Goal: Task Accomplishment & Management: Manage account settings

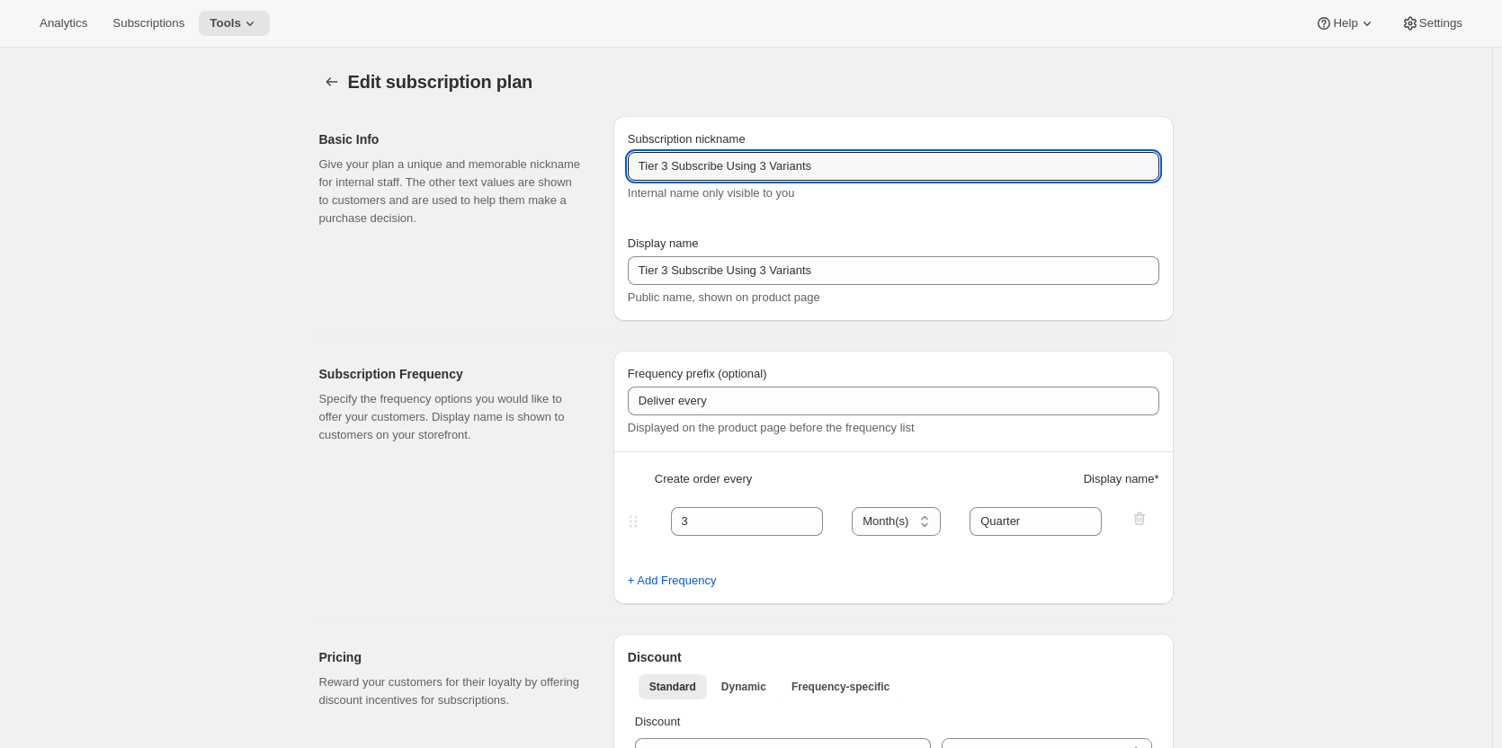
select select "MONTH"
select select "YEARDAY"
select select "15"
select select "4"
select select "15"
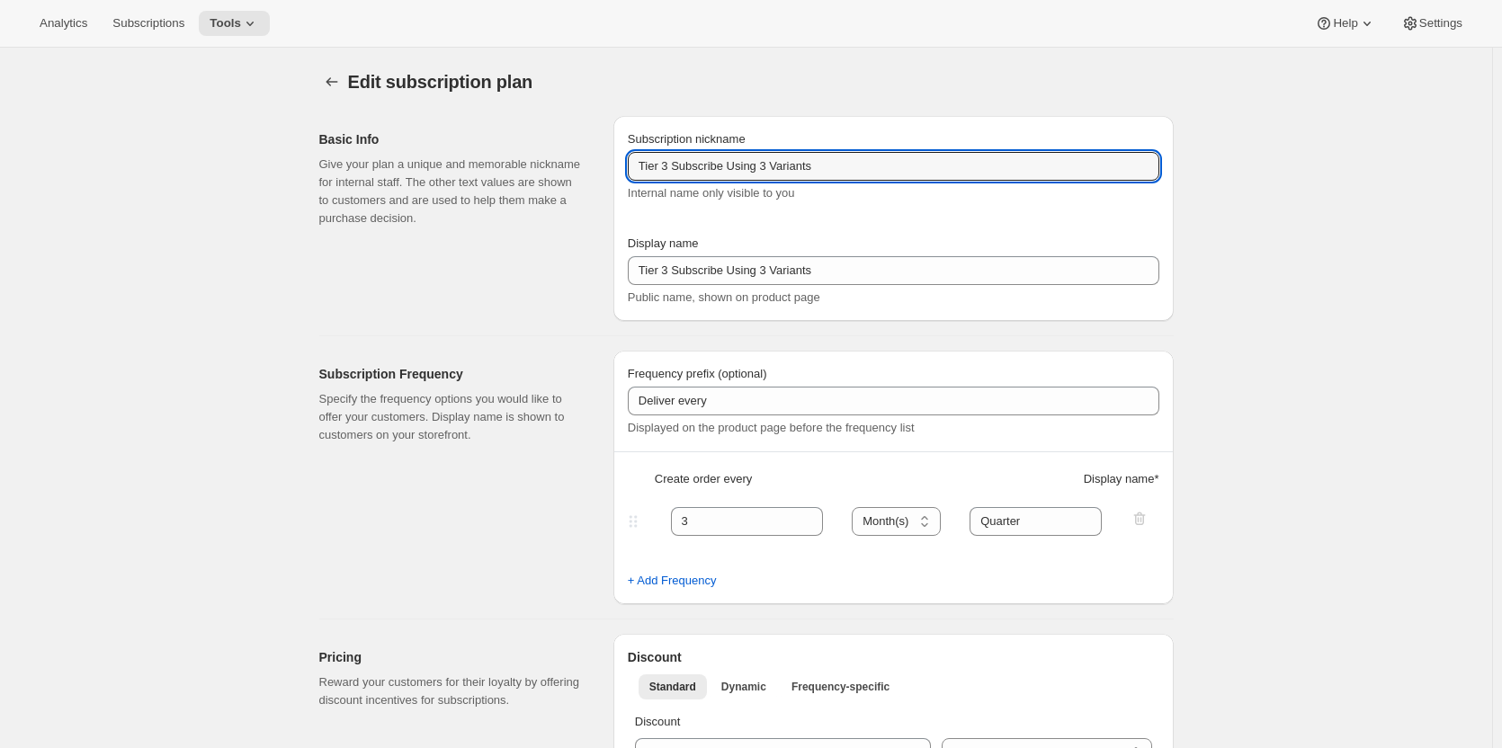
select select "7"
select select "15"
select select "10"
select select "15"
click at [330, 75] on icon "Subscription plans" at bounding box center [332, 82] width 18 height 18
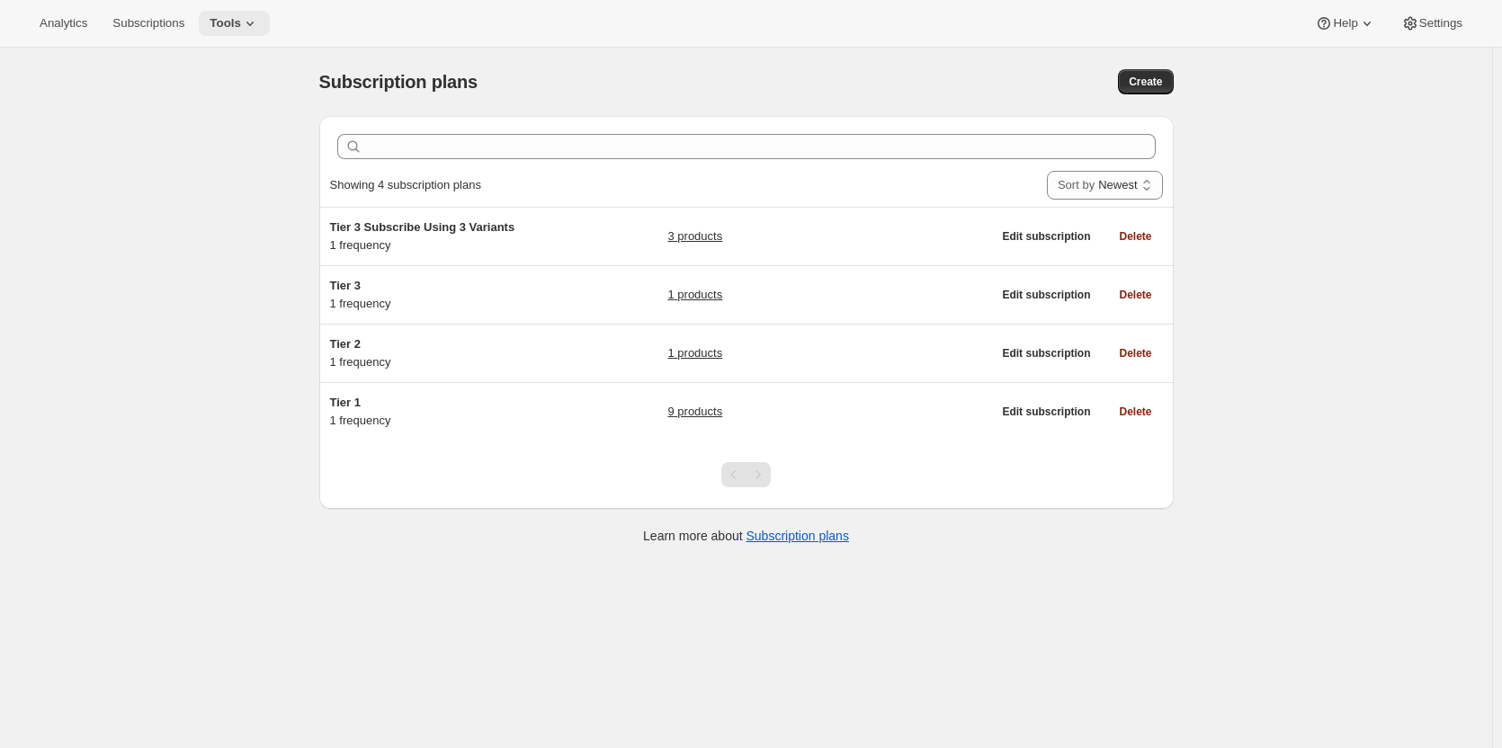
click at [233, 19] on span "Tools" at bounding box center [225, 23] width 31 height 14
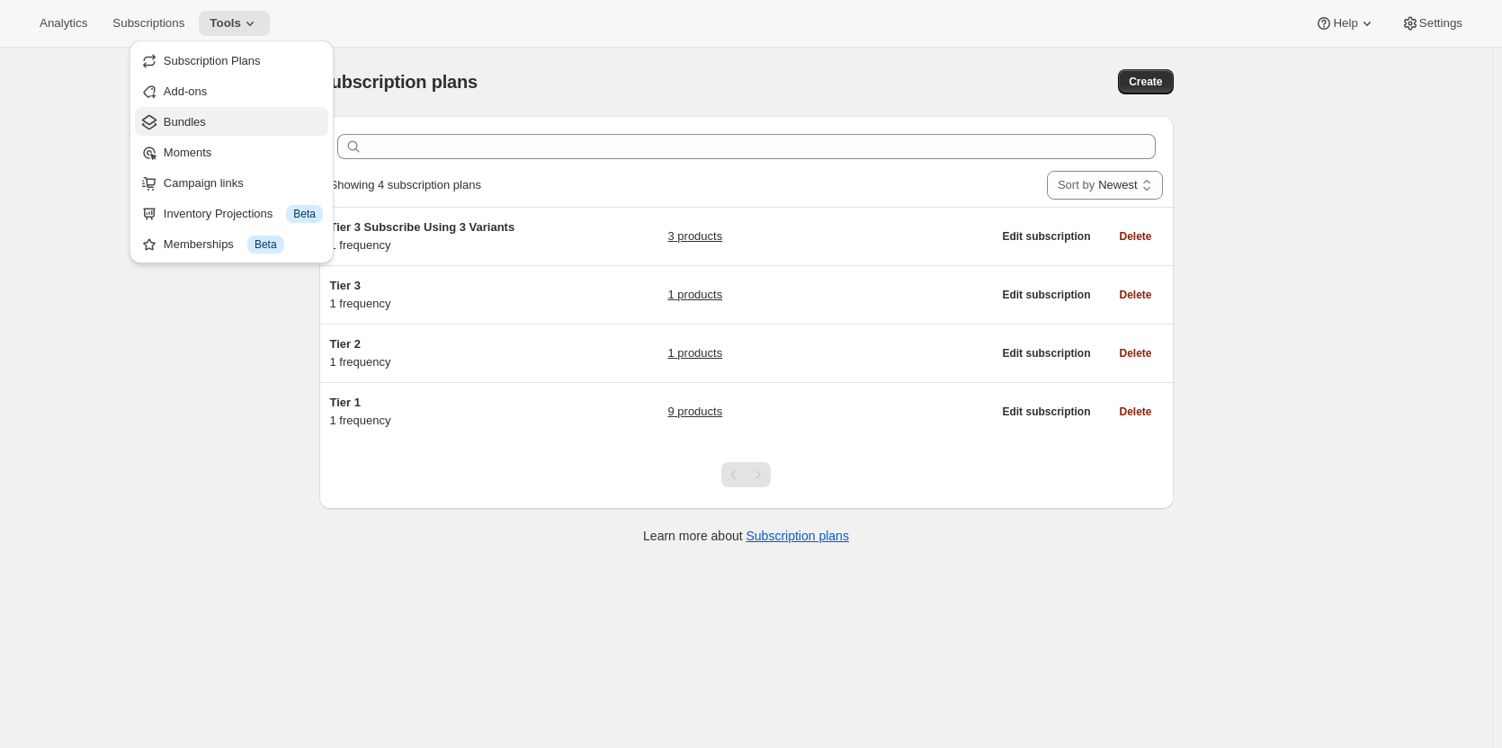
click at [201, 115] on span "Bundles" at bounding box center [185, 121] width 42 height 13
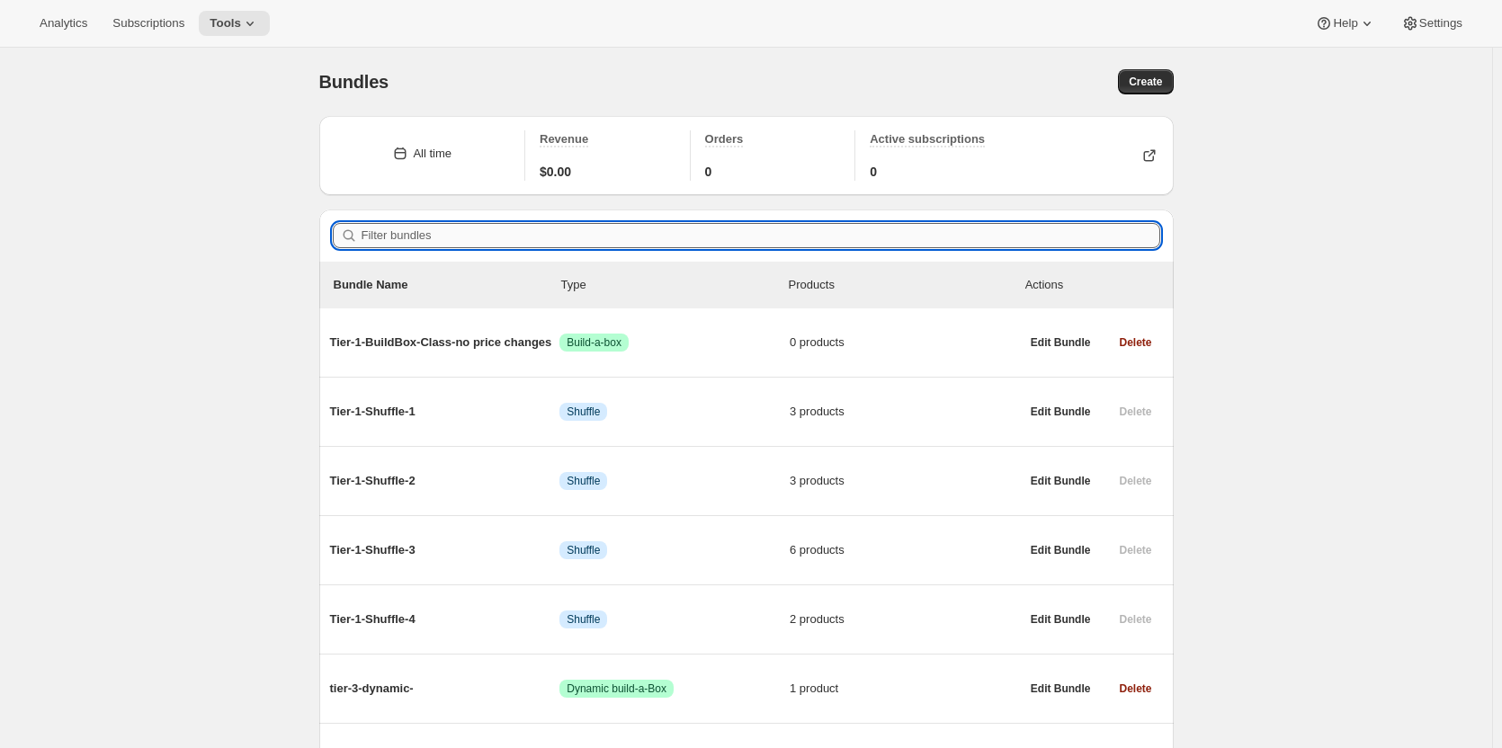
click at [433, 233] on input "Filter bundles" at bounding box center [761, 235] width 799 height 25
type input "tier-3"
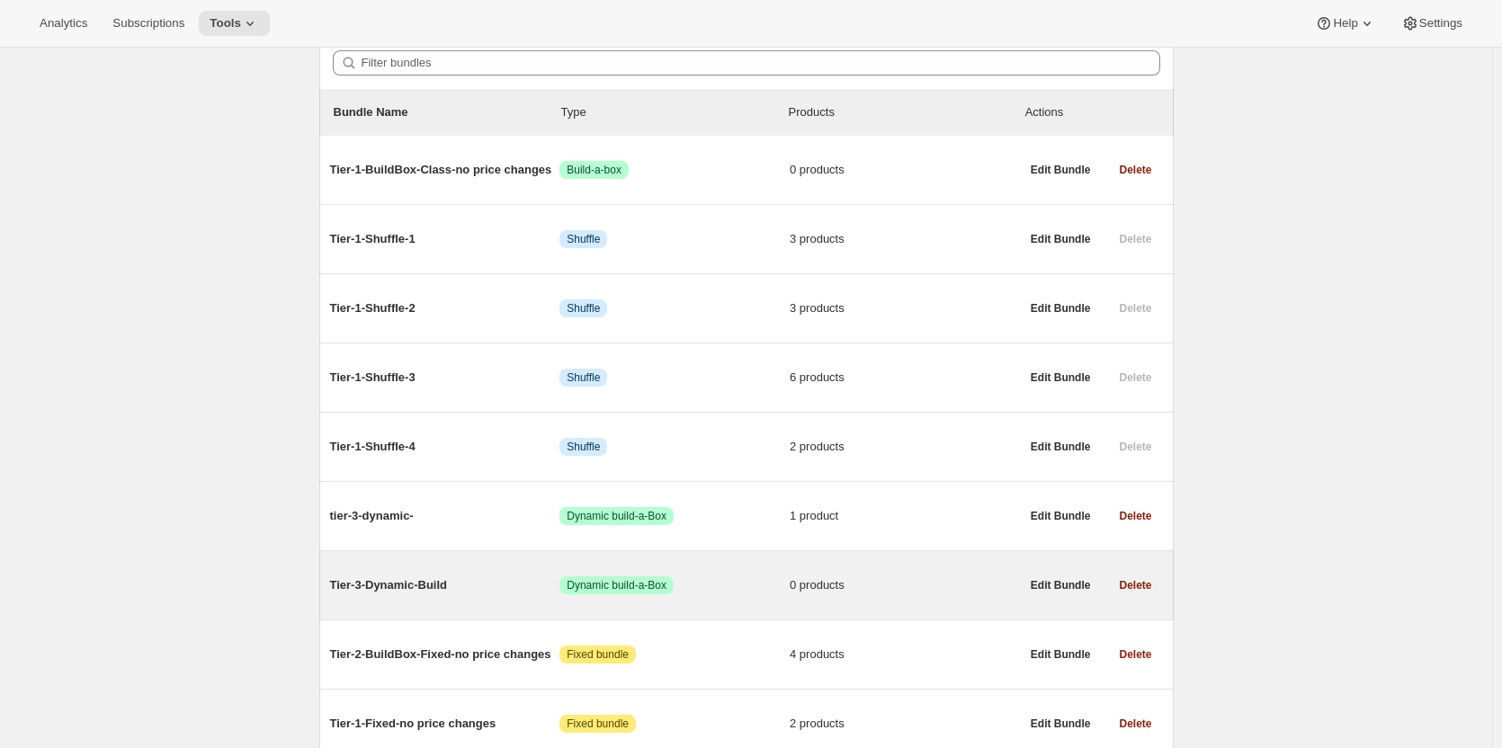
scroll to position [320, 0]
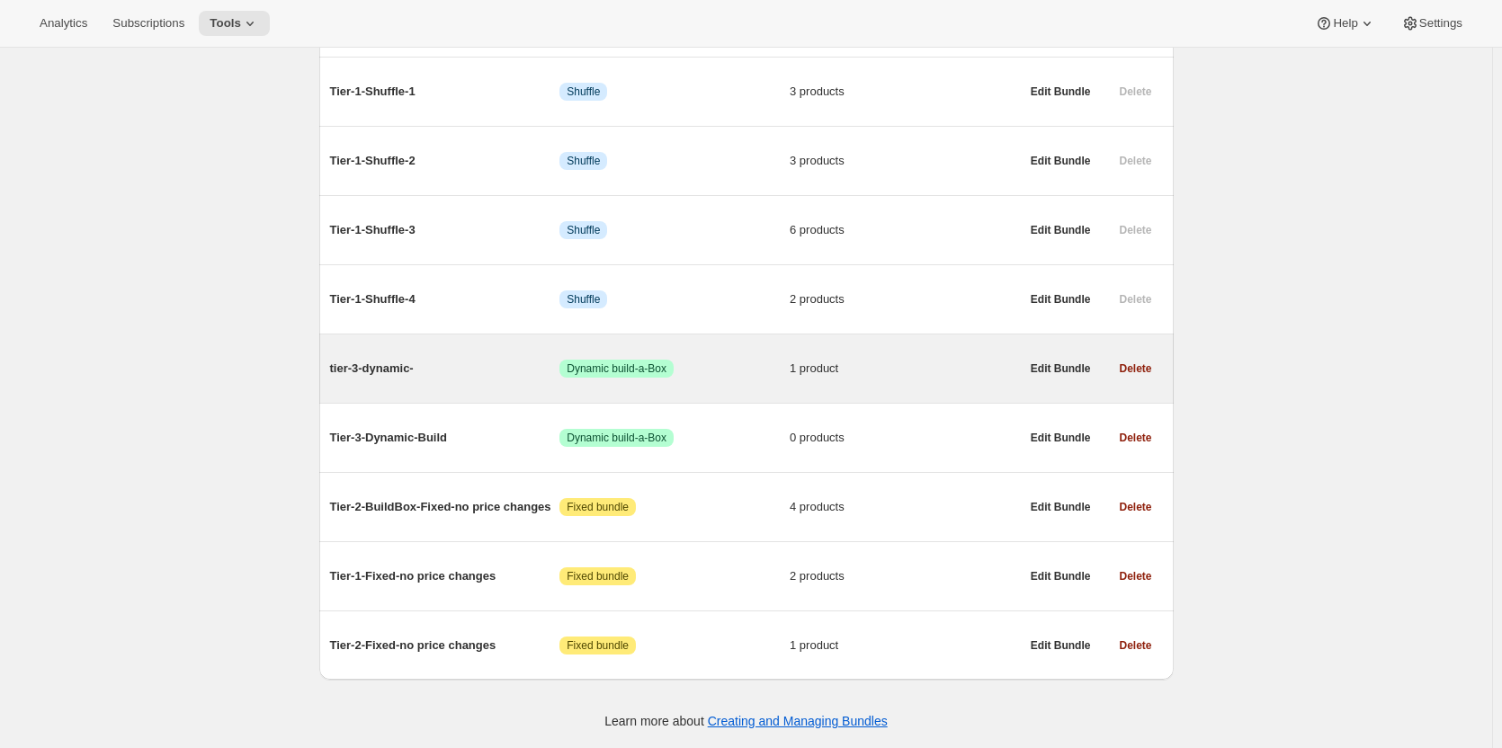
click at [376, 364] on span "tier-3-dynamic-" at bounding box center [445, 369] width 230 height 18
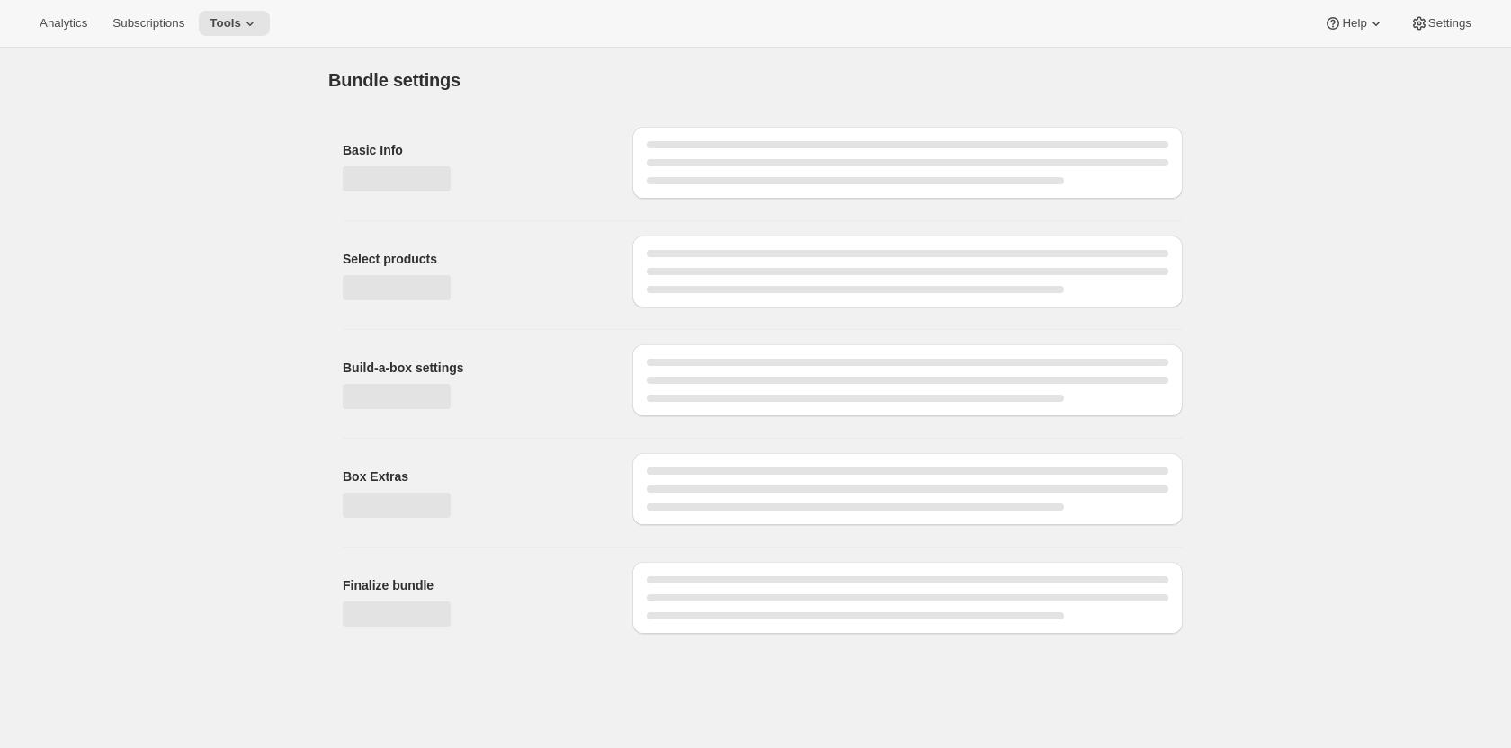
type input "tier-3-dynamic-"
radio input "true"
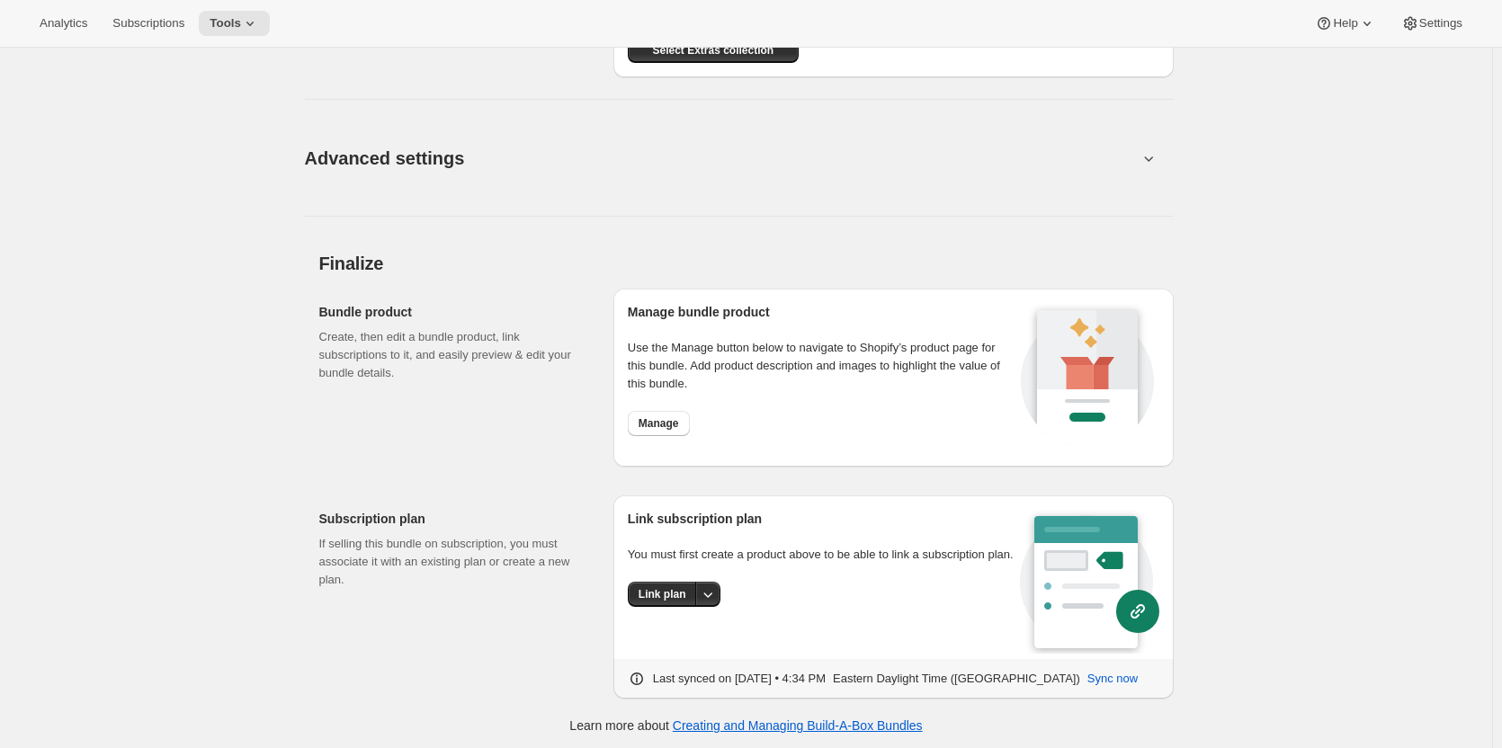
scroll to position [1184, 0]
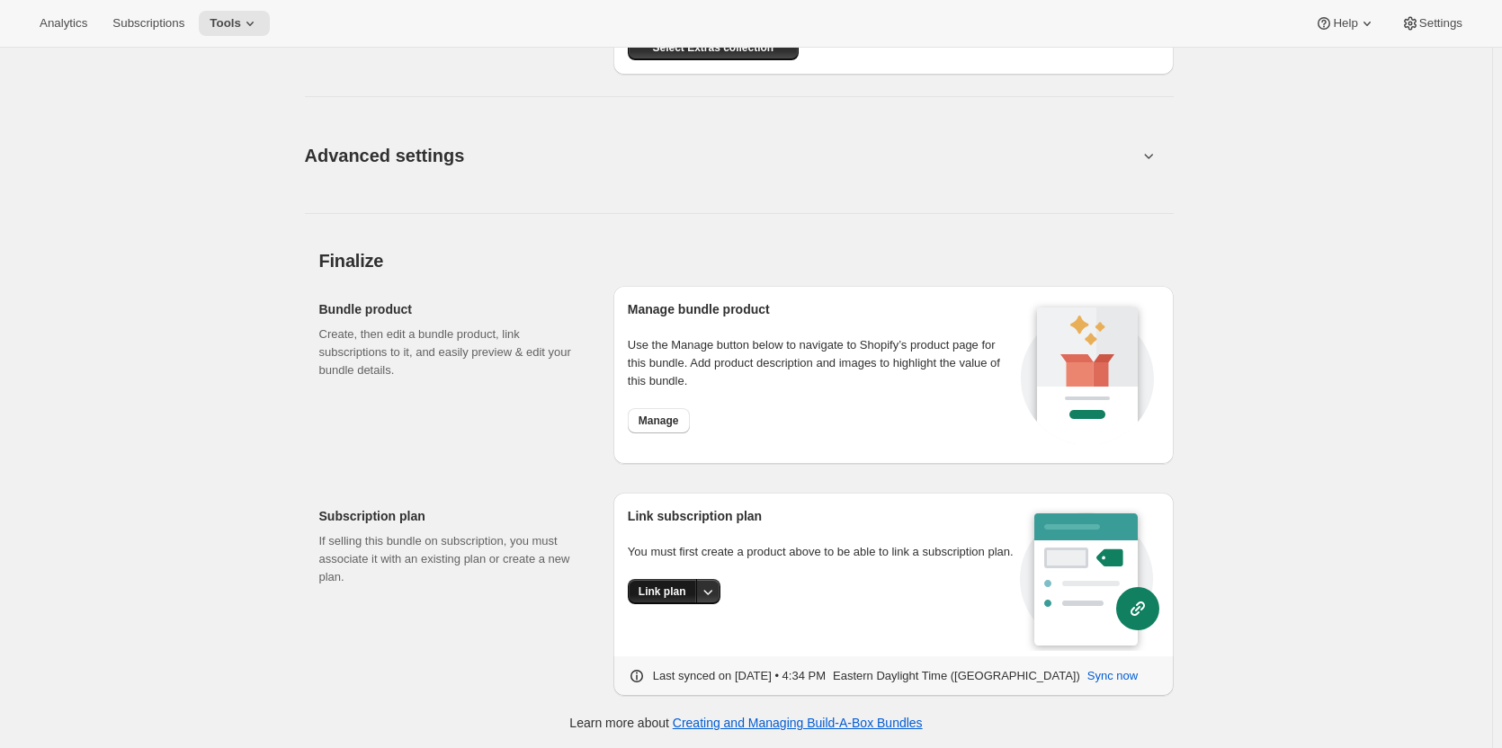
click at [690, 595] on button "Link plan" at bounding box center [662, 591] width 69 height 25
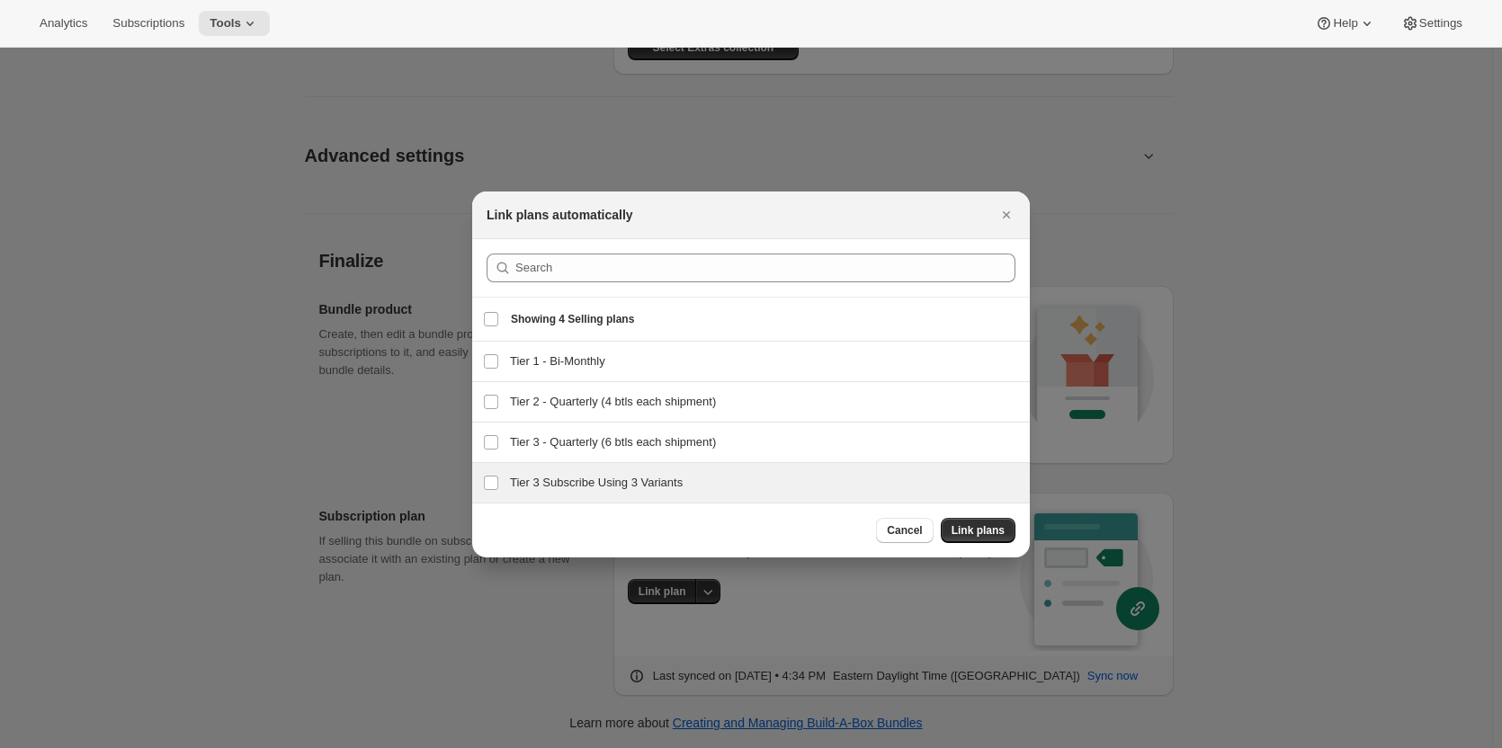
click at [623, 487] on h3 "Tier 3 Subscribe Using 3 Variants" at bounding box center [764, 483] width 509 height 18
checkbox input "true"
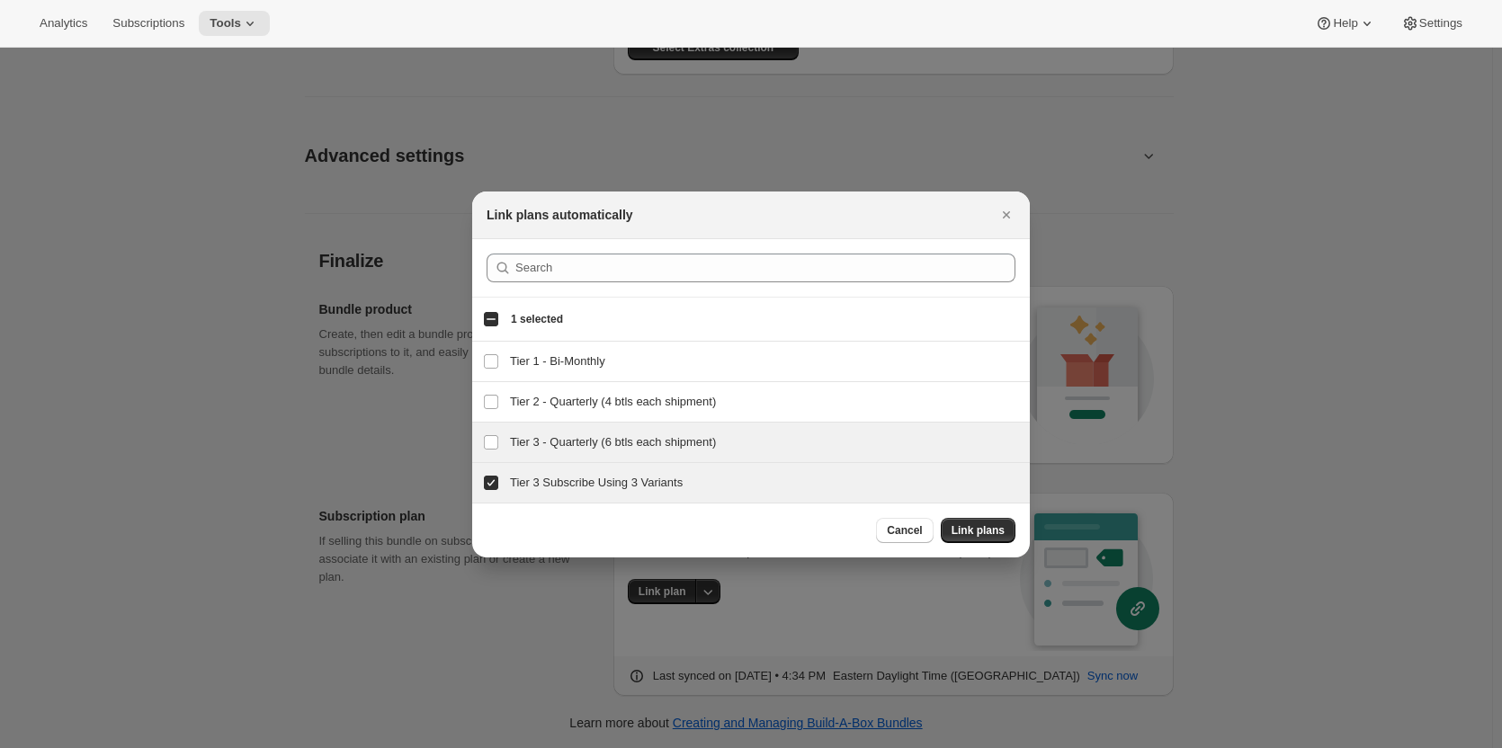
click at [608, 442] on h3 "Tier 3 - Quarterly (6 btls each shipment)" at bounding box center [764, 442] width 509 height 18
checkbox input "true"
click at [487, 482] on input "Tier 3 Subscribe Using 3 Variants" at bounding box center [491, 483] width 14 height 14
checkbox input "false"
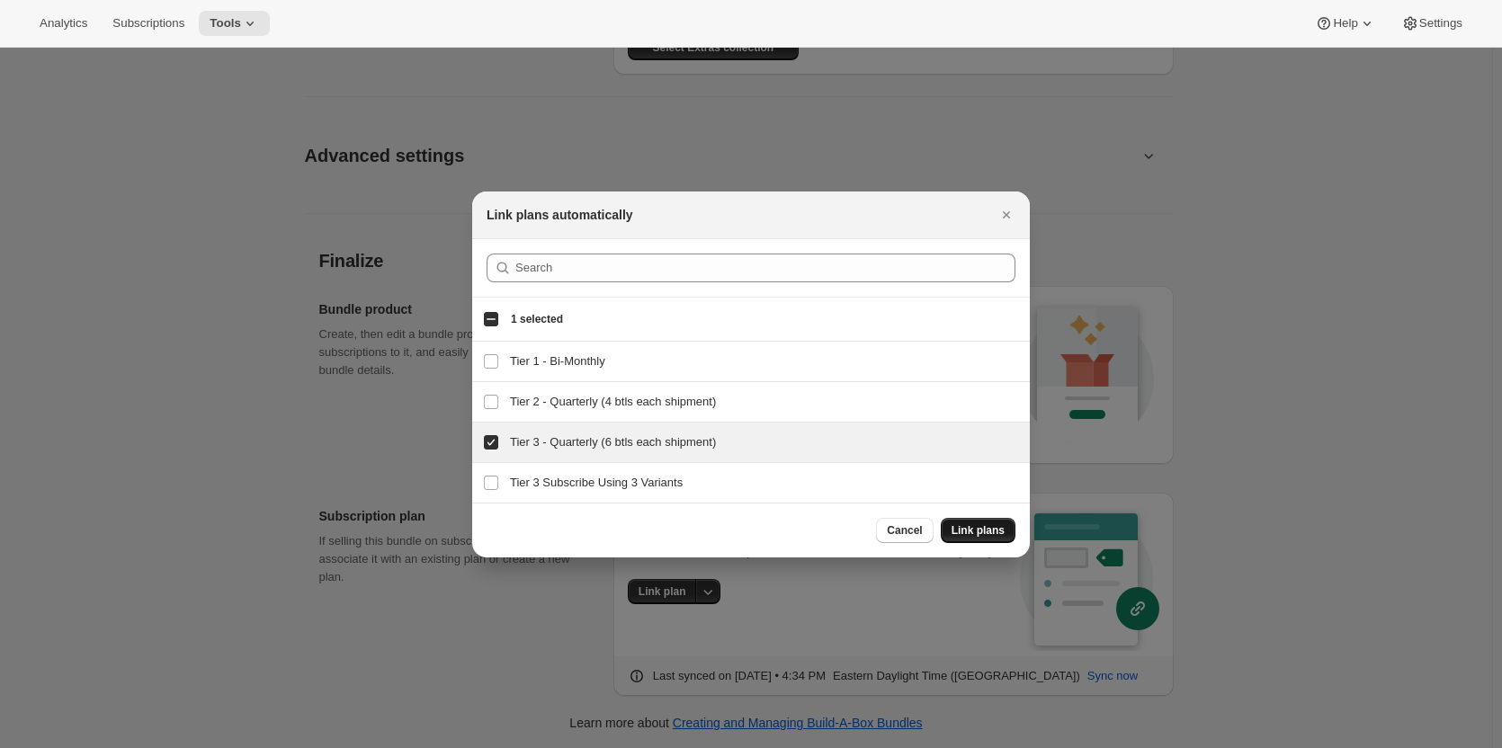
click at [980, 526] on span "Link plans" at bounding box center [977, 530] width 53 height 14
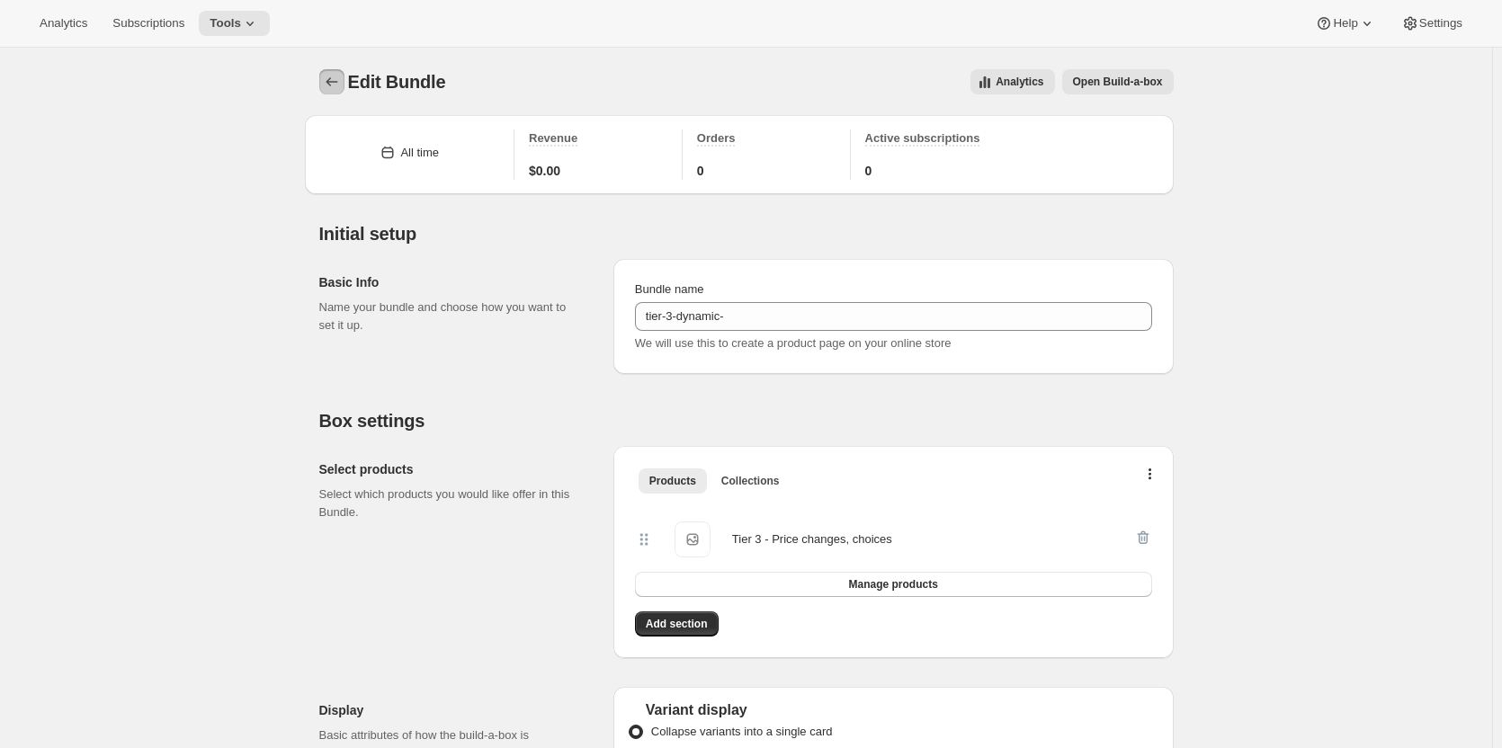
click at [335, 88] on icon "Bundles" at bounding box center [332, 82] width 18 height 18
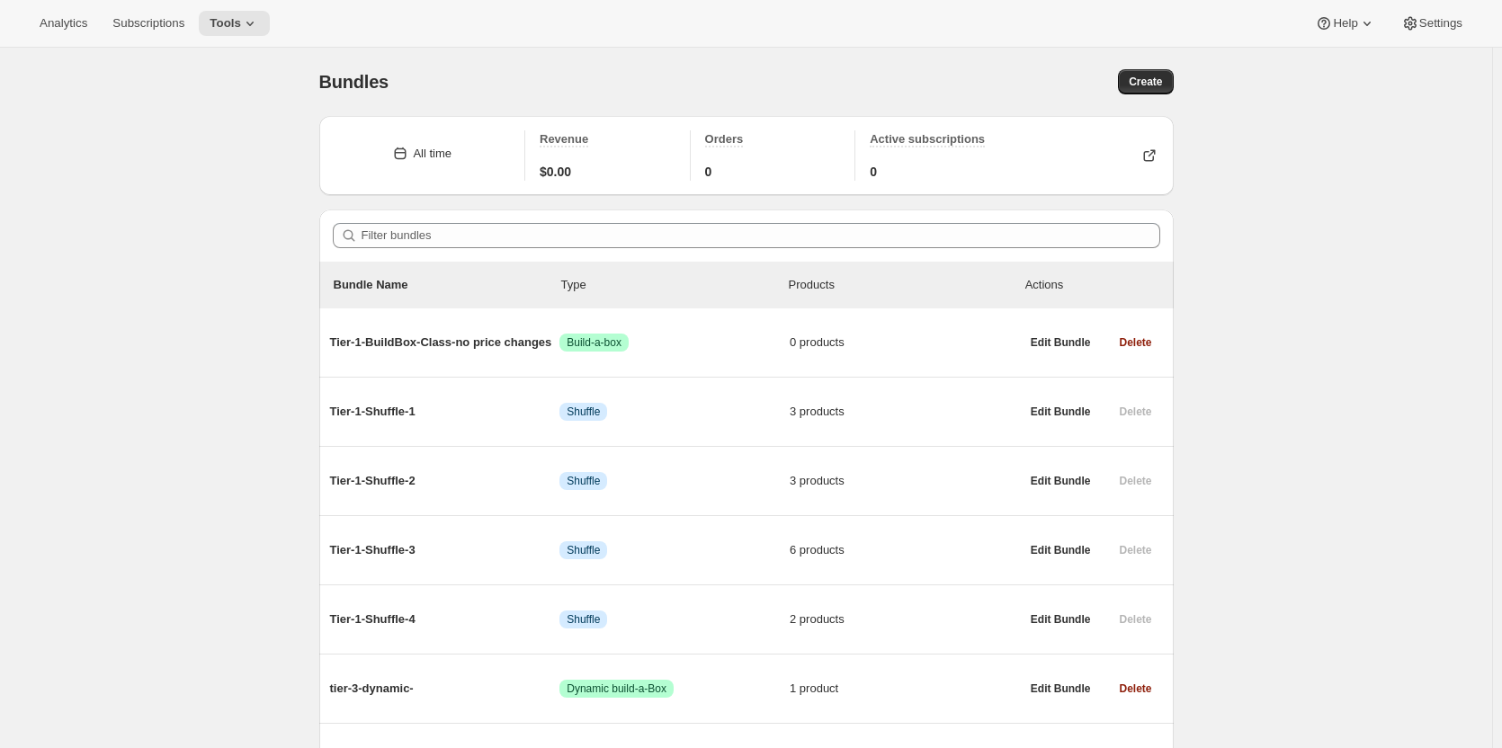
scroll to position [320, 0]
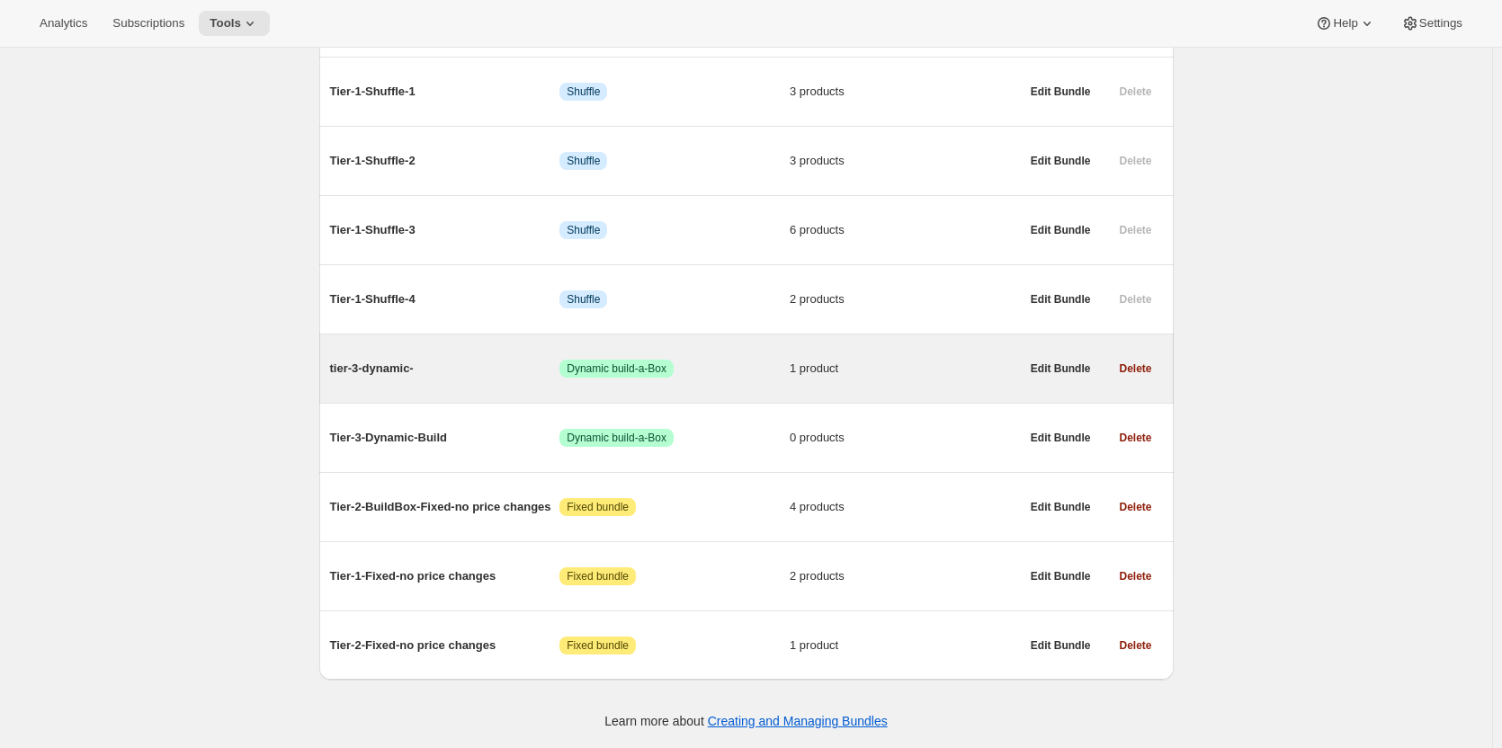
click at [390, 362] on span "tier-3-dynamic-" at bounding box center [445, 369] width 230 height 18
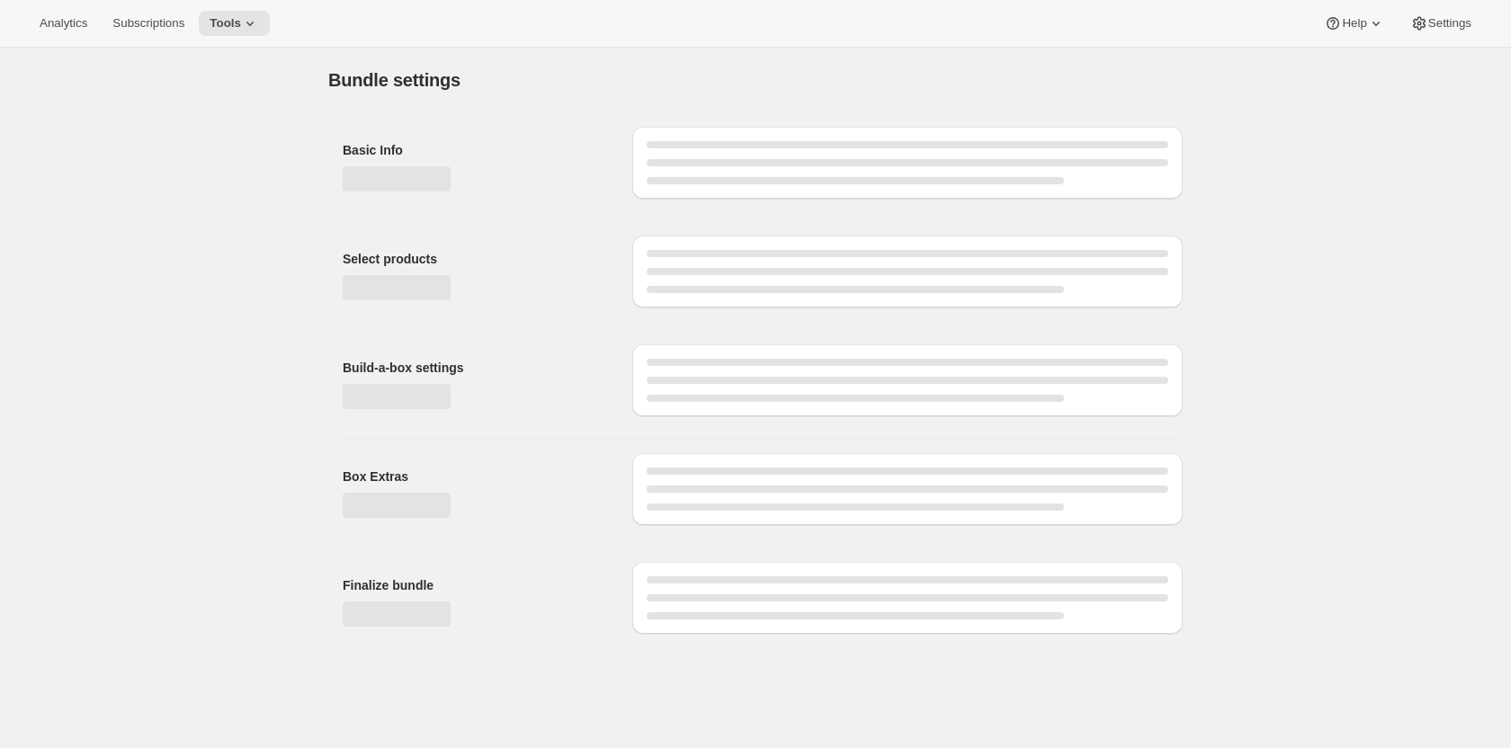
type input "tier-3-dynamic-"
radio input "true"
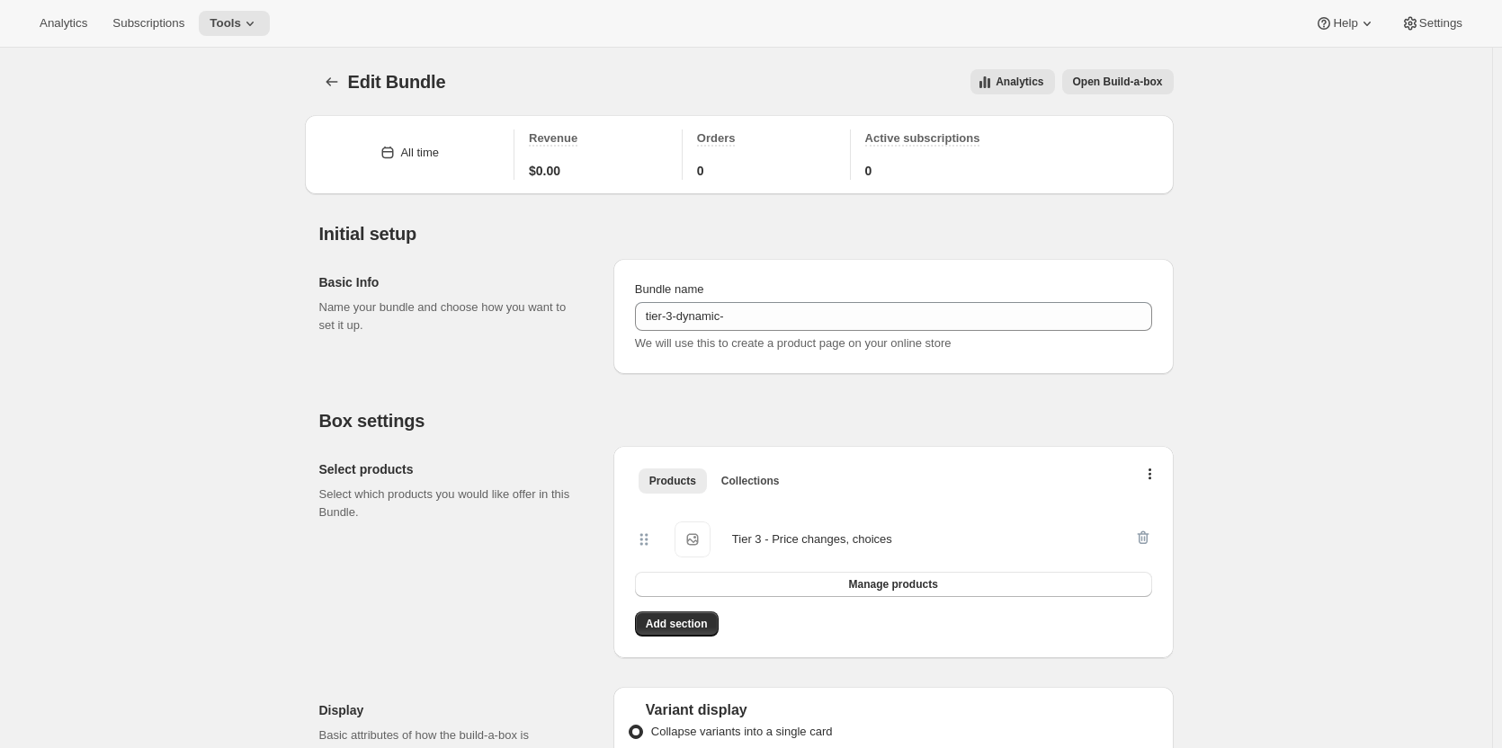
click at [327, 79] on icon "Bundles" at bounding box center [332, 82] width 18 height 18
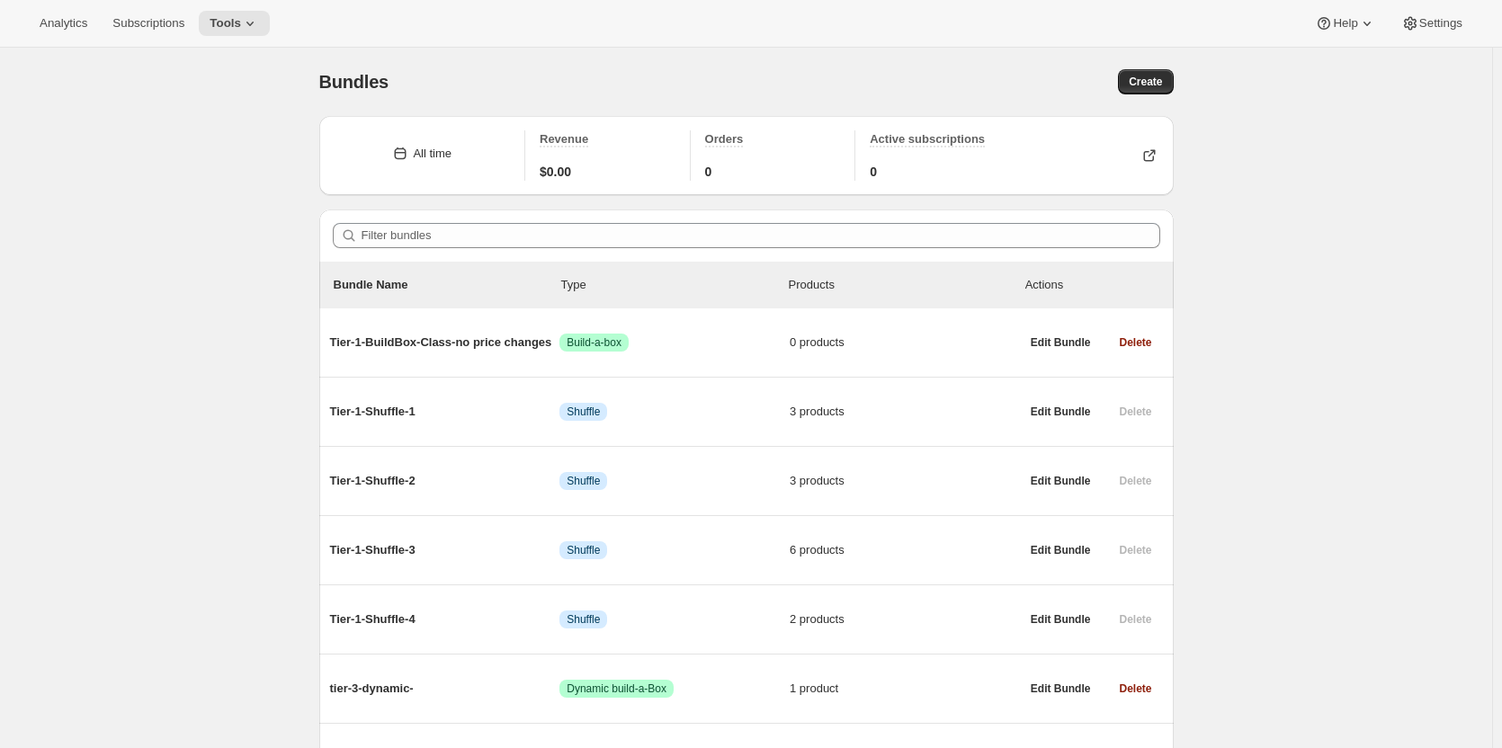
scroll to position [320, 0]
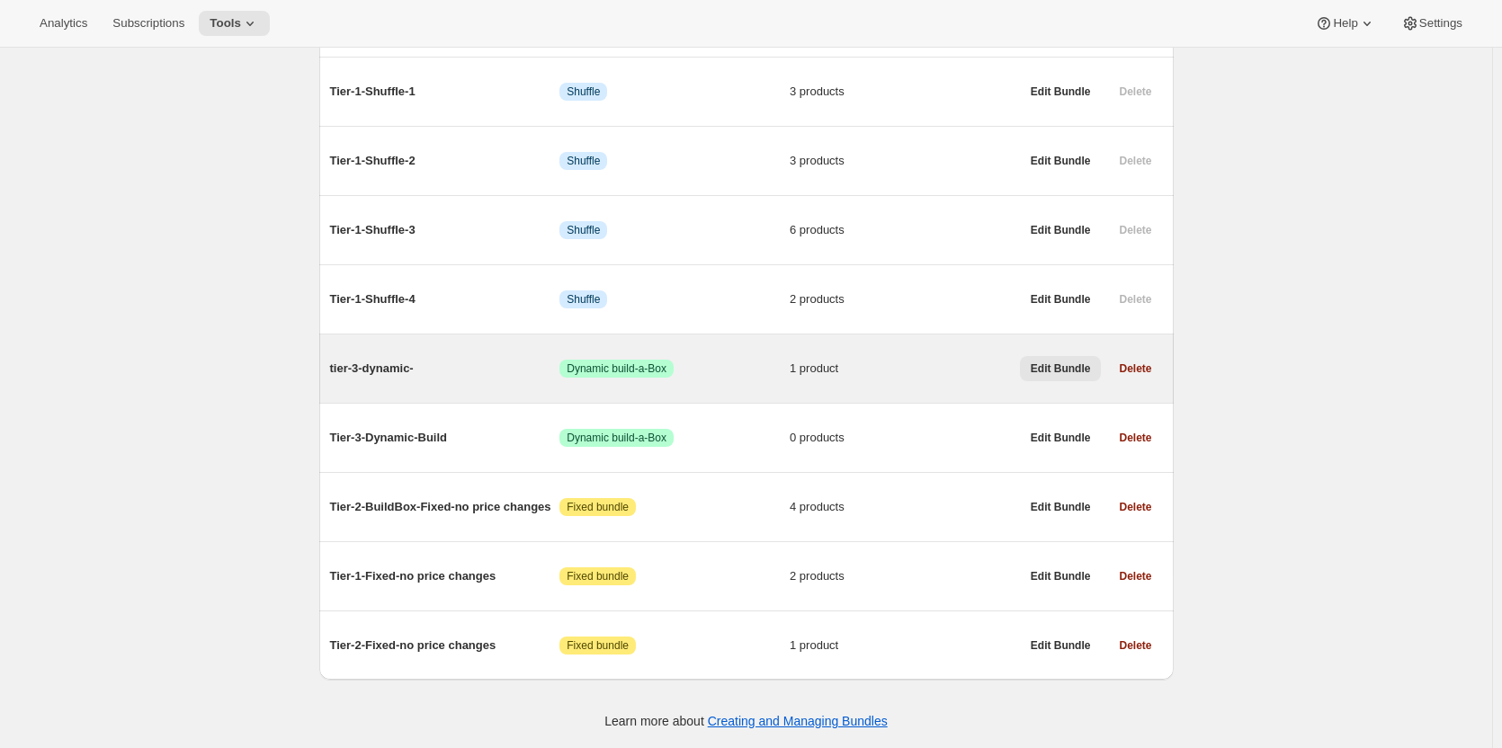
click at [1059, 370] on span "Edit Bundle" at bounding box center [1061, 369] width 60 height 14
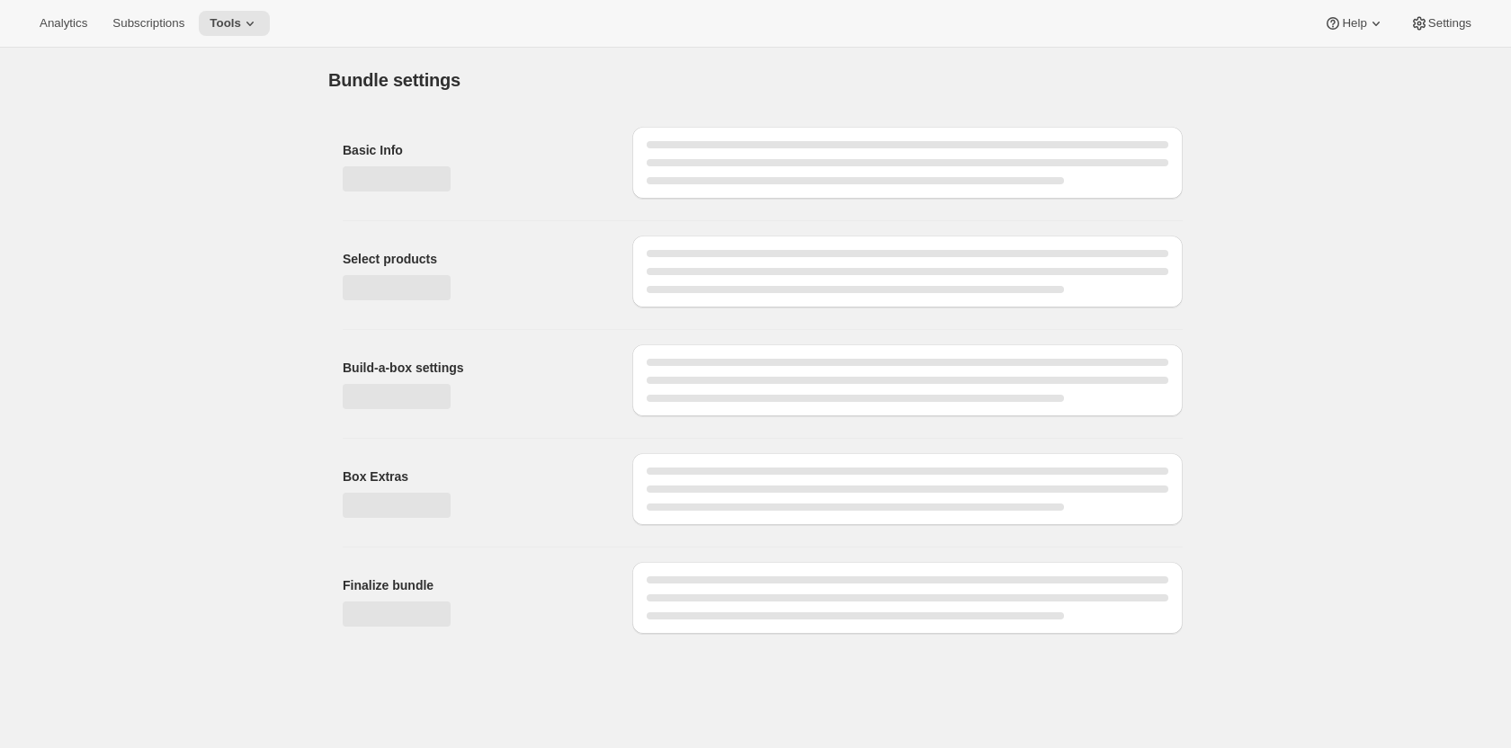
type input "tier-3-dynamic-"
radio input "true"
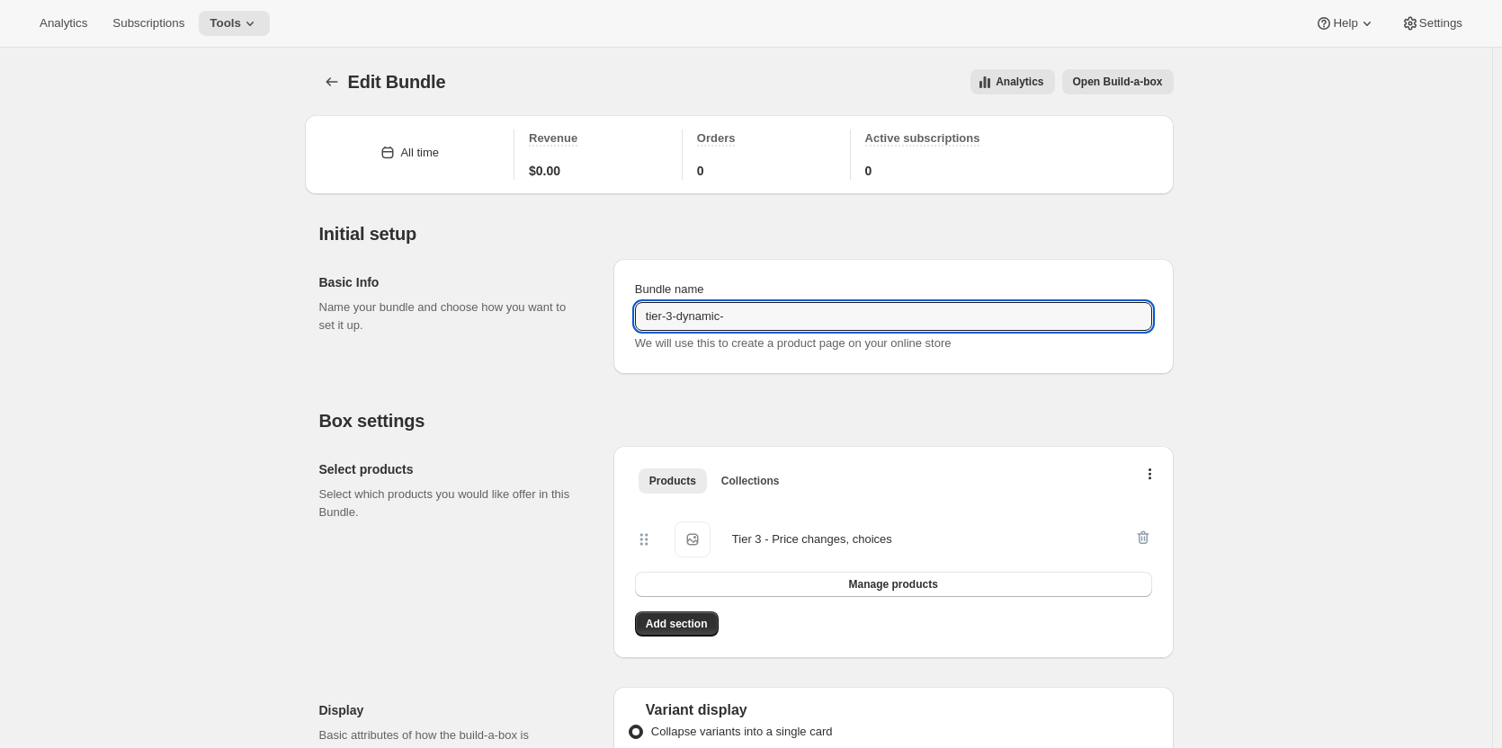
drag, startPoint x: 652, startPoint y: 320, endPoint x: 688, endPoint y: 344, distance: 43.4
click at [652, 320] on input "tier-3-dynamic-" at bounding box center [893, 316] width 517 height 29
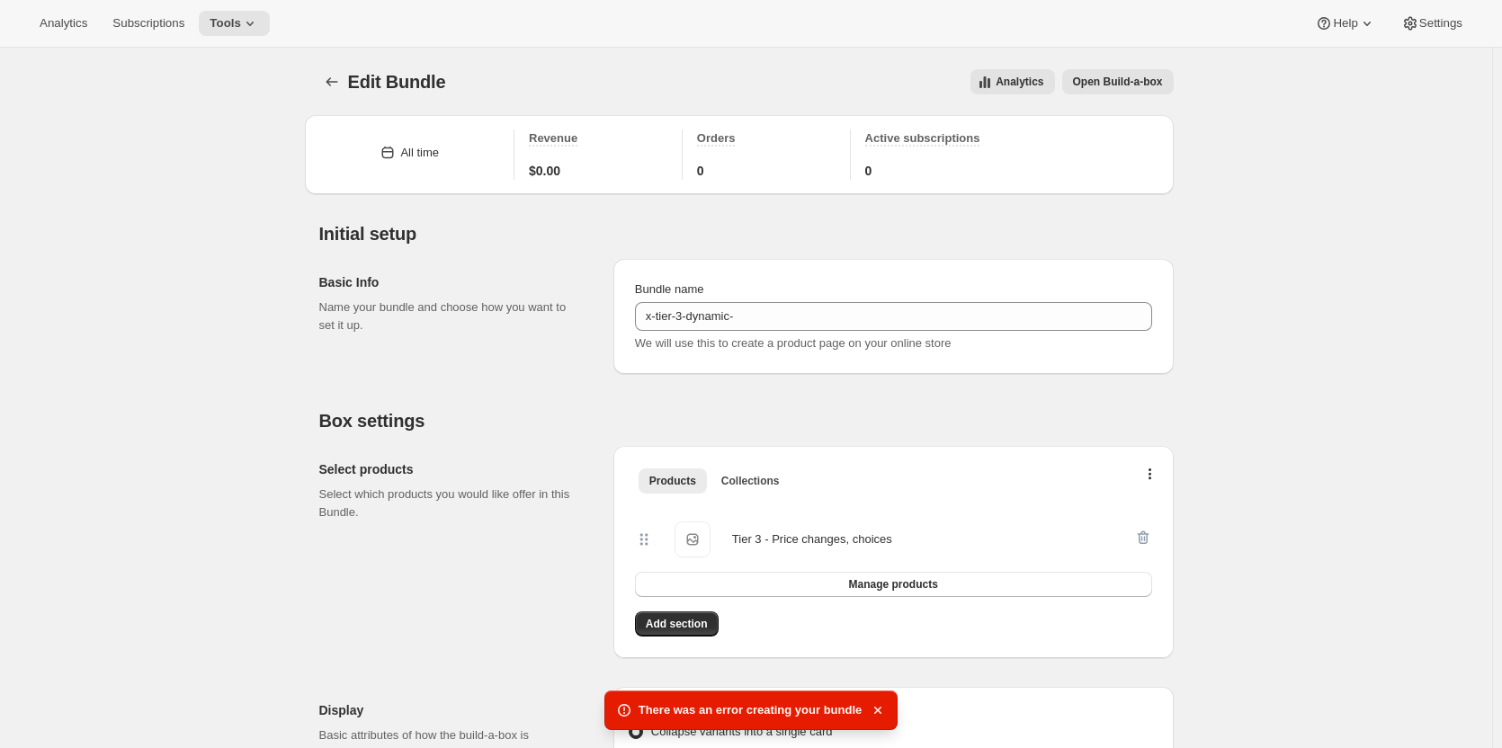
type input "tier-3-dynamic-"
click at [334, 77] on icon "Bundles" at bounding box center [332, 82] width 18 height 18
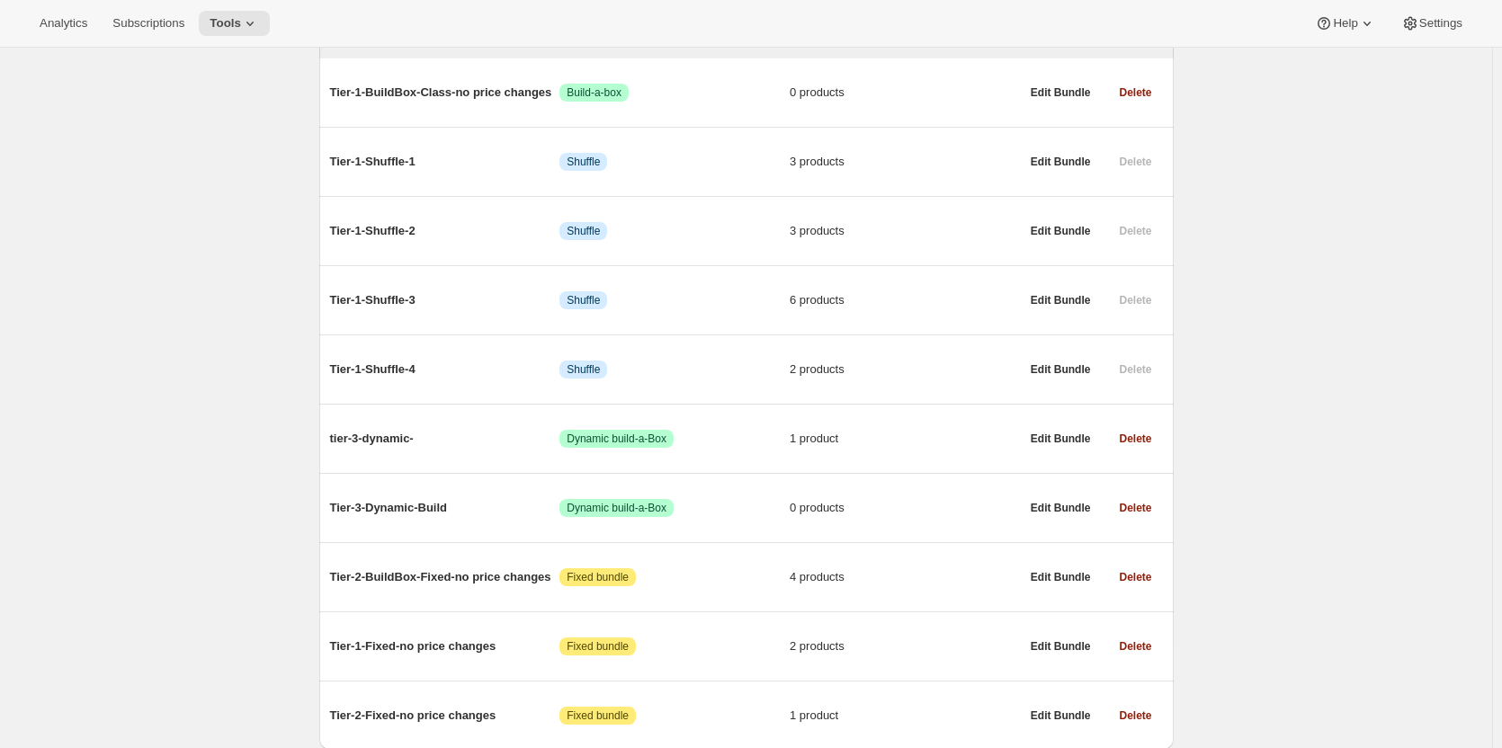
scroll to position [320, 0]
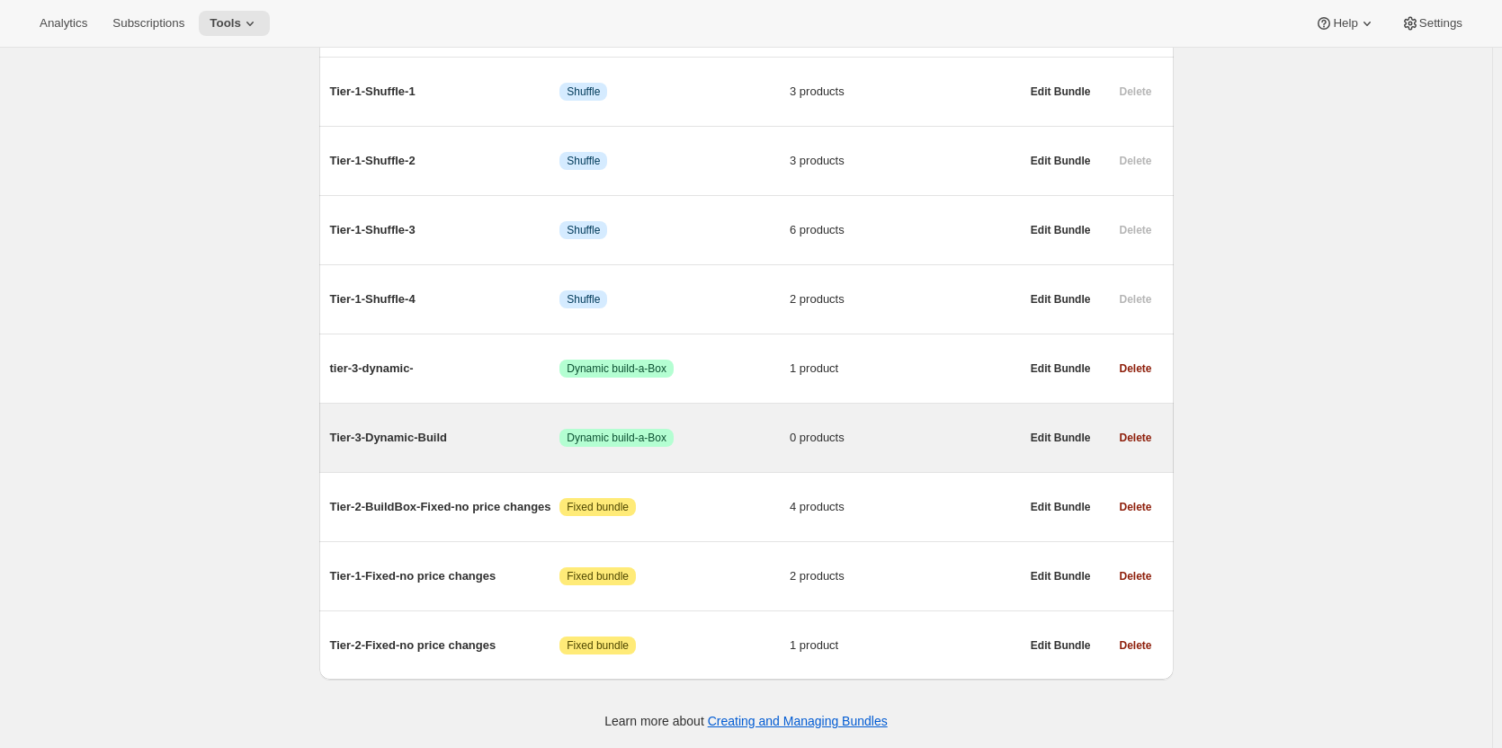
click at [410, 441] on span "Tier-3-Dynamic-Build" at bounding box center [445, 438] width 230 height 18
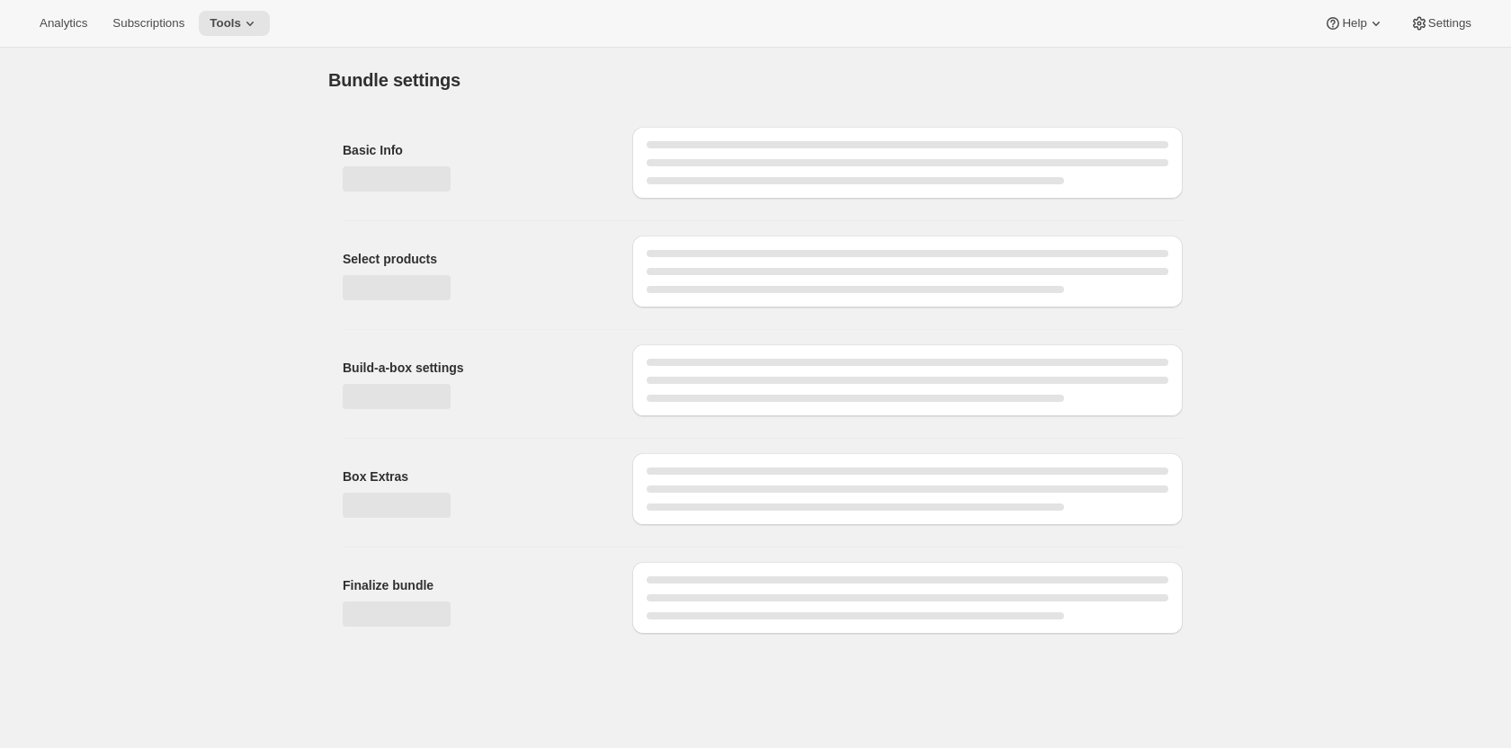
type input "Tier-3-Dynamic-Build"
radio input "true"
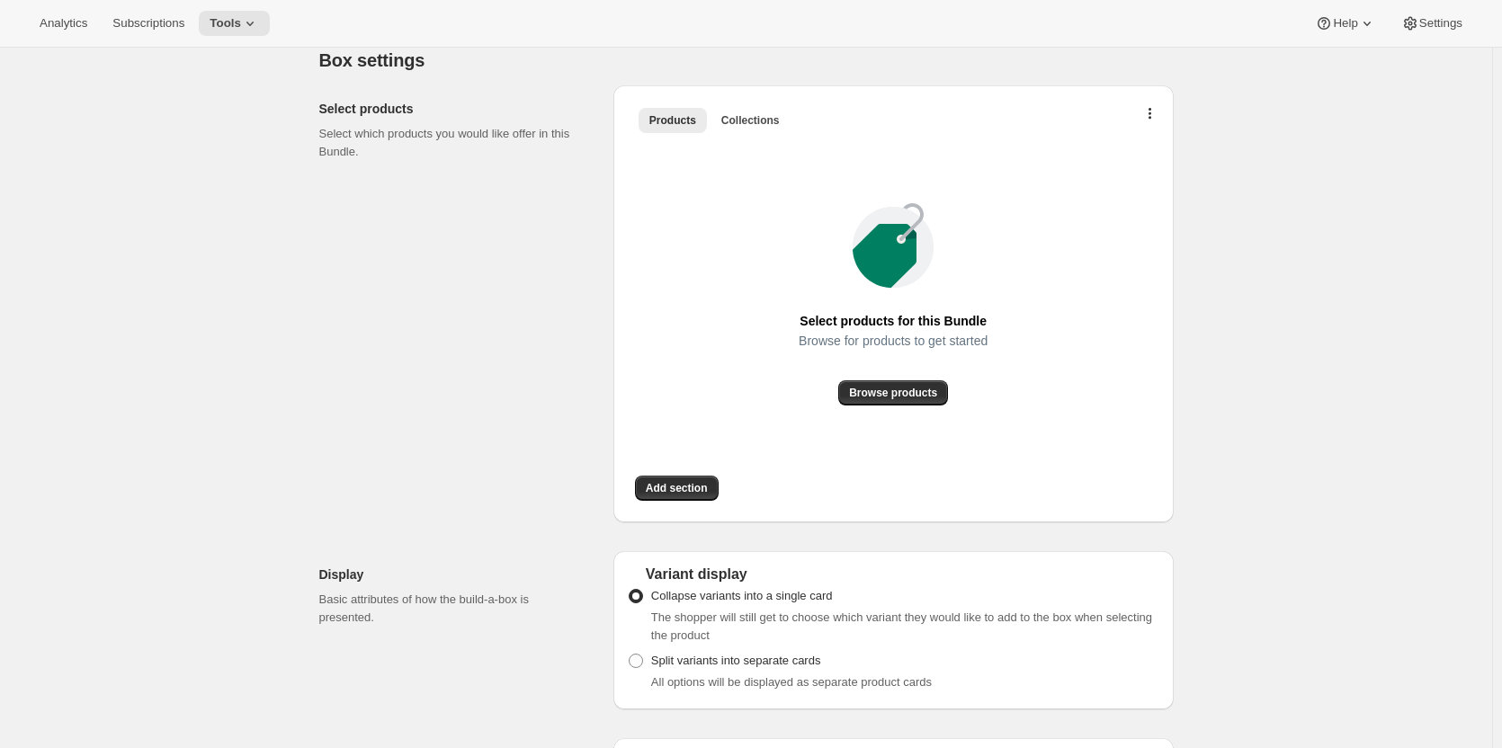
scroll to position [330, 0]
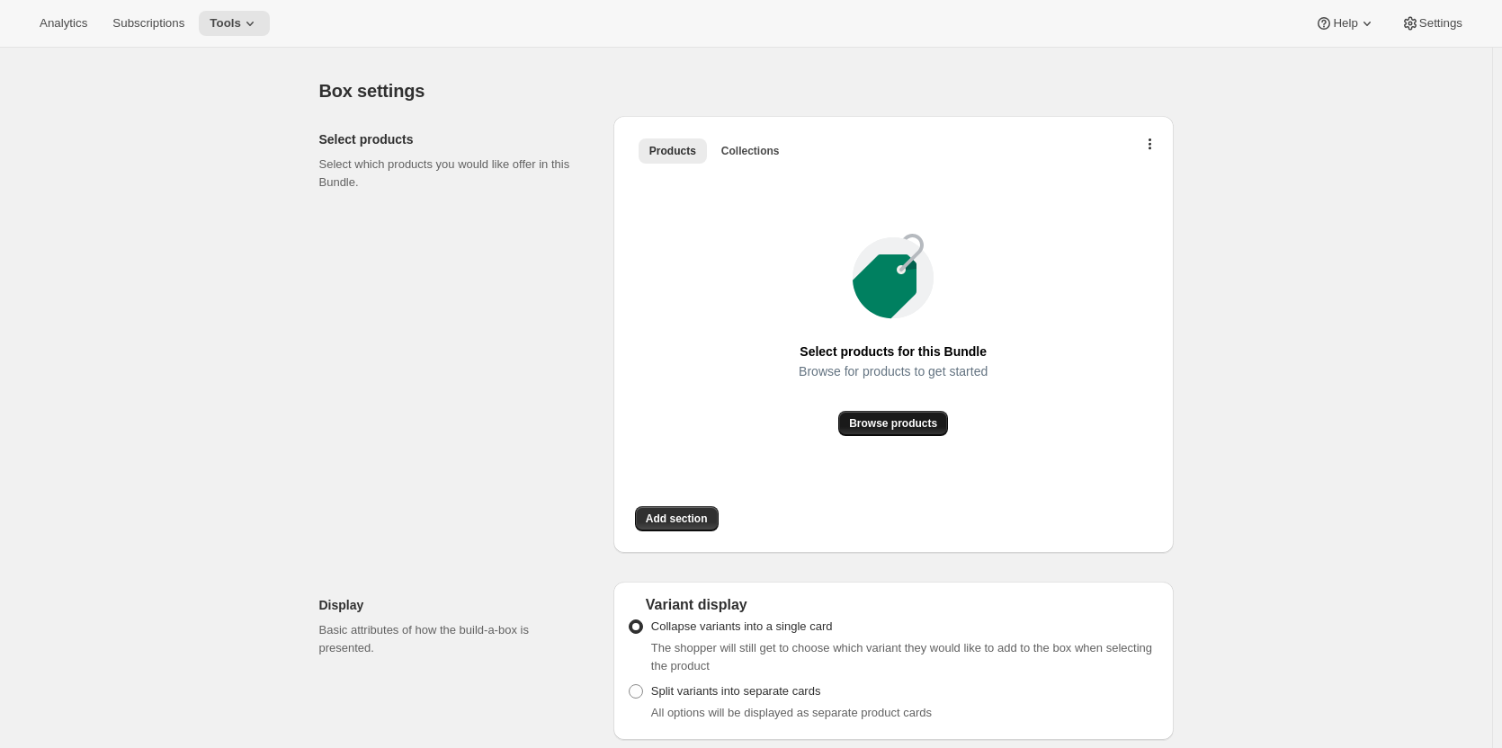
click at [887, 424] on span "Browse products" at bounding box center [893, 423] width 88 height 14
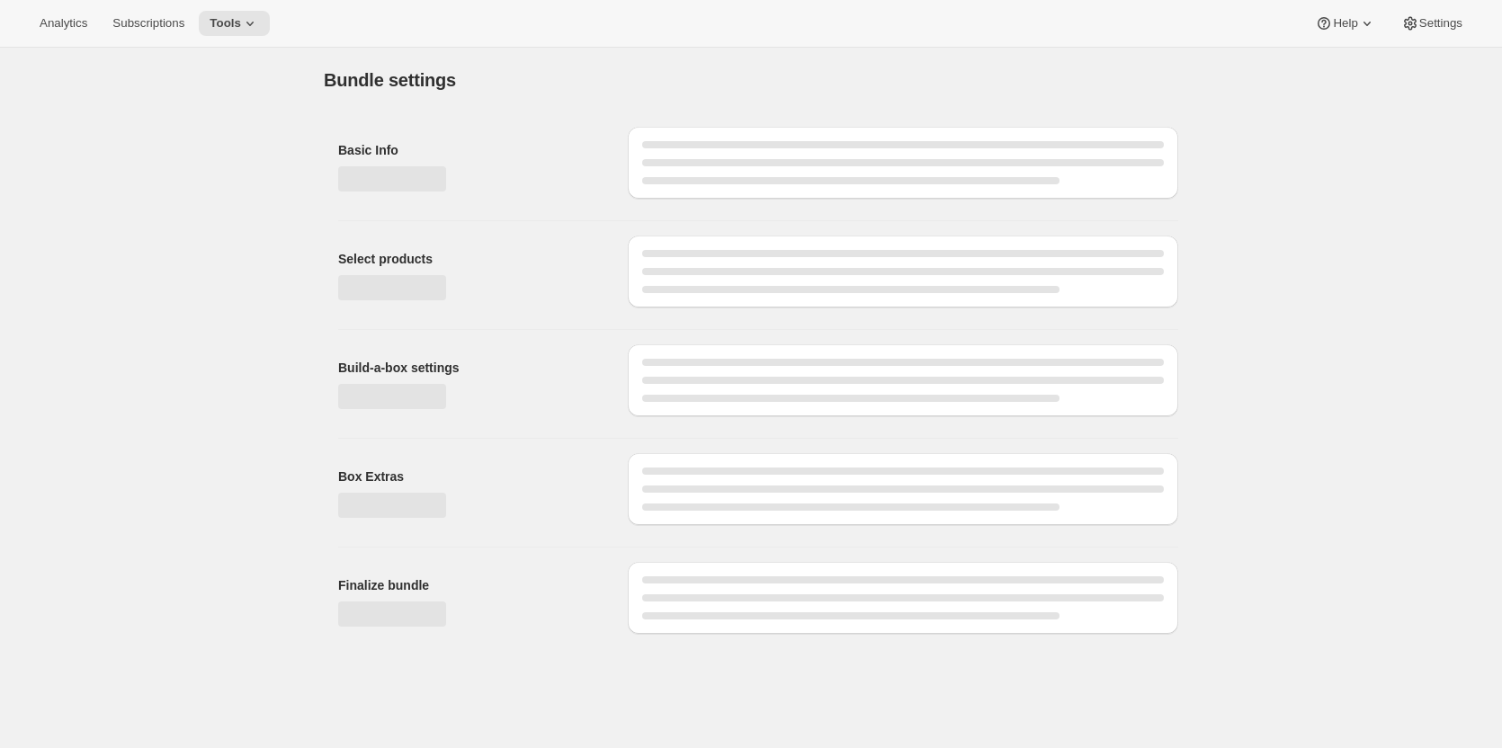
scroll to position [0, 0]
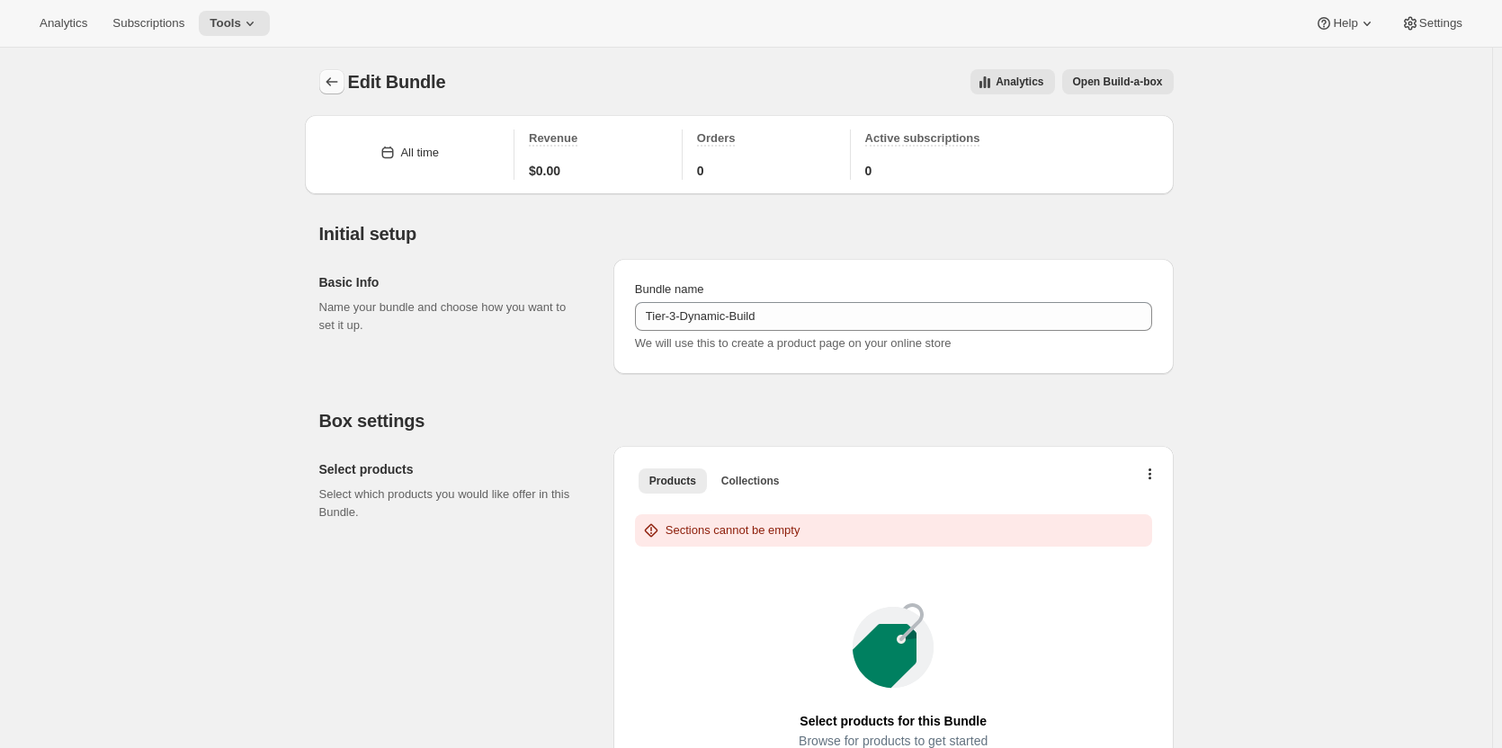
click at [334, 75] on icon "Bundles" at bounding box center [332, 82] width 18 height 18
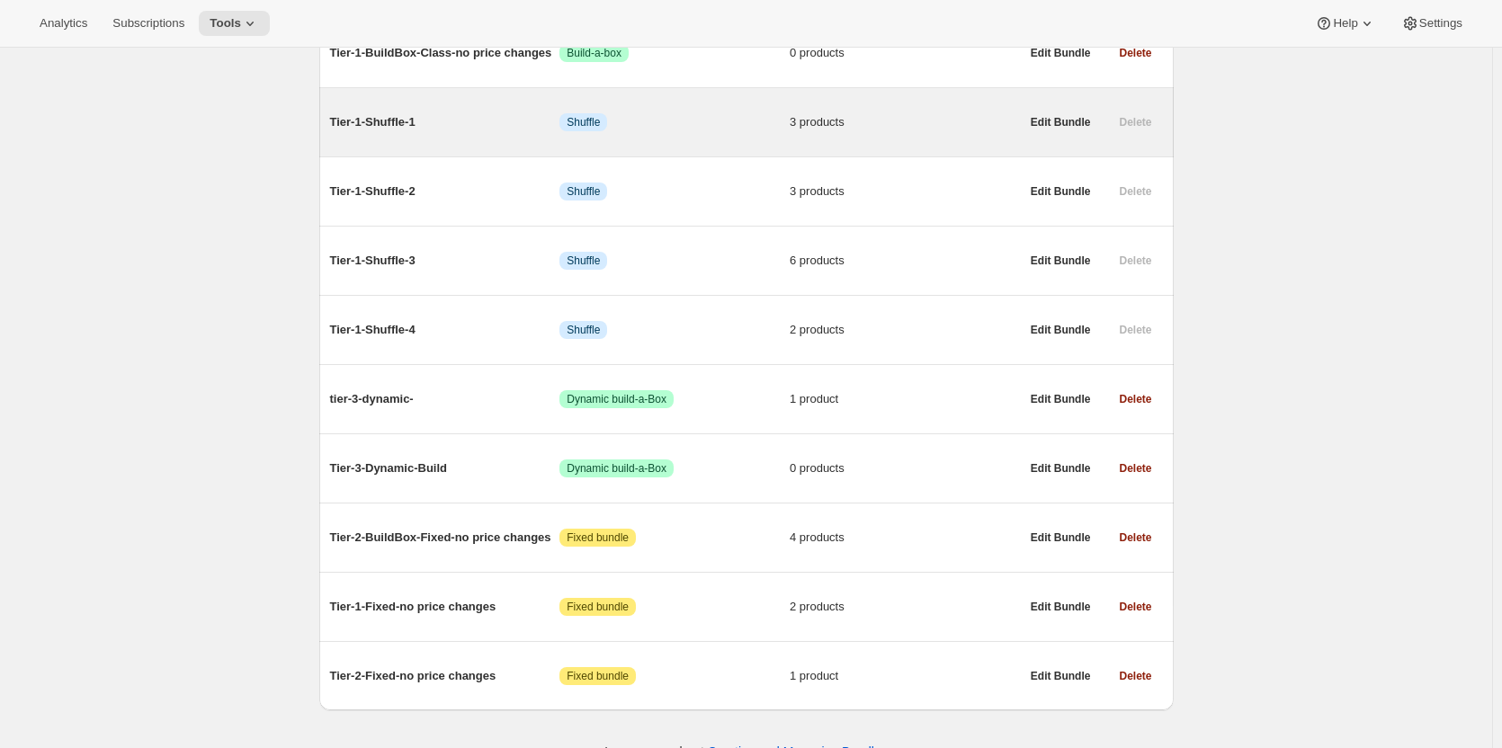
scroll to position [320, 0]
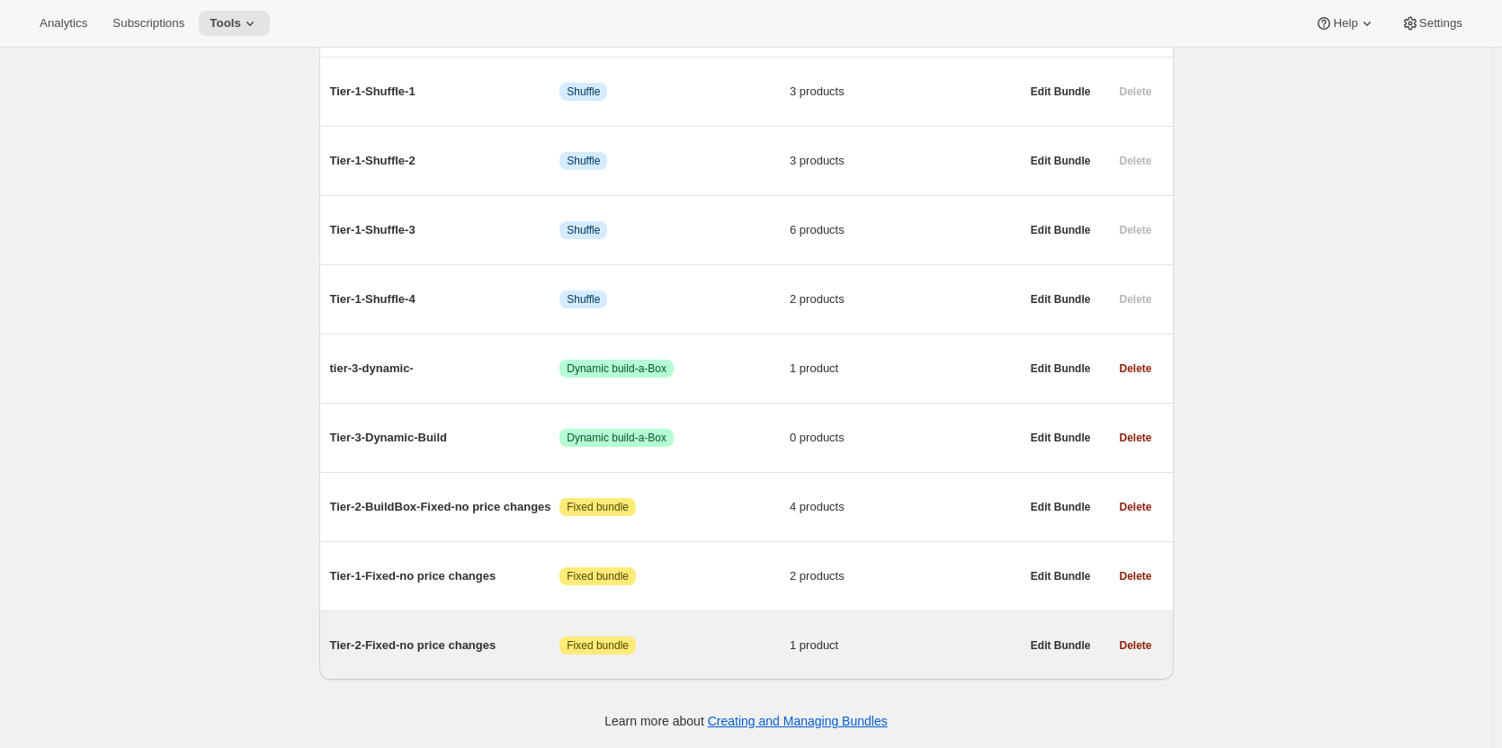
click at [412, 648] on span "Tier-2-Fixed-no price changes" at bounding box center [445, 646] width 230 height 18
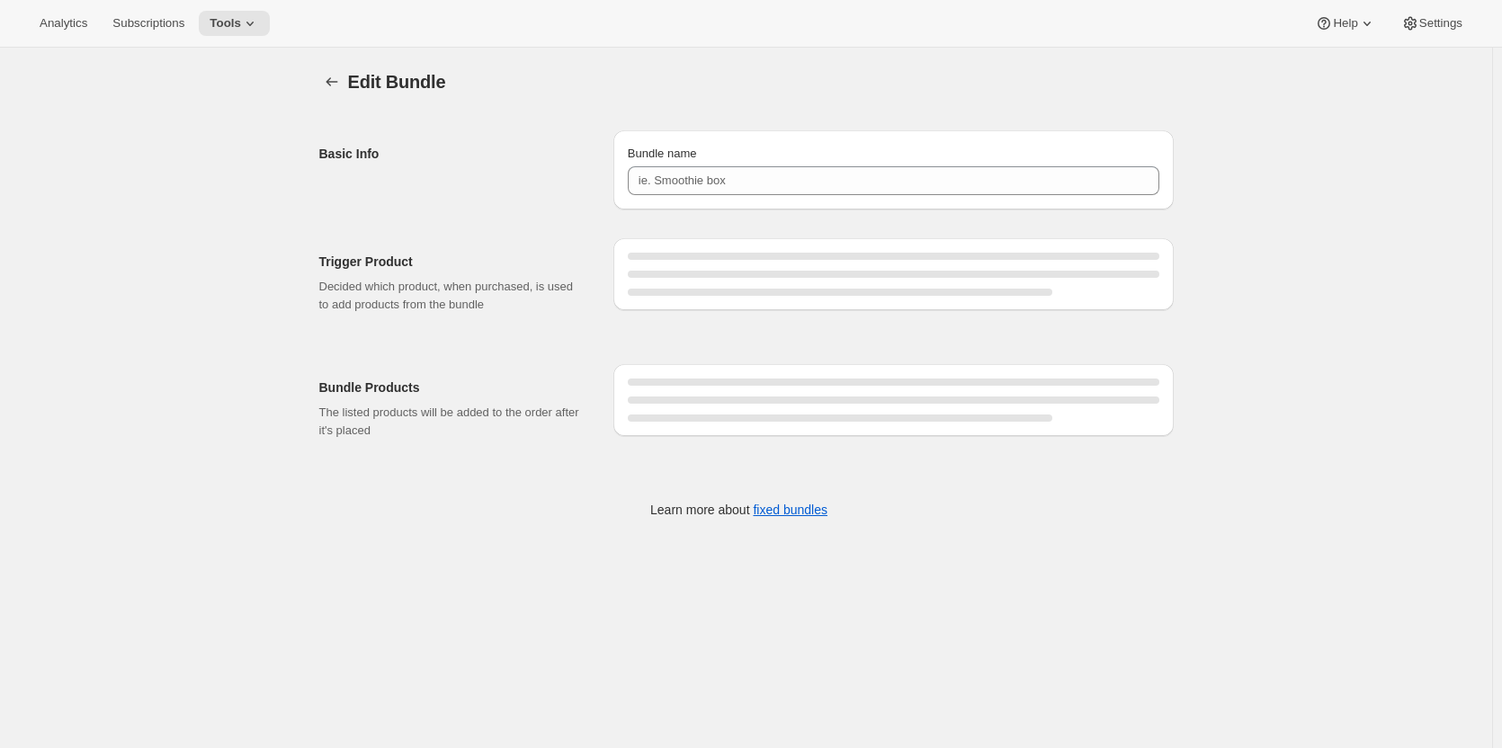
type input "Tier-2-Fixed-no price changes"
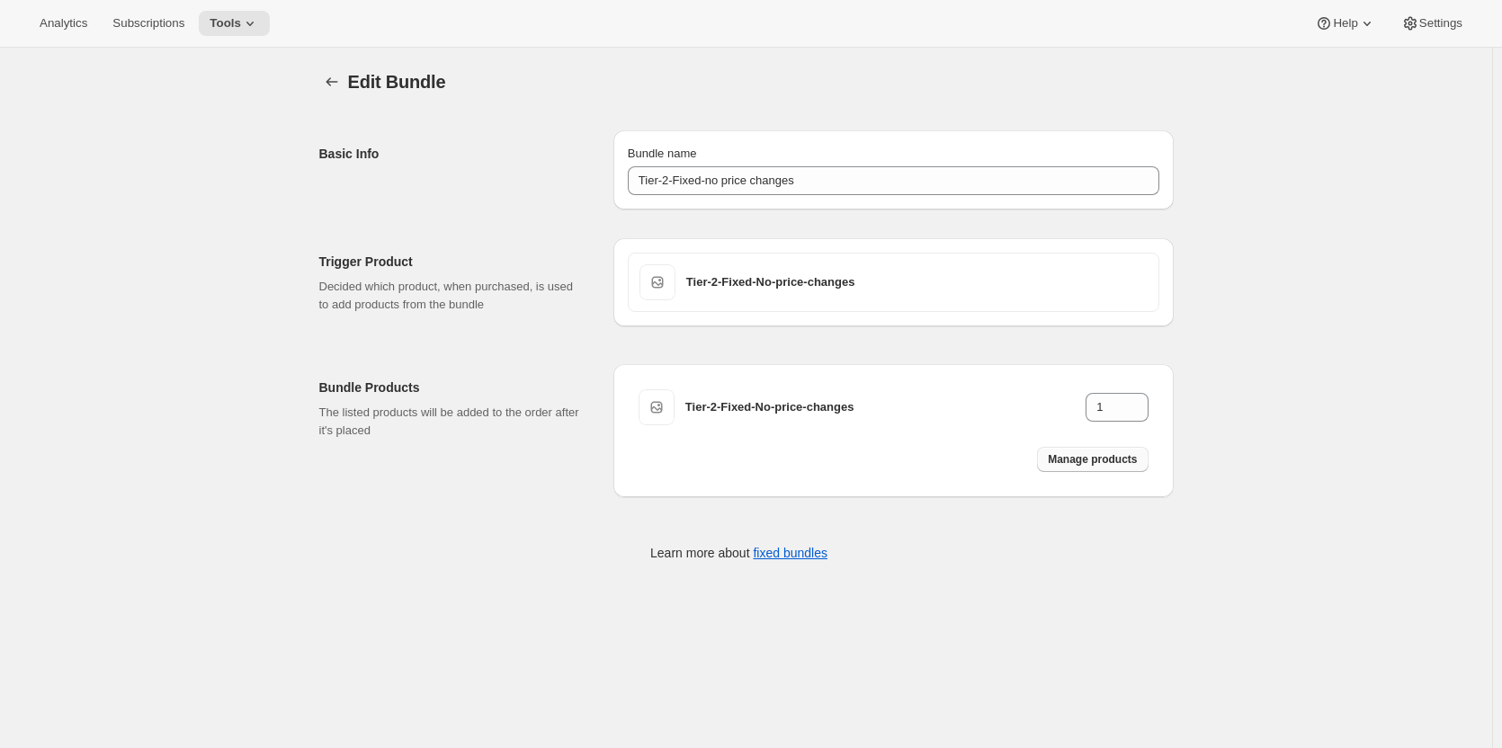
click at [1092, 457] on span "Manage products" at bounding box center [1092, 459] width 89 height 14
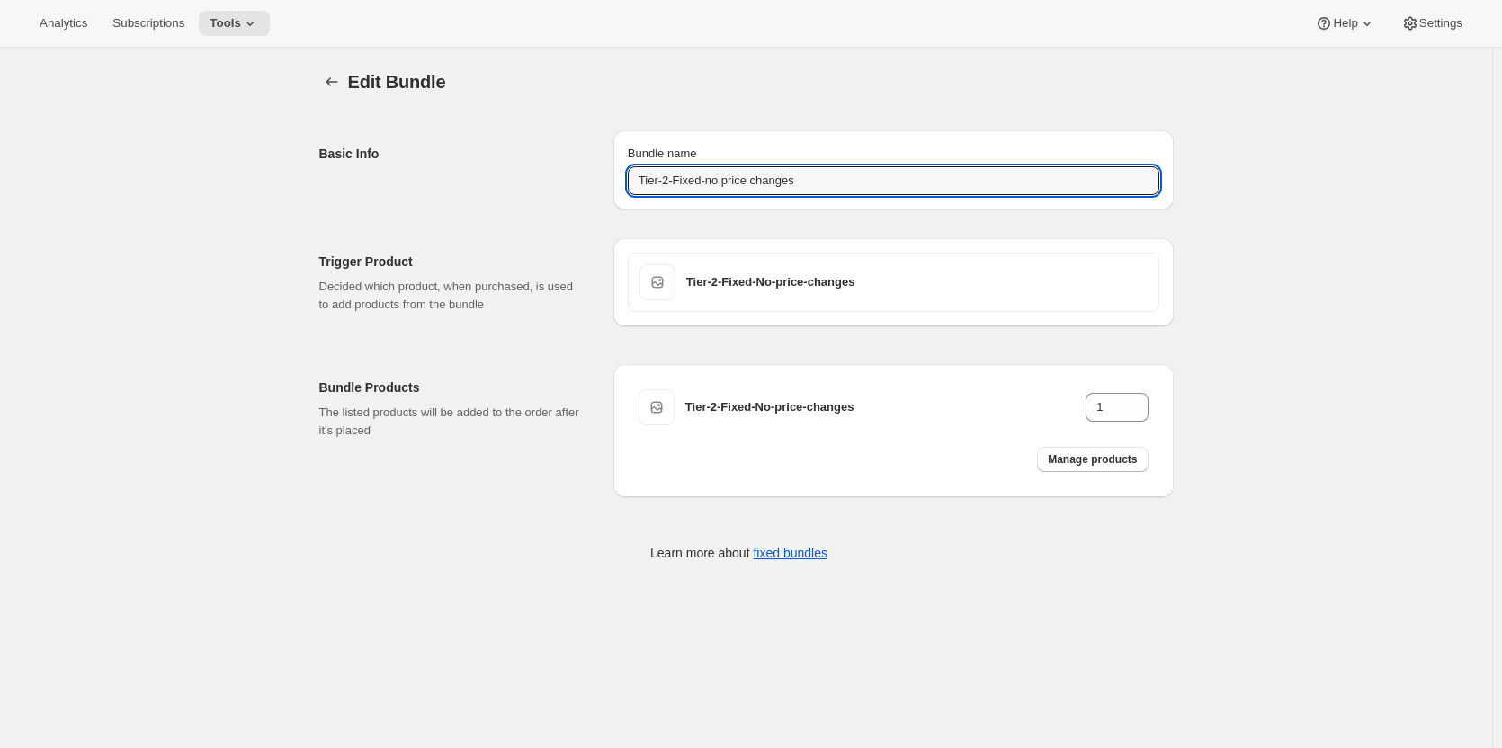
drag, startPoint x: 596, startPoint y: 176, endPoint x: 333, endPoint y: 165, distance: 263.7
click at [364, 170] on div "Basic Info Bundle name Tier-2-Fixed-no price changes" at bounding box center [746, 163] width 854 height 94
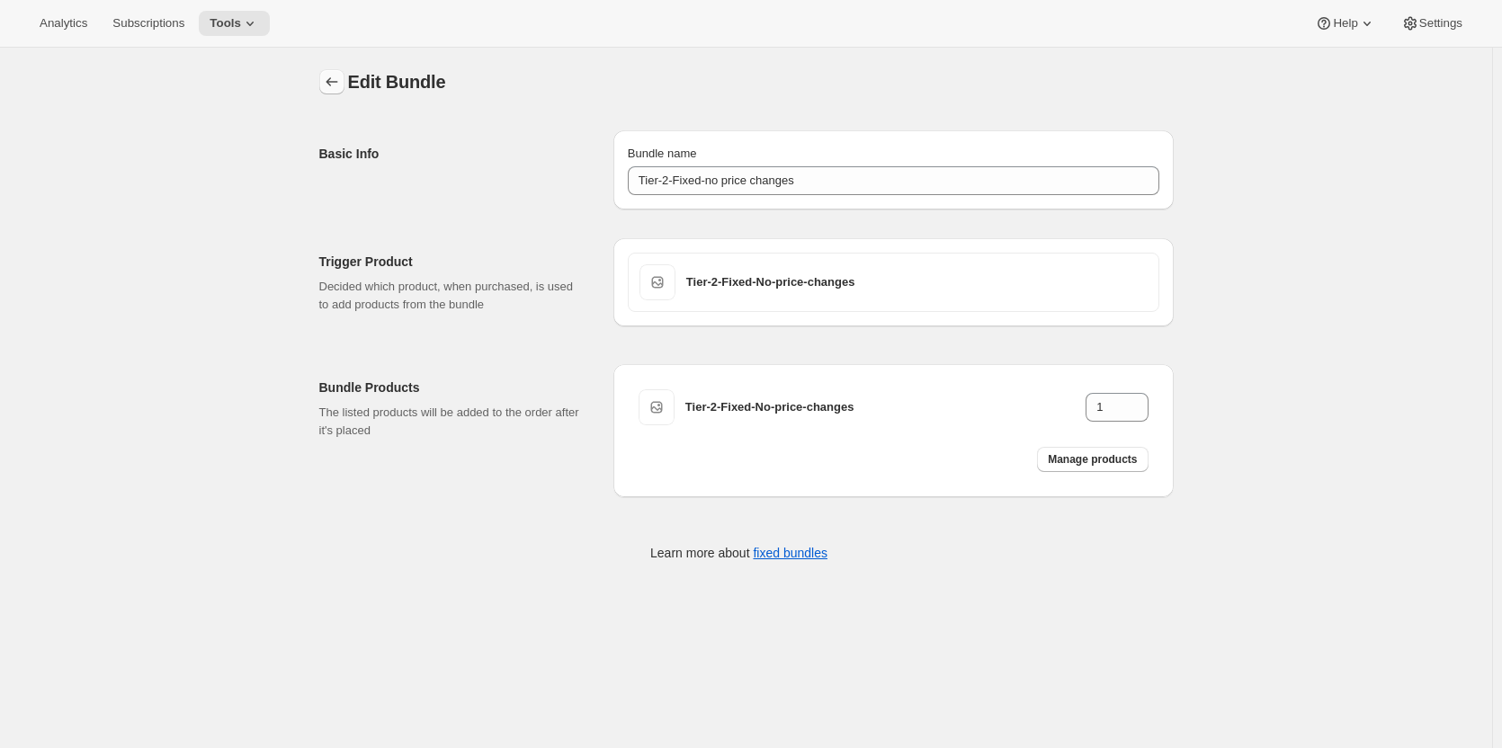
click at [339, 81] on icon "Bundles" at bounding box center [332, 82] width 18 height 18
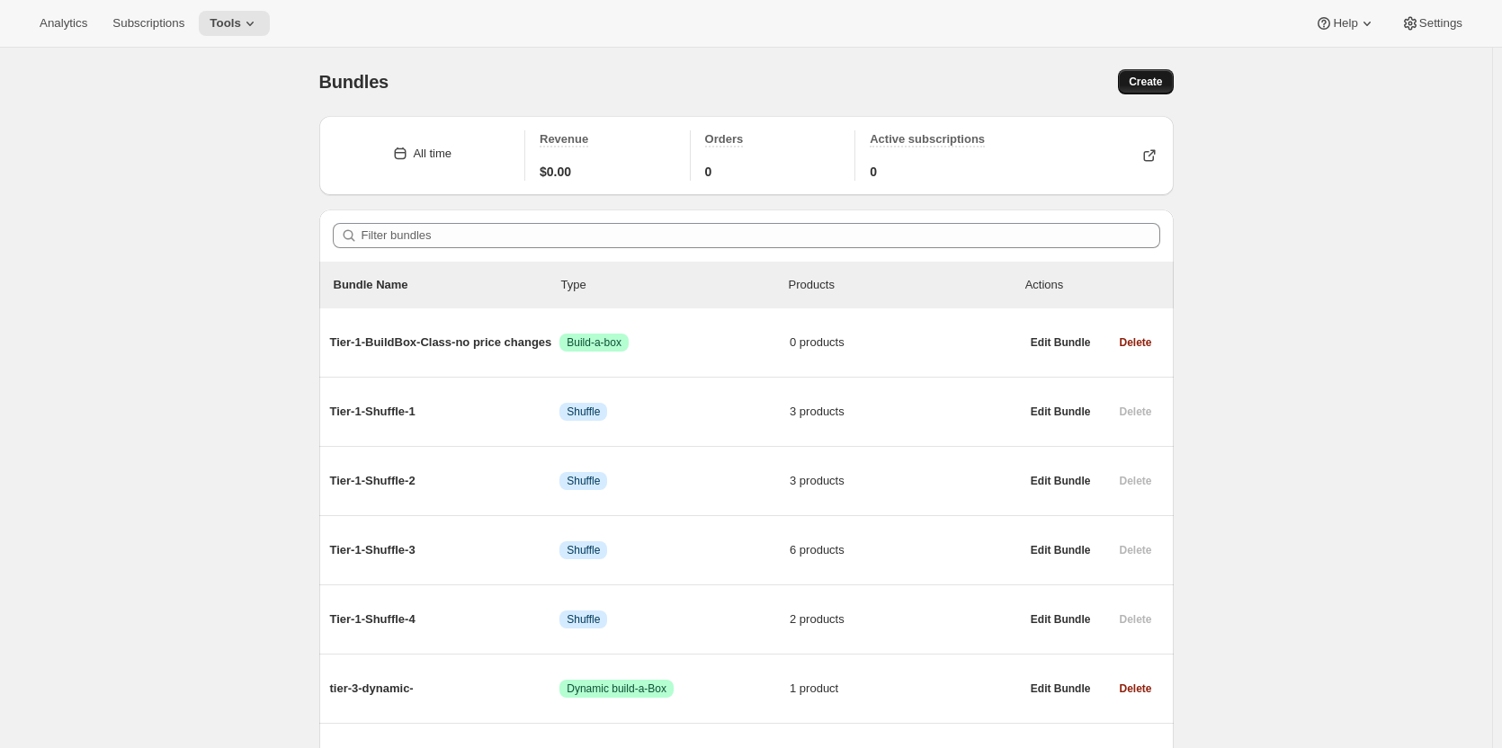
click at [1145, 78] on span "Create" at bounding box center [1145, 82] width 33 height 14
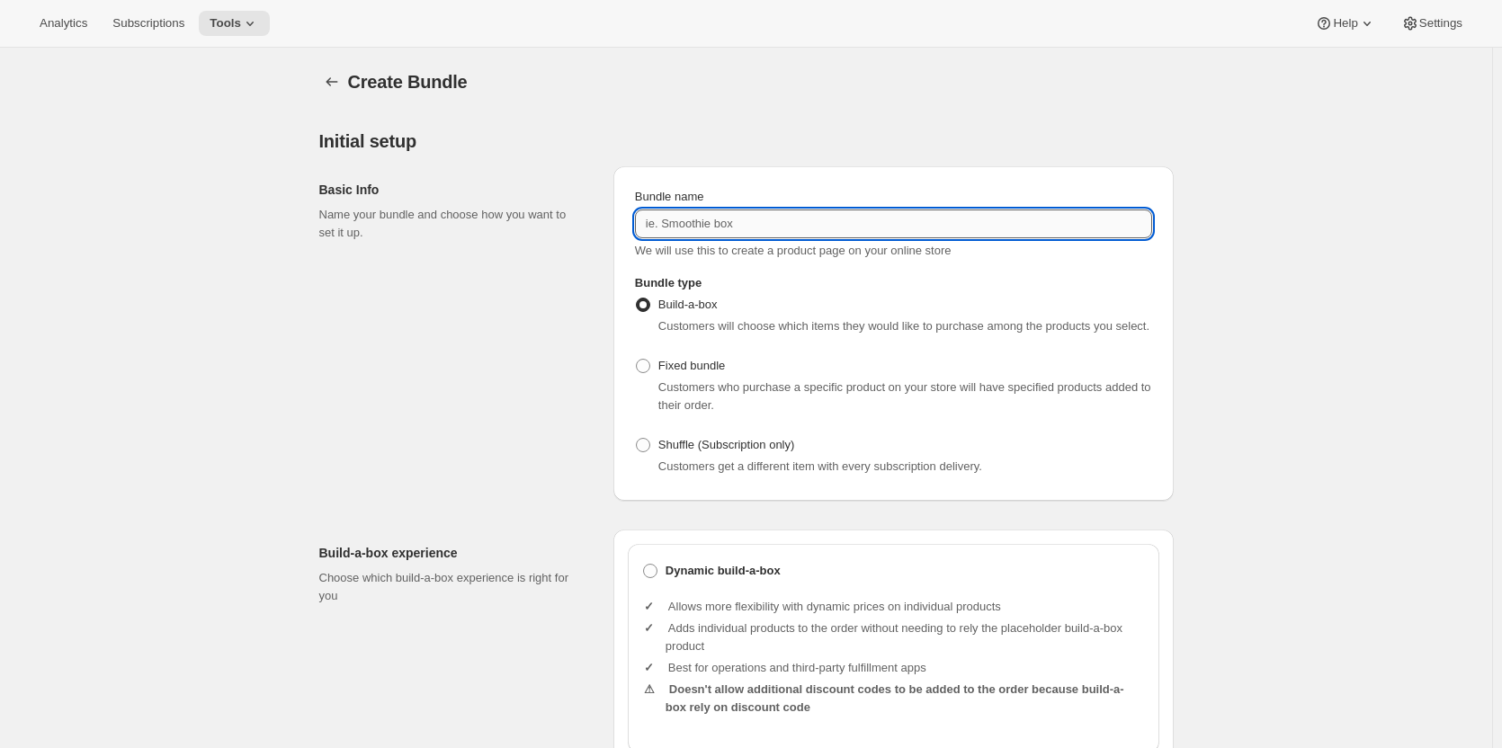
click at [745, 220] on input "Bundle name" at bounding box center [893, 224] width 517 height 29
paste input "Tier-2-Fixed-no price changes"
type input "Tier-2-Fixed-no price changes - Vers 2"
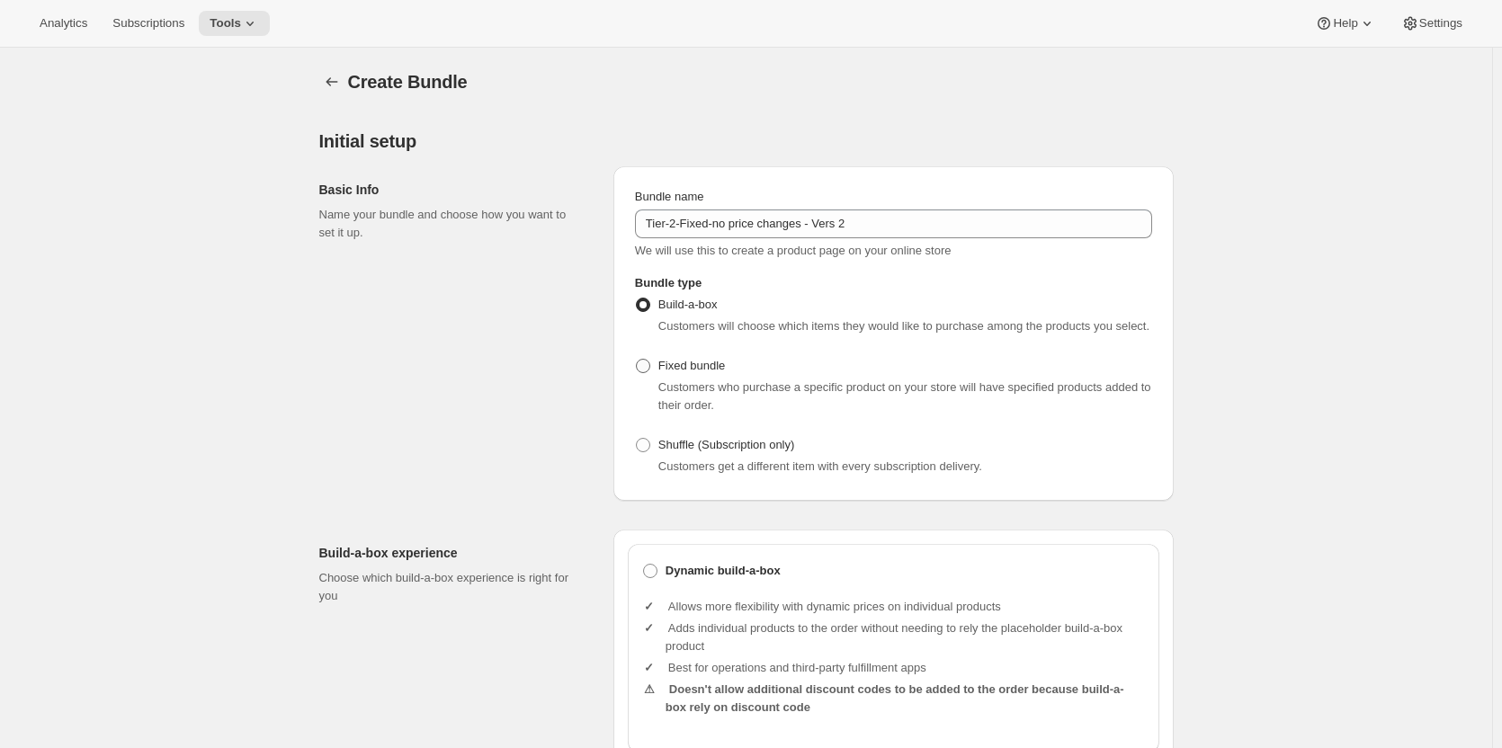
click at [701, 370] on span "Fixed bundle" at bounding box center [691, 365] width 67 height 13
click at [637, 360] on input "Fixed bundle" at bounding box center [636, 359] width 1 height 1
radio input "true"
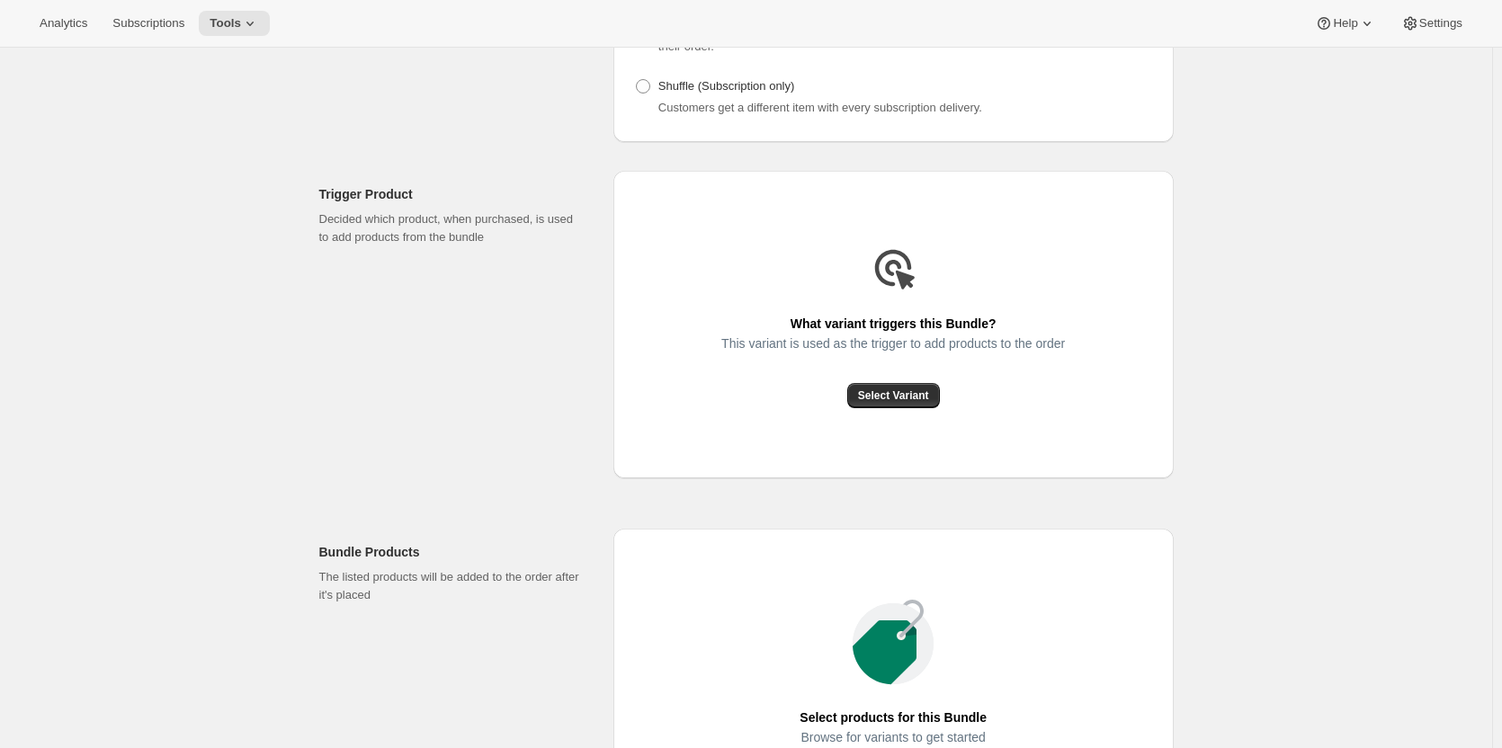
scroll to position [360, 0]
click at [875, 393] on span "Select Variant" at bounding box center [893, 395] width 71 height 14
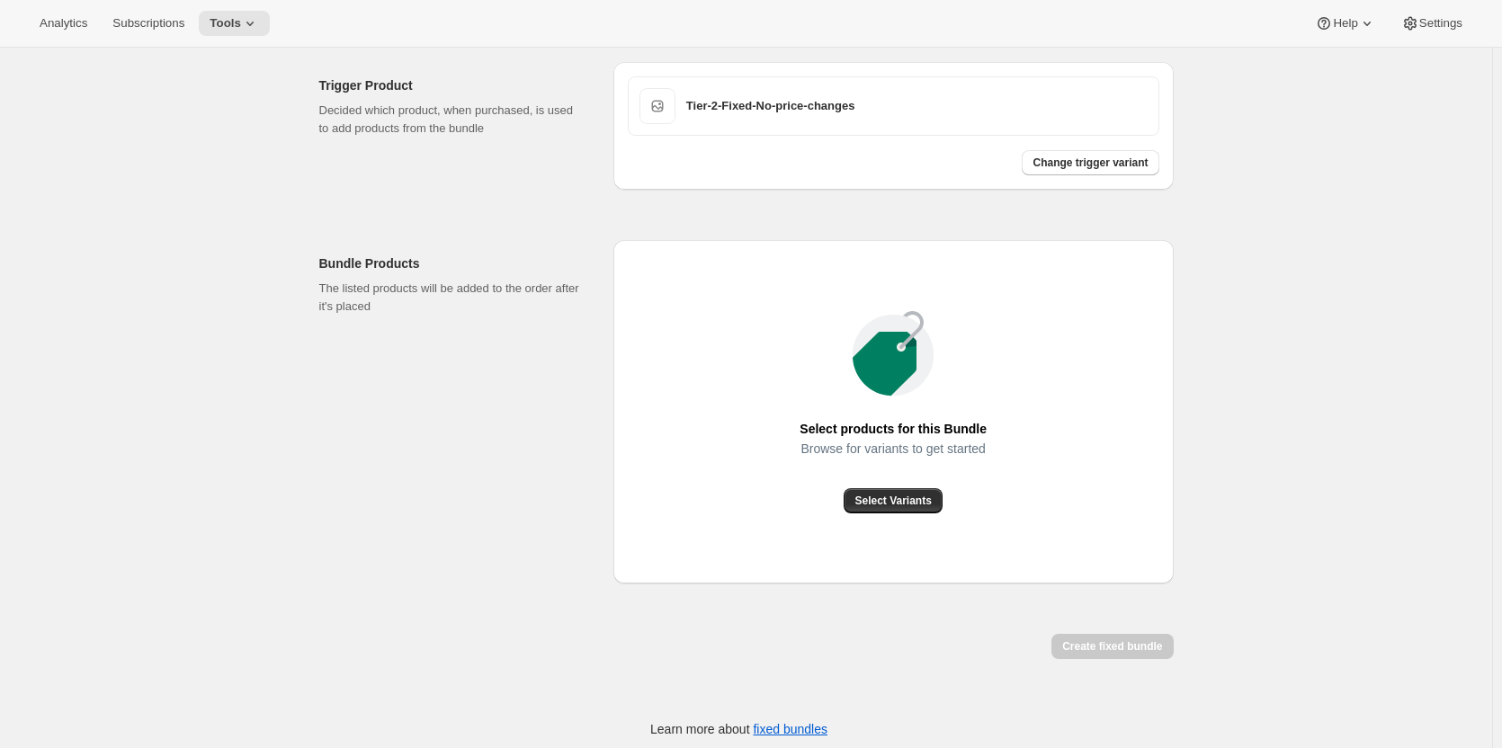
scroll to position [476, 0]
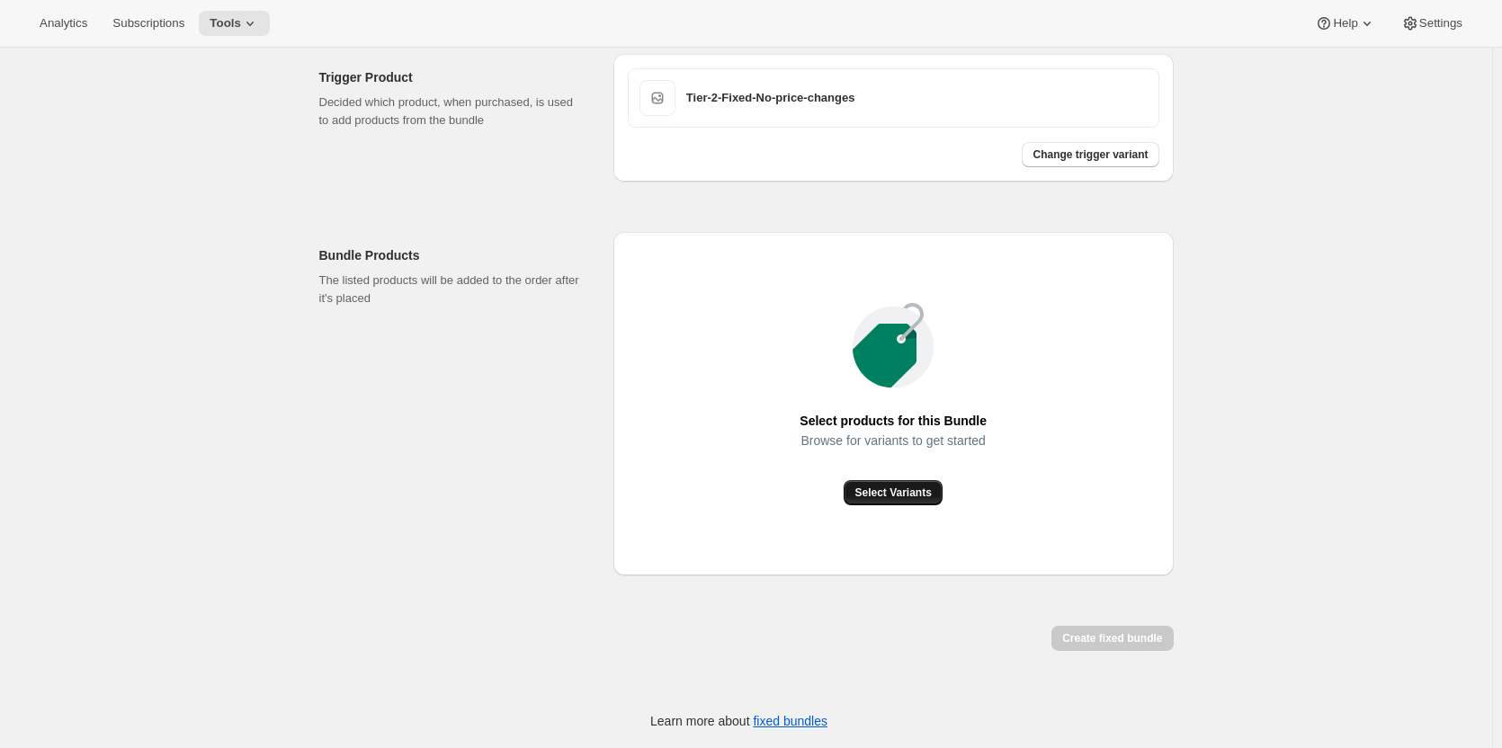
click at [897, 496] on span "Select Variants" at bounding box center [892, 493] width 76 height 14
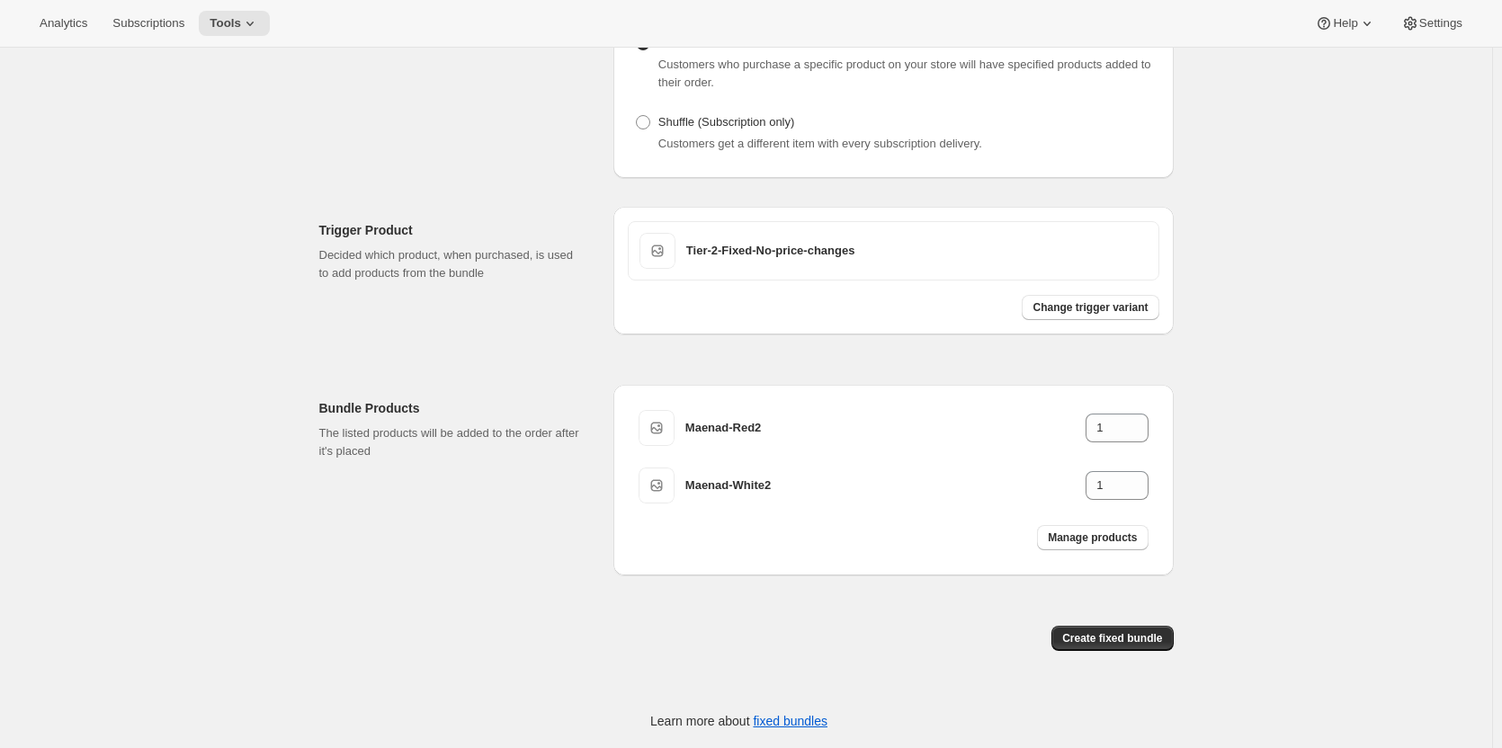
scroll to position [323, 0]
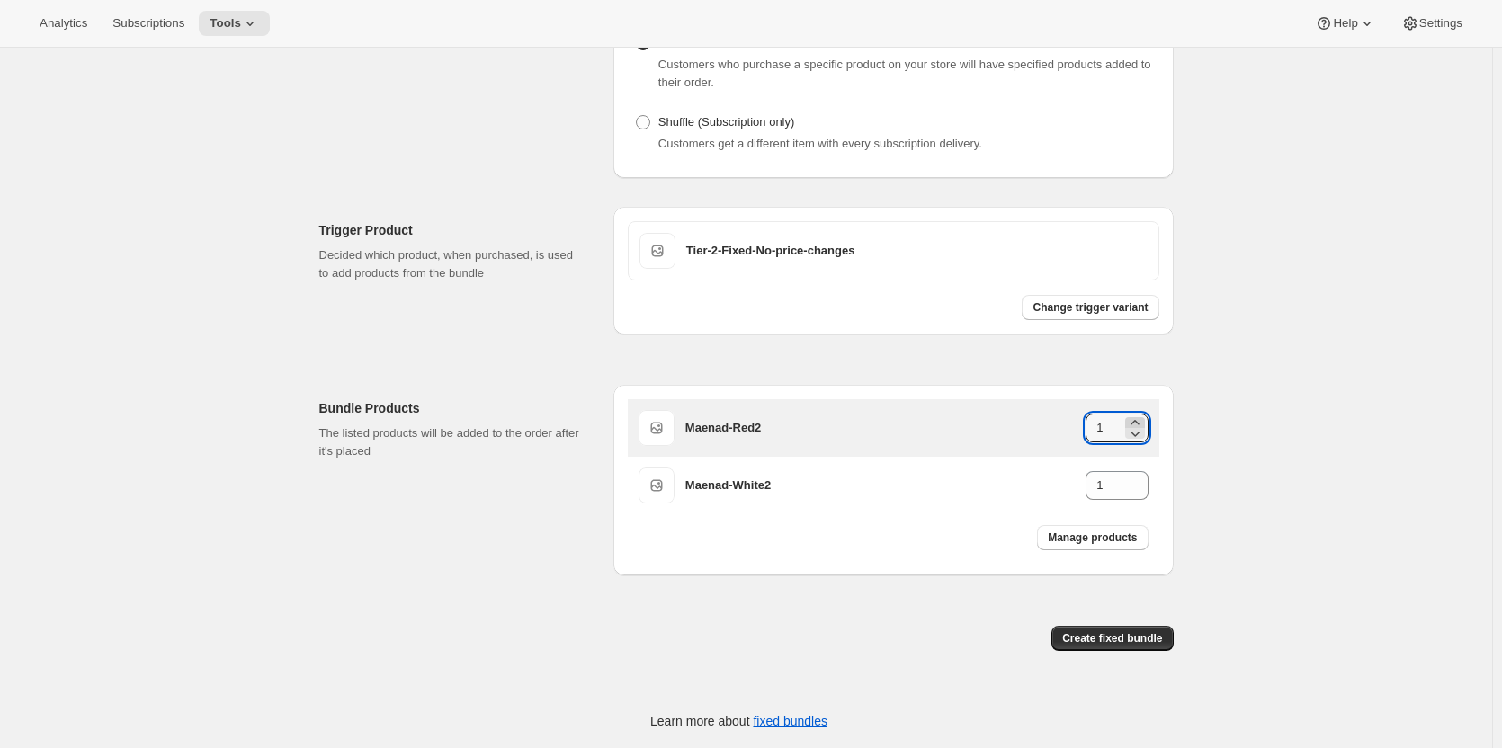
click at [1141, 418] on icon at bounding box center [1135, 423] width 18 height 18
type input "2"
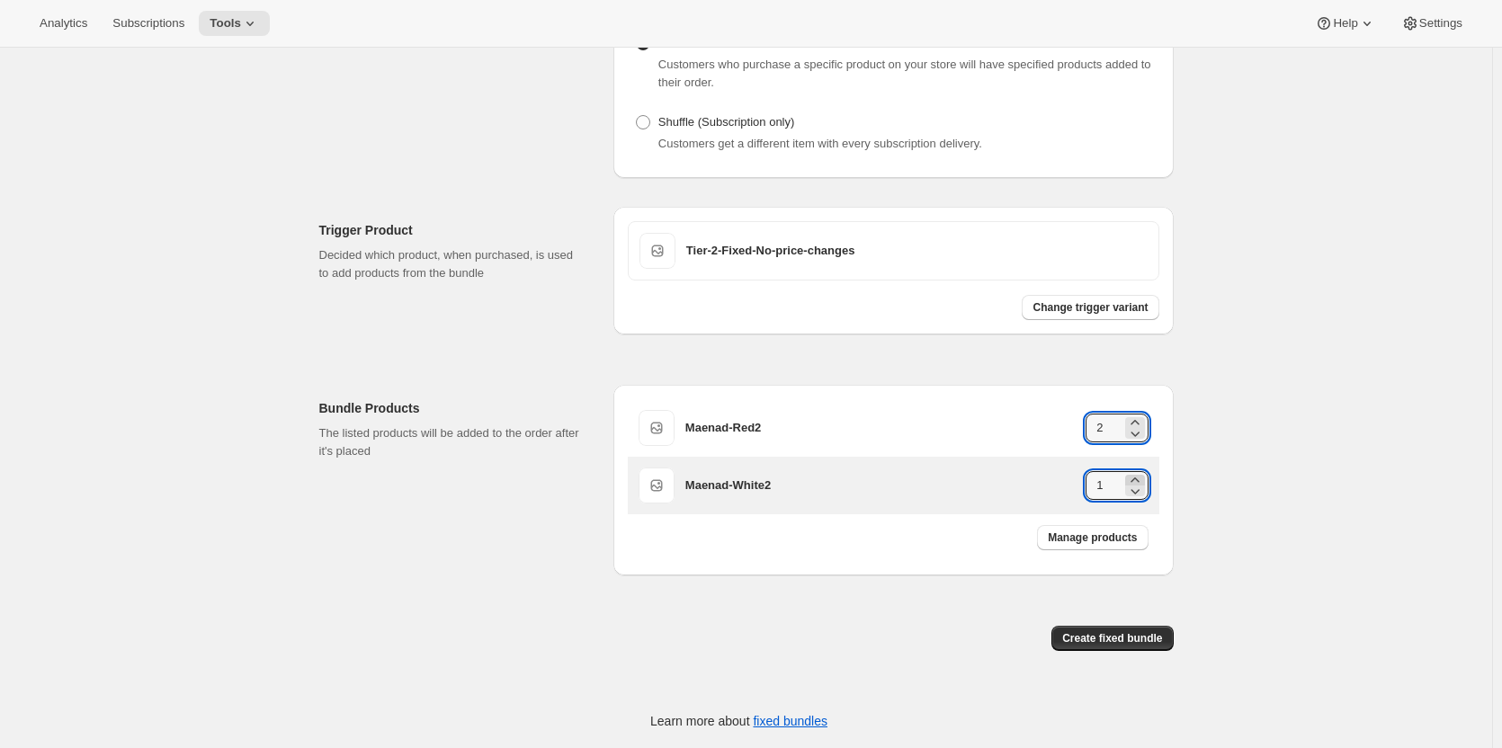
click at [1140, 478] on icon at bounding box center [1135, 480] width 18 height 18
type input "2"
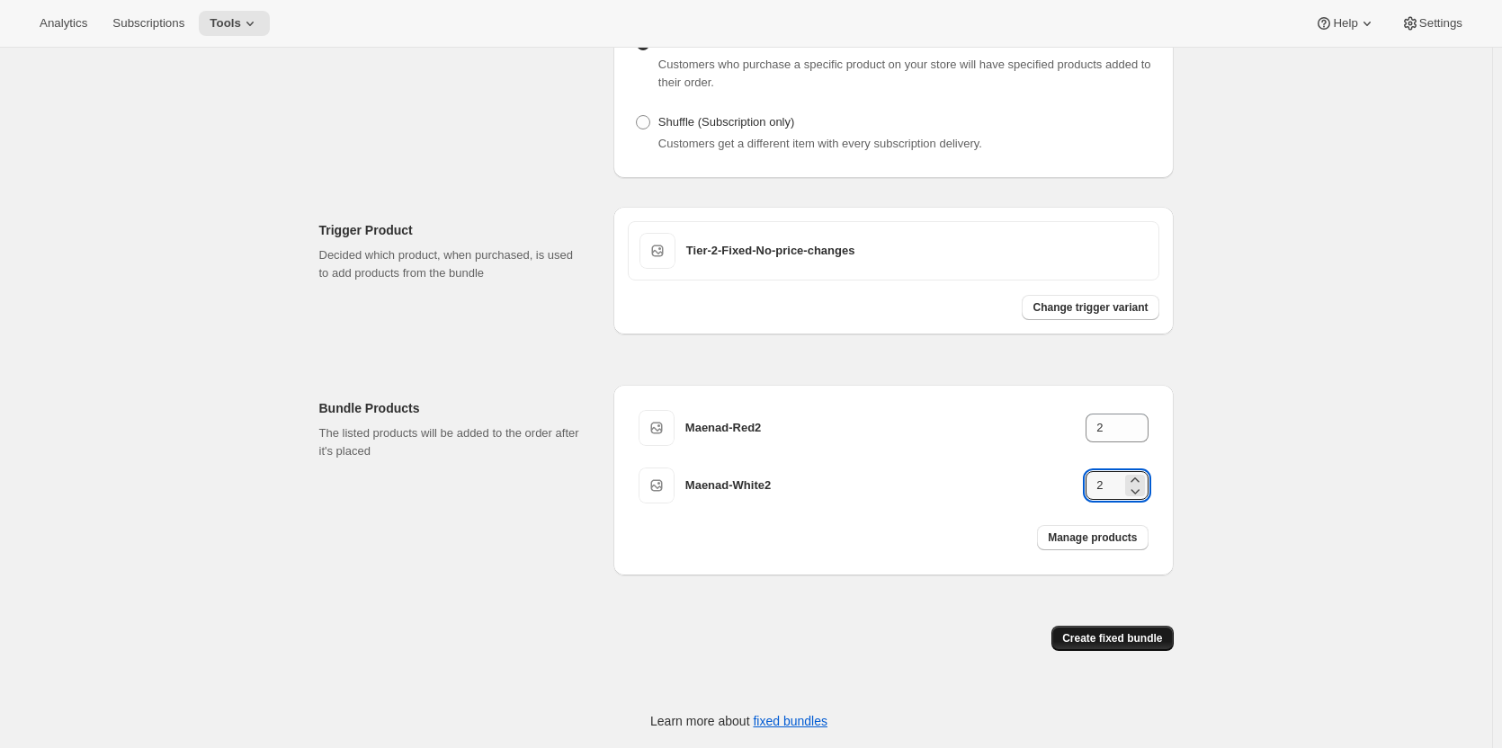
click at [1112, 640] on span "Create fixed bundle" at bounding box center [1112, 638] width 100 height 14
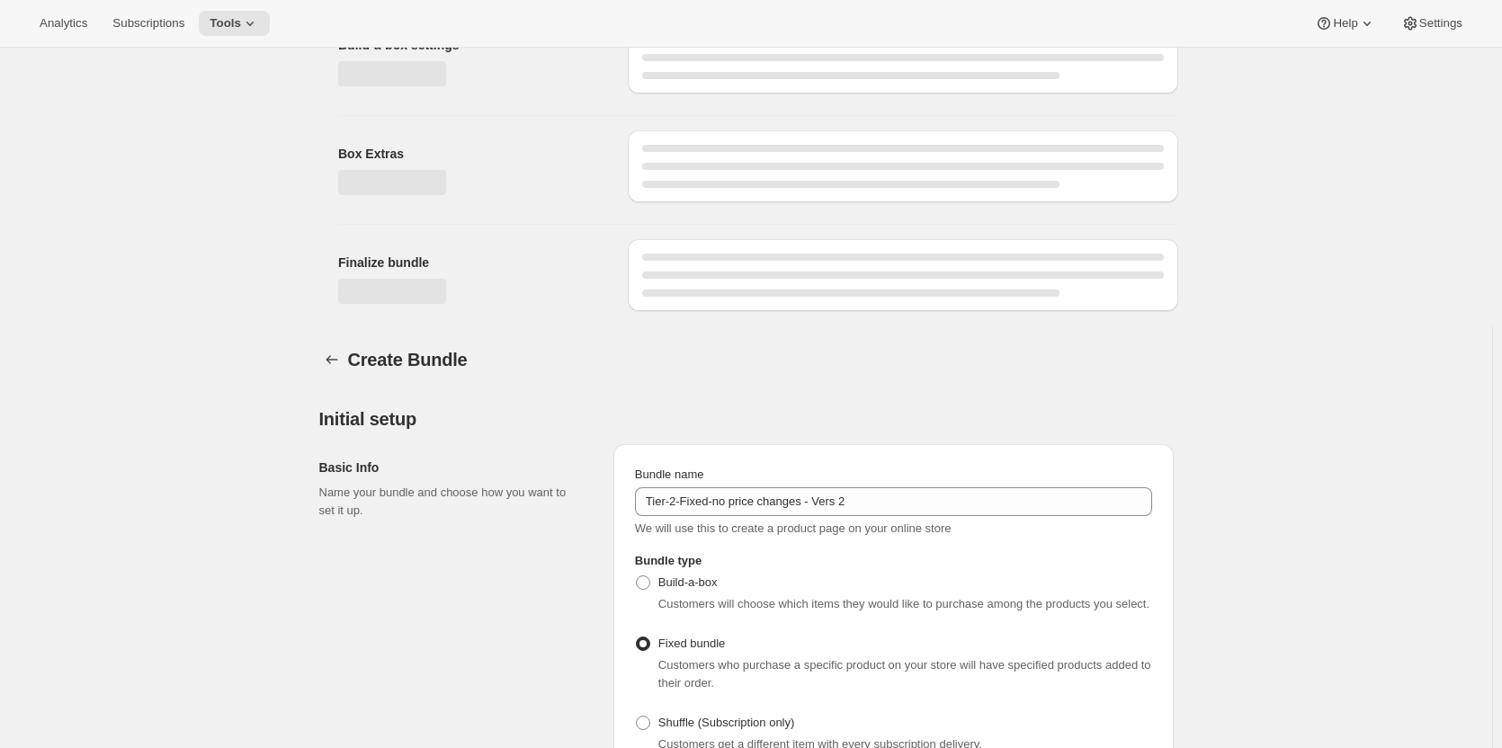
scroll to position [924, 0]
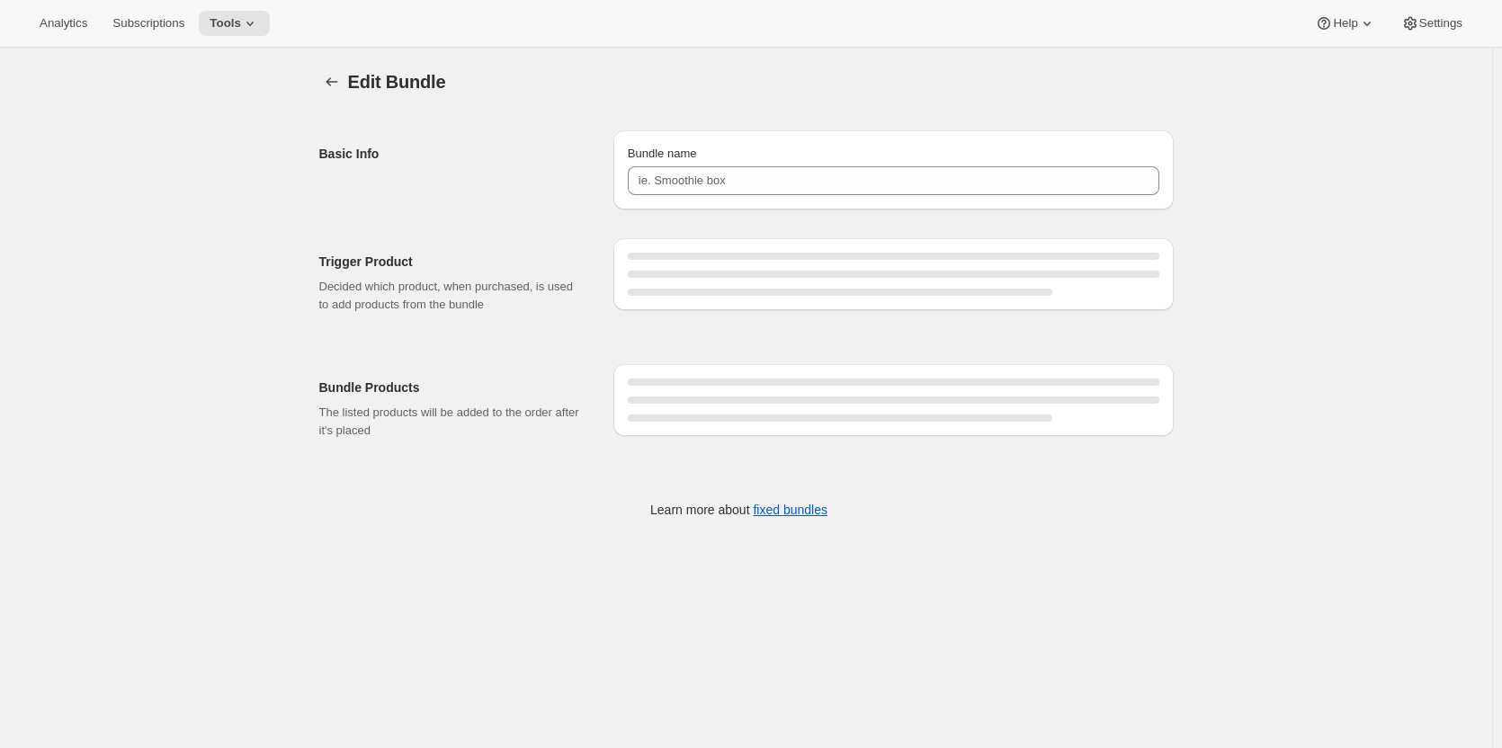
type input "Tier-2-Fixed-no price changes - Vers 2"
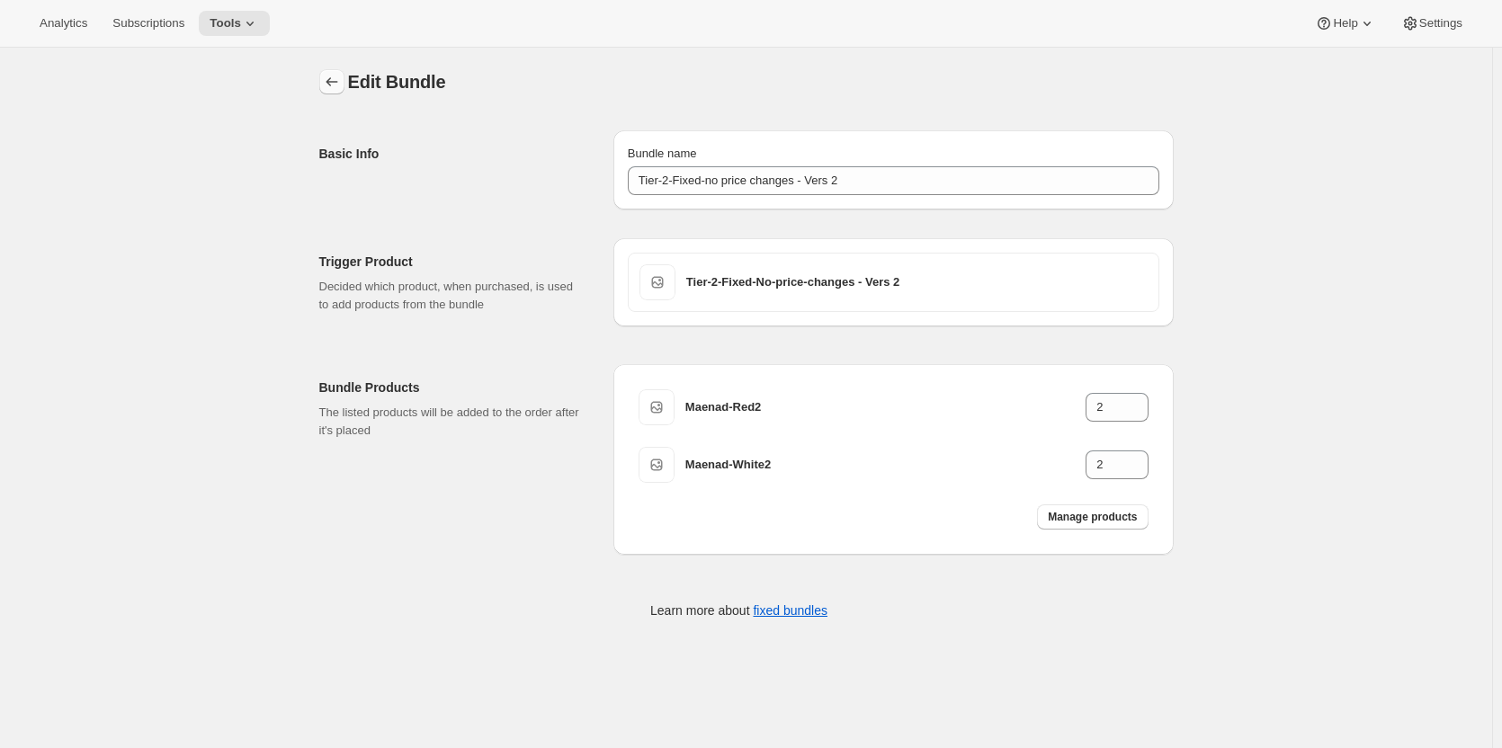
click at [337, 80] on icon "Bundles" at bounding box center [332, 82] width 18 height 18
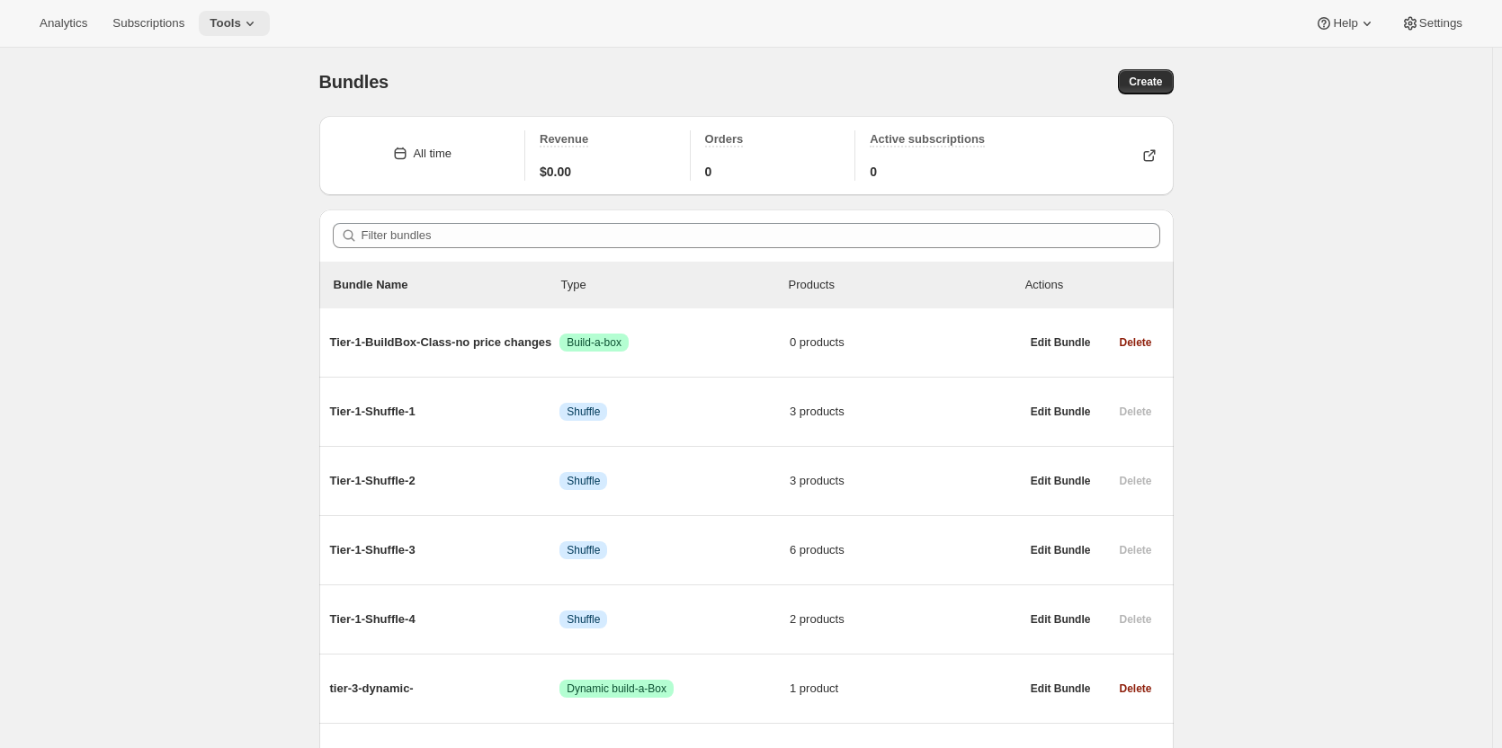
click at [241, 22] on icon at bounding box center [250, 23] width 18 height 18
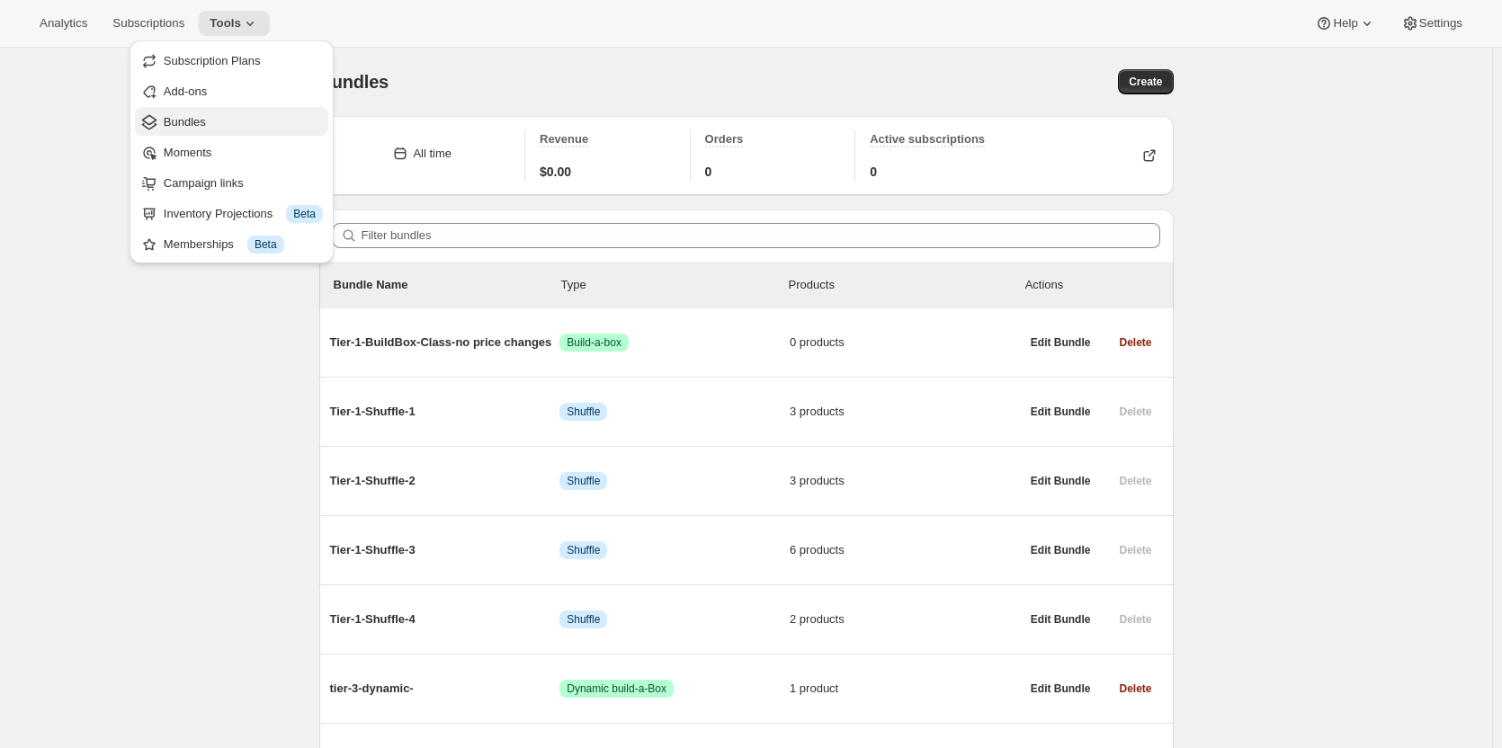
click at [188, 124] on span "Bundles" at bounding box center [185, 121] width 42 height 13
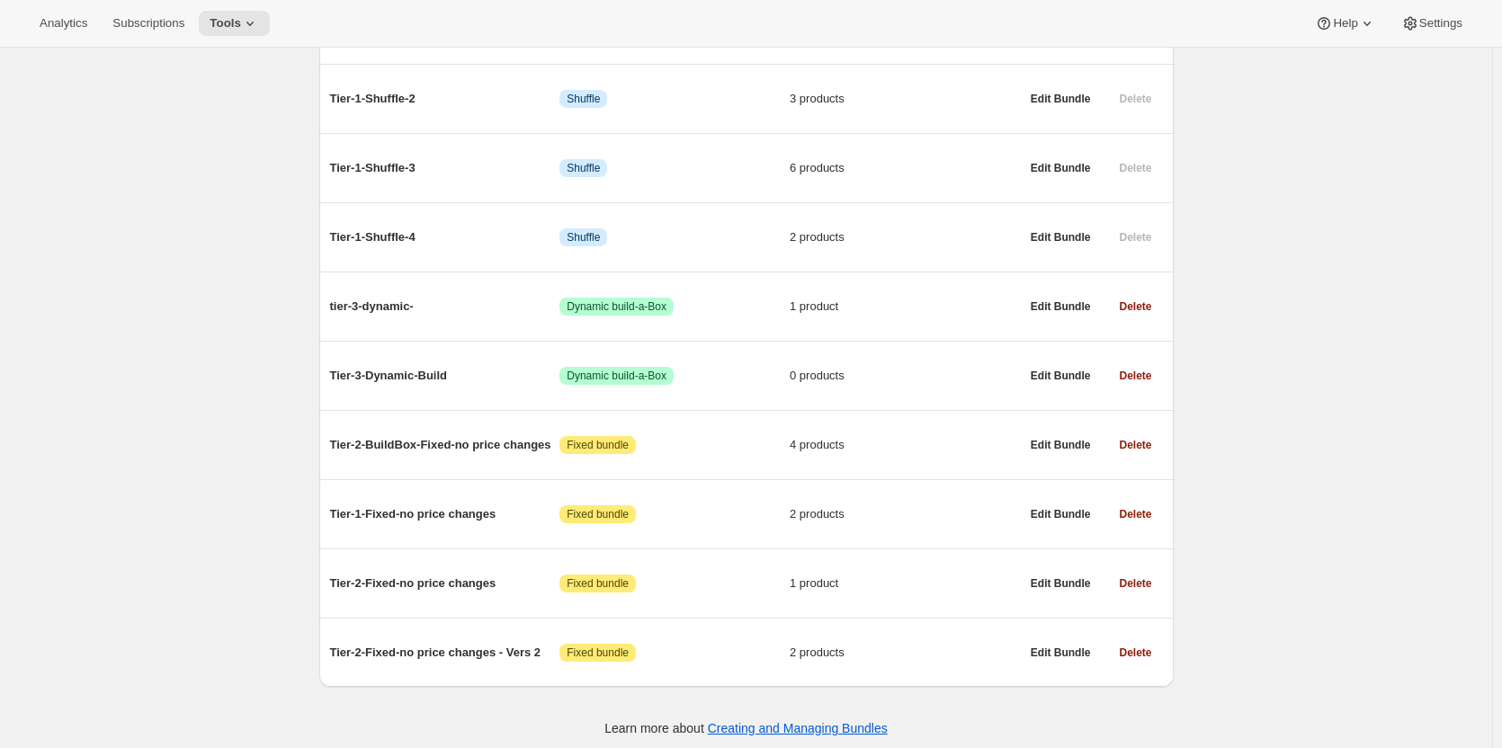
scroll to position [389, 0]
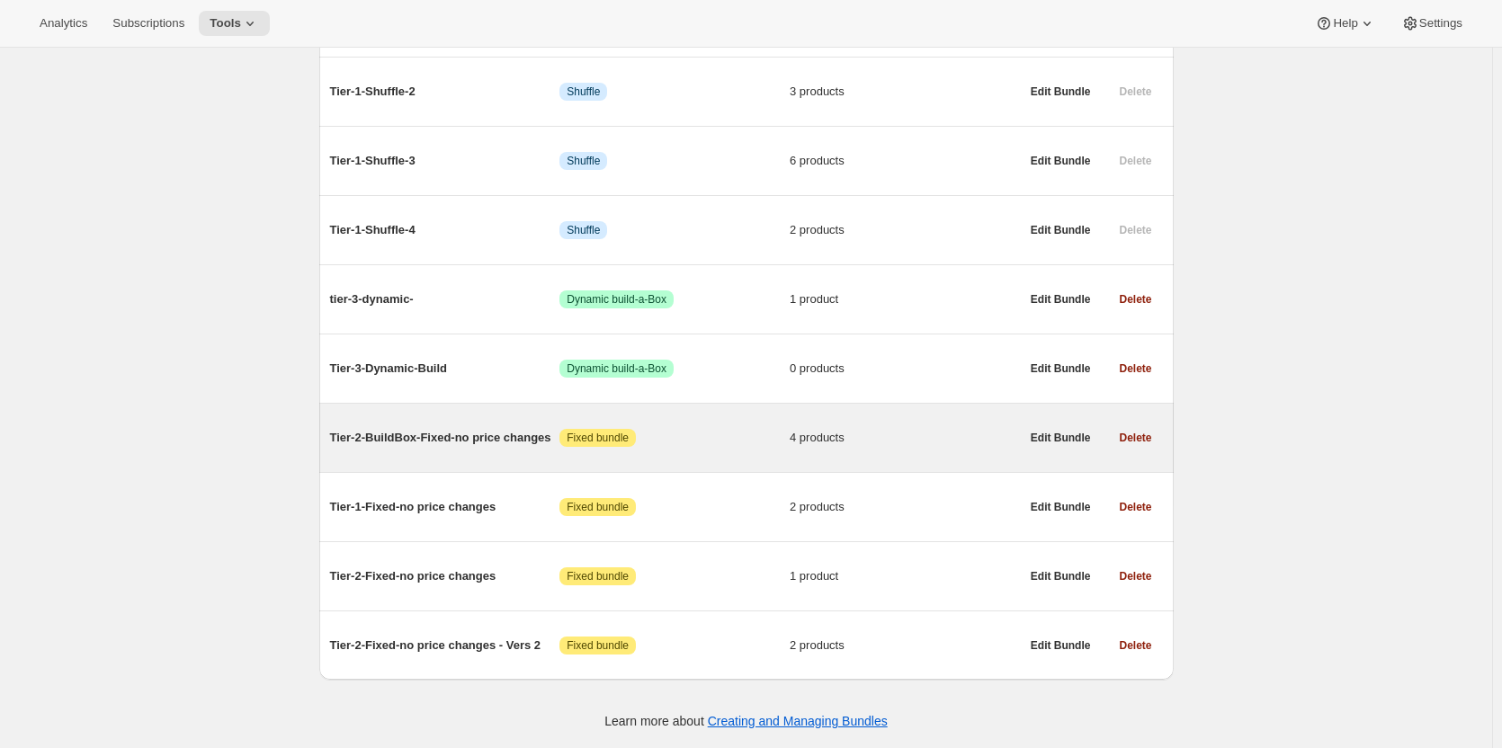
click at [399, 434] on span "Tier-2-BuildBox-Fixed-no price changes" at bounding box center [445, 438] width 230 height 18
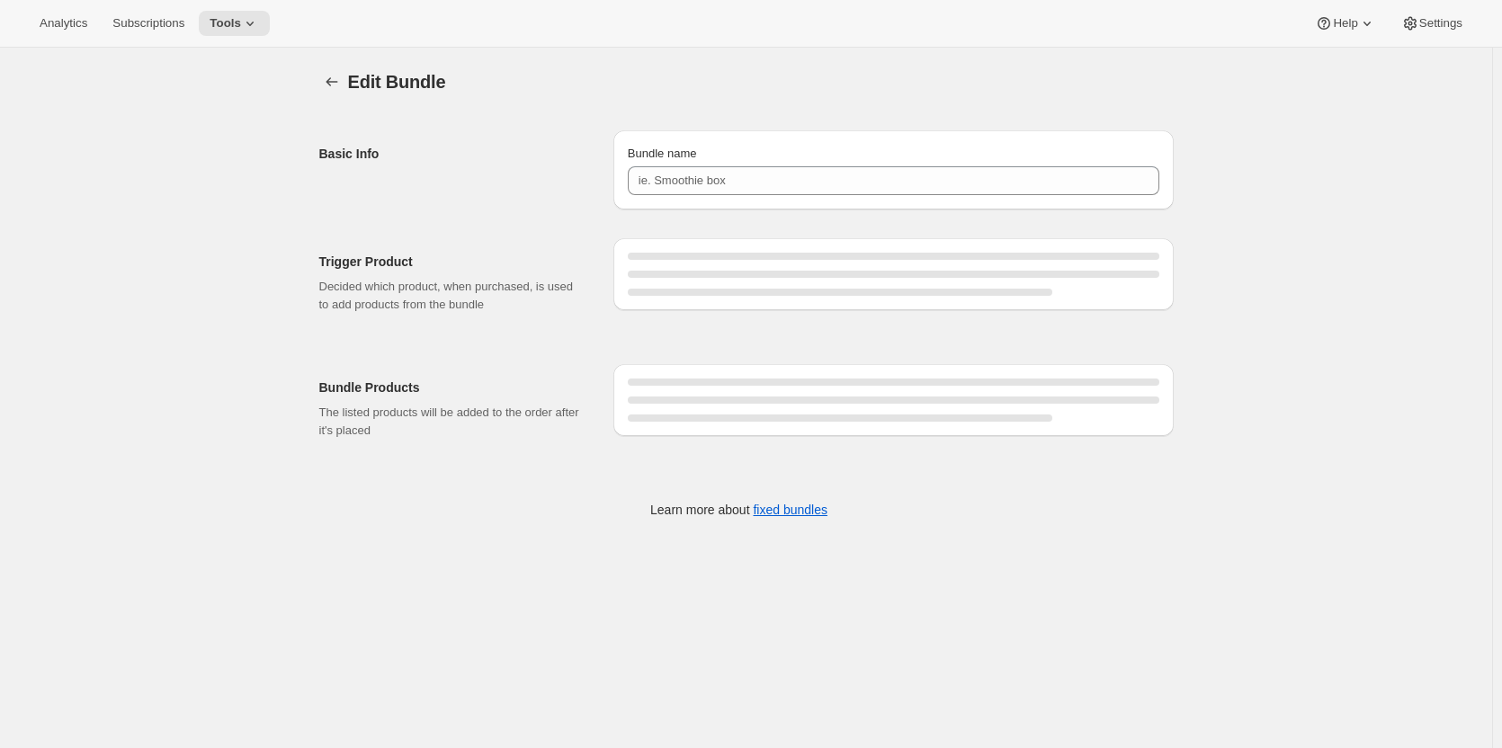
type input "Tier-2-BuildBox-Fixed-no price changes"
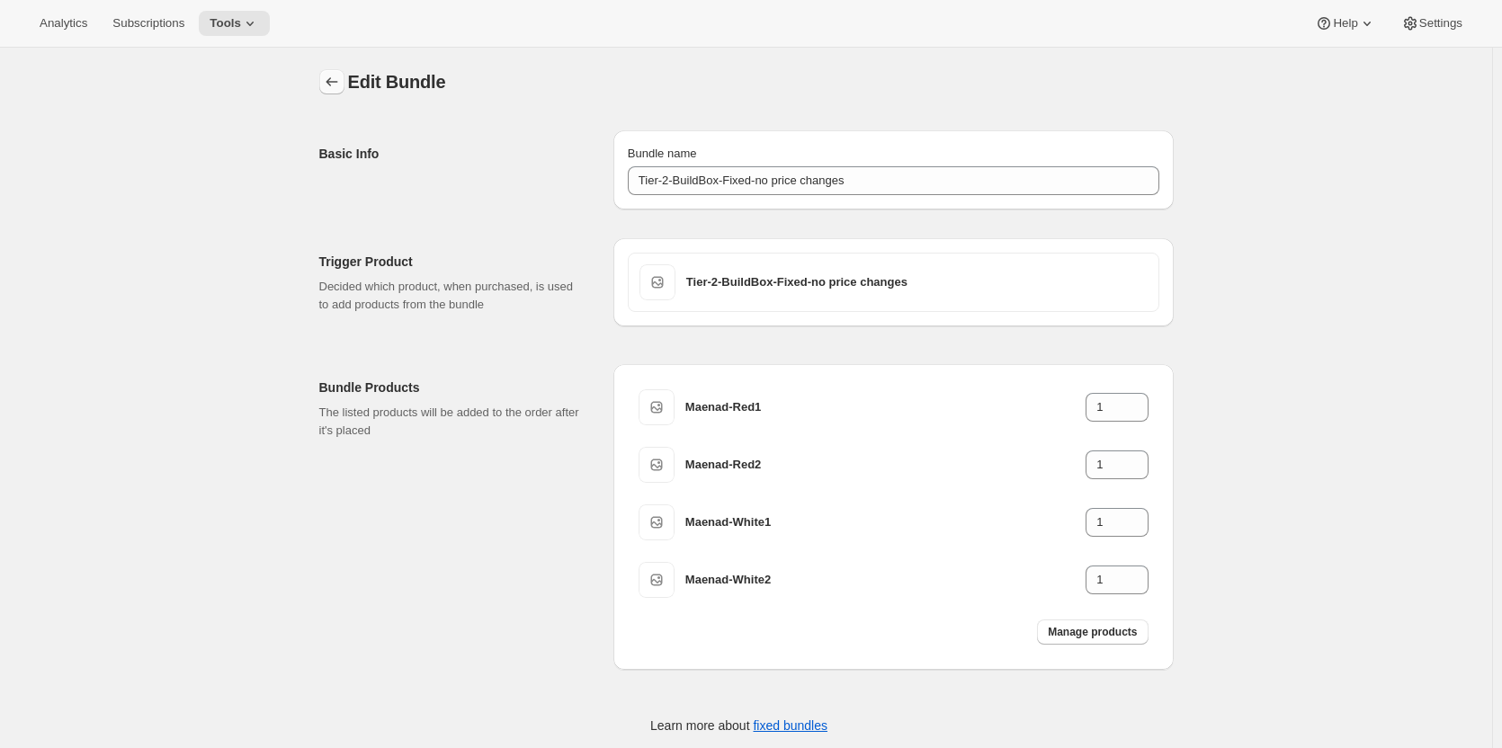
click at [334, 81] on icon "Bundles" at bounding box center [332, 82] width 18 height 18
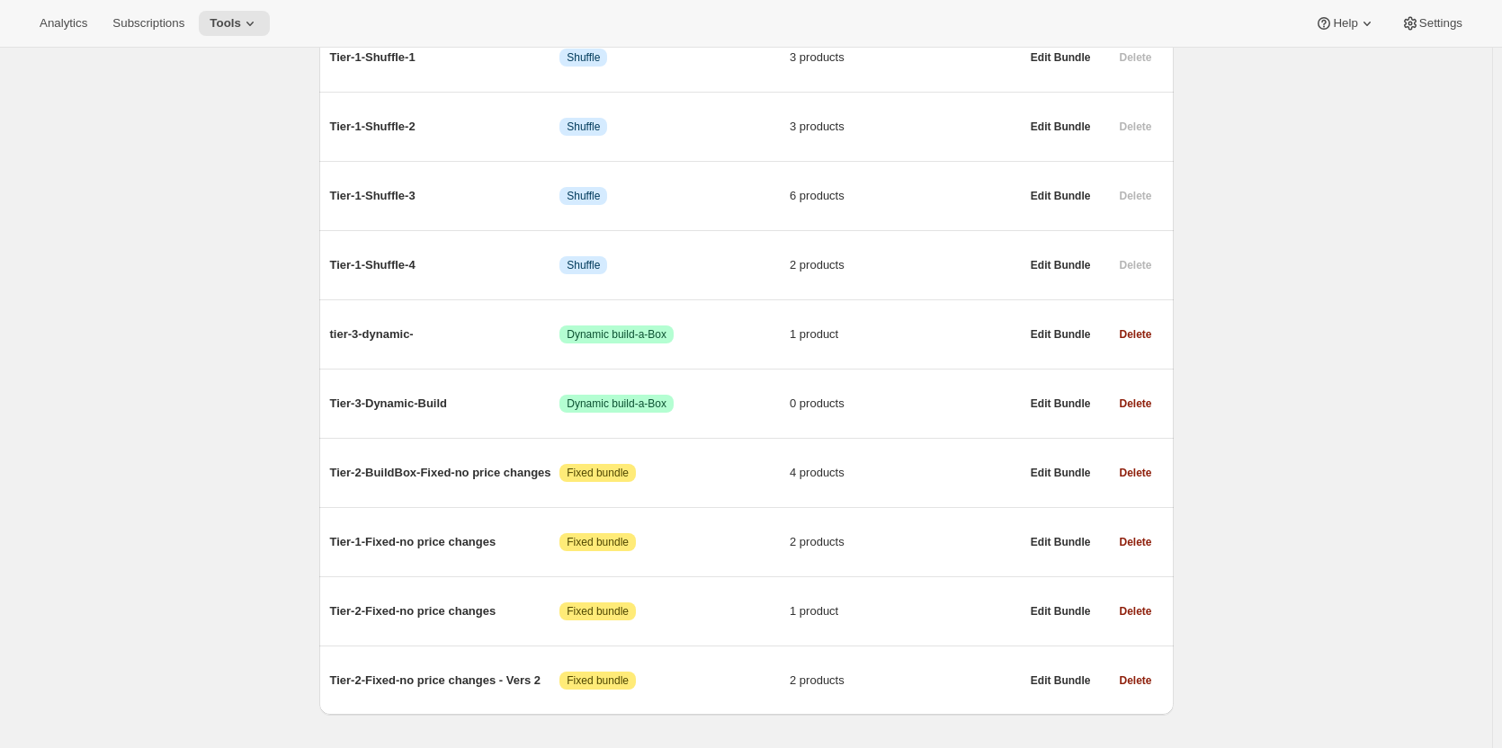
scroll to position [389, 0]
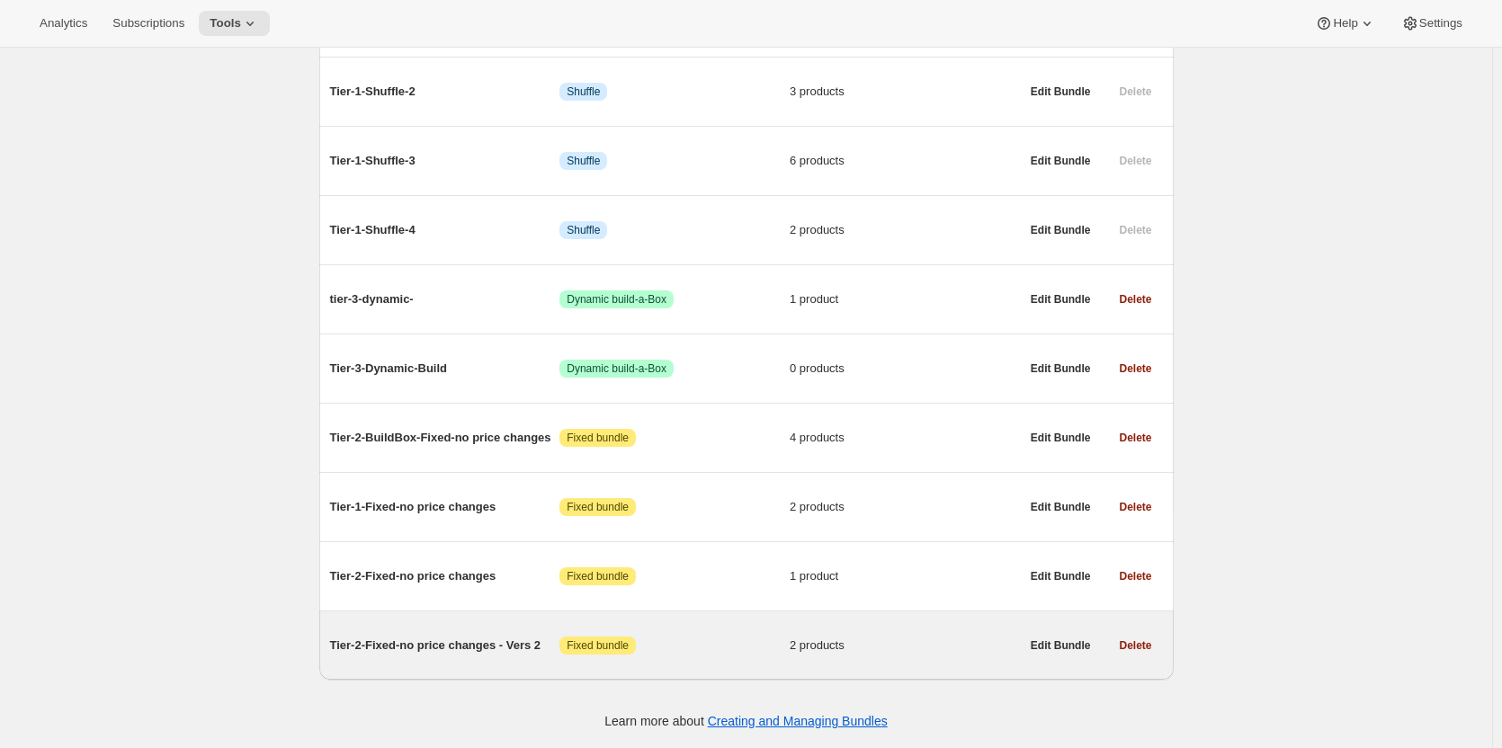
click at [436, 647] on span "Tier-2-Fixed-no price changes - Vers 2" at bounding box center [445, 646] width 230 height 18
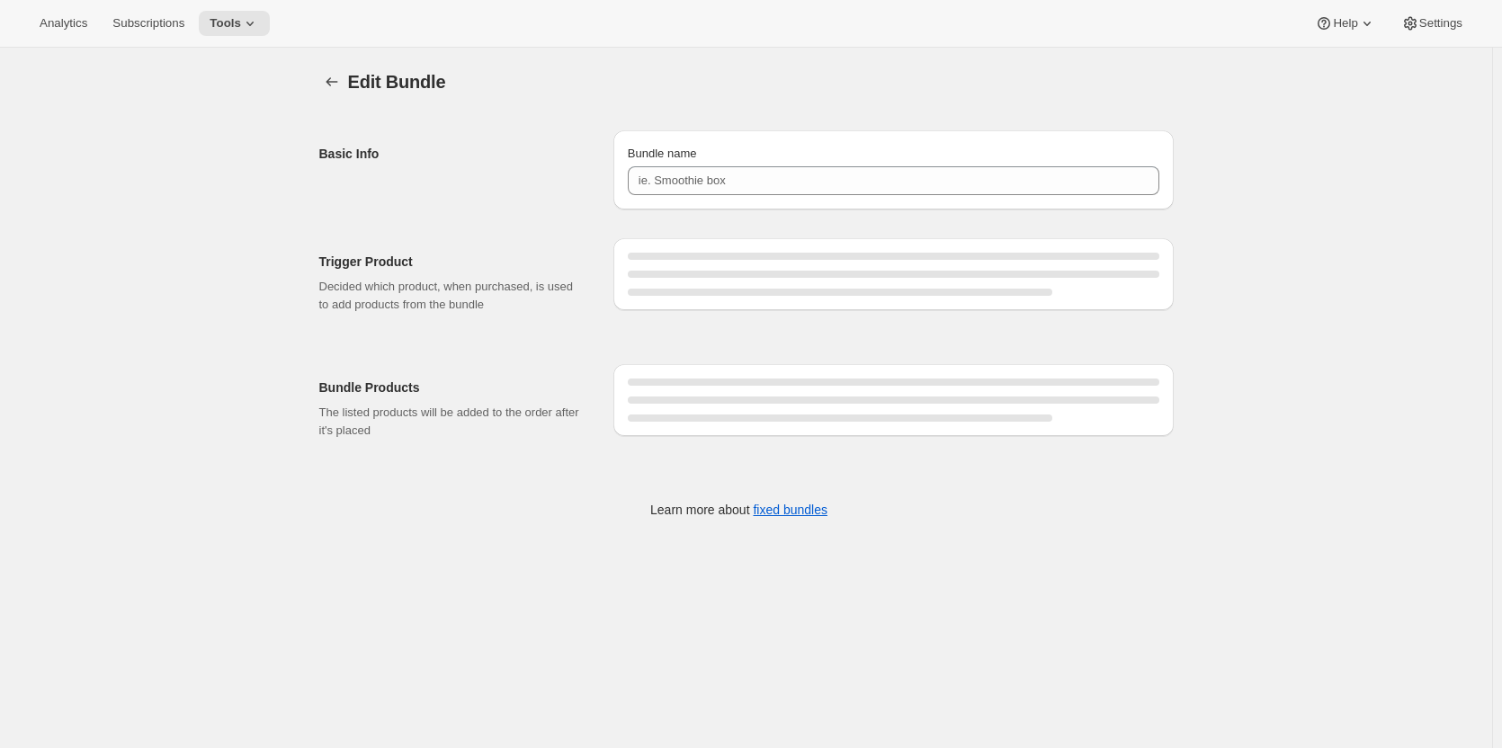
type input "Tier-2-Fixed-no price changes - Vers 2"
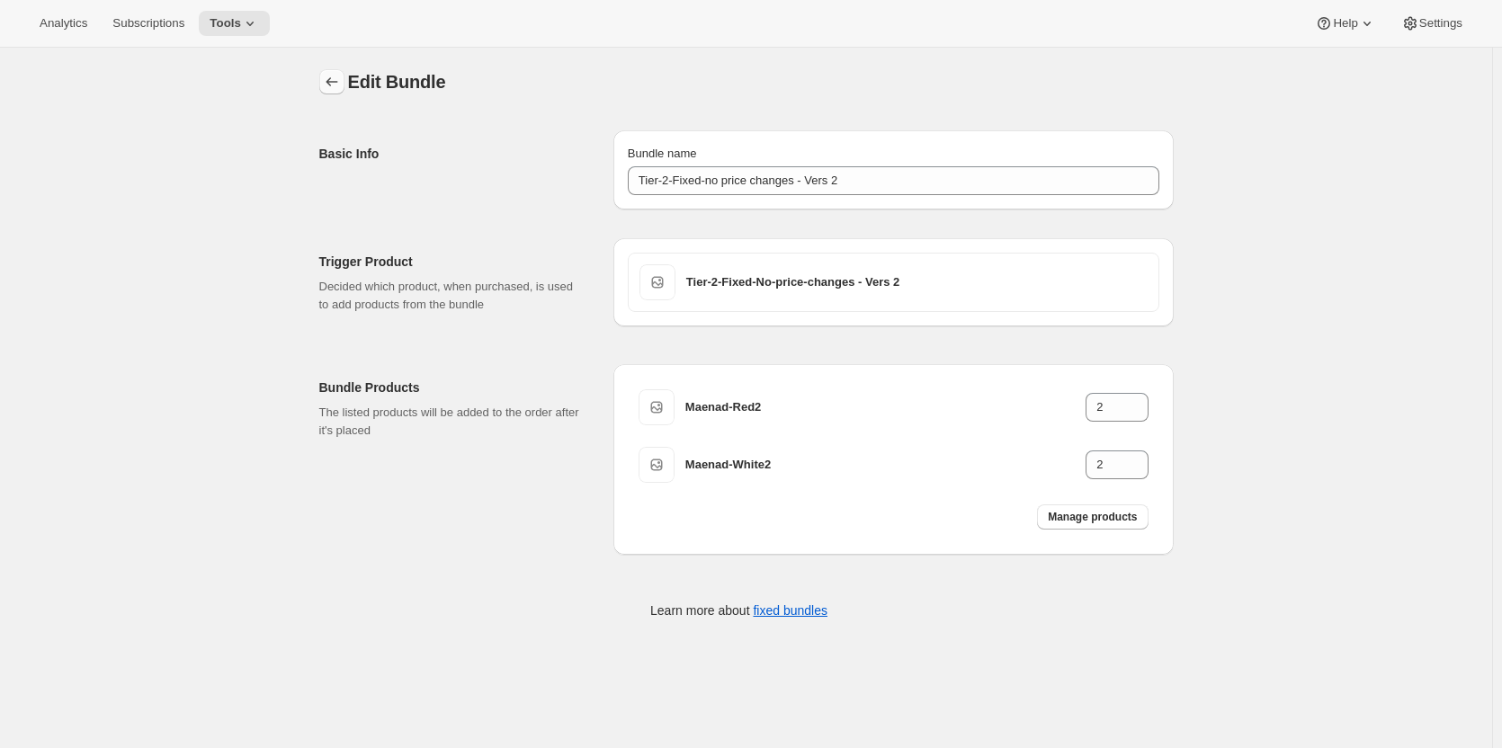
click at [332, 84] on icon "Bundles" at bounding box center [332, 81] width 12 height 9
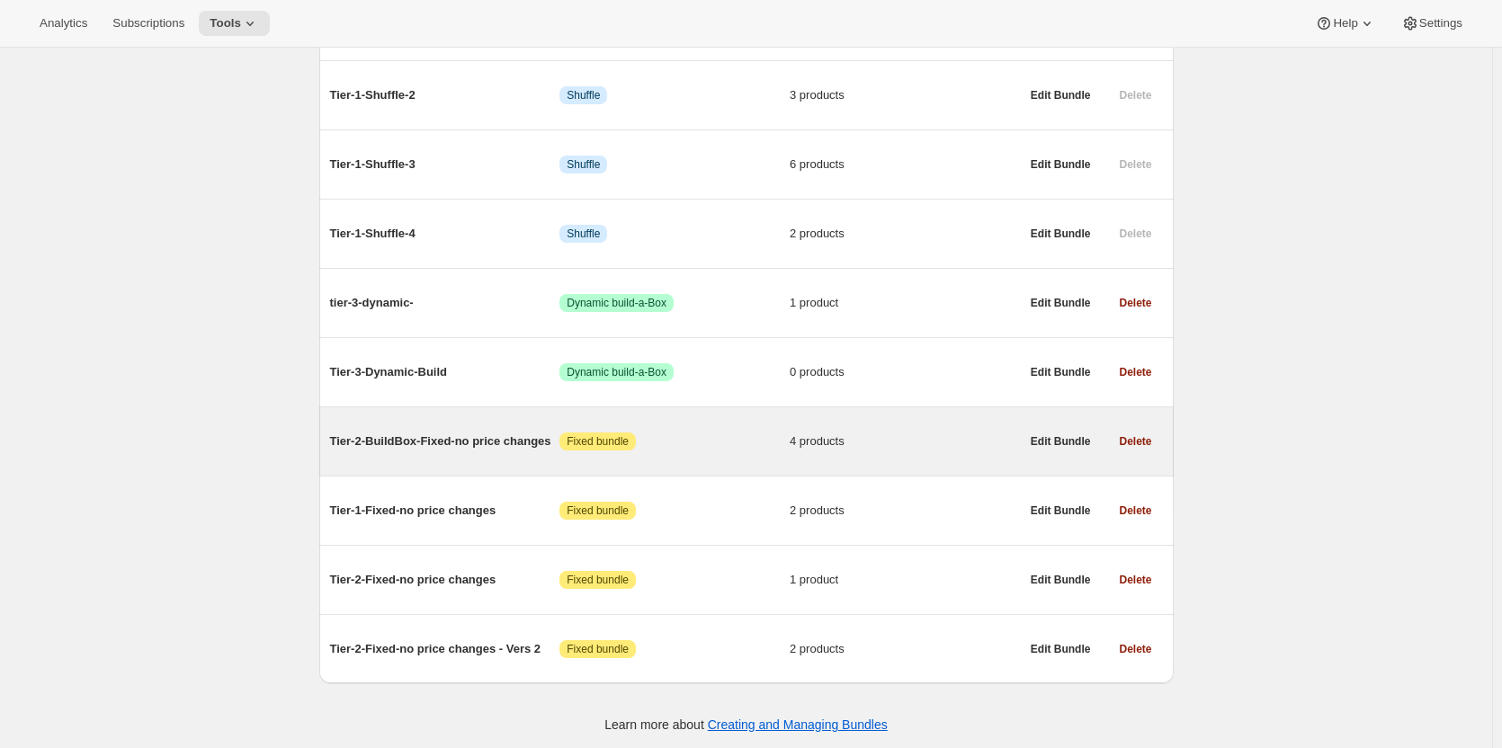
scroll to position [389, 0]
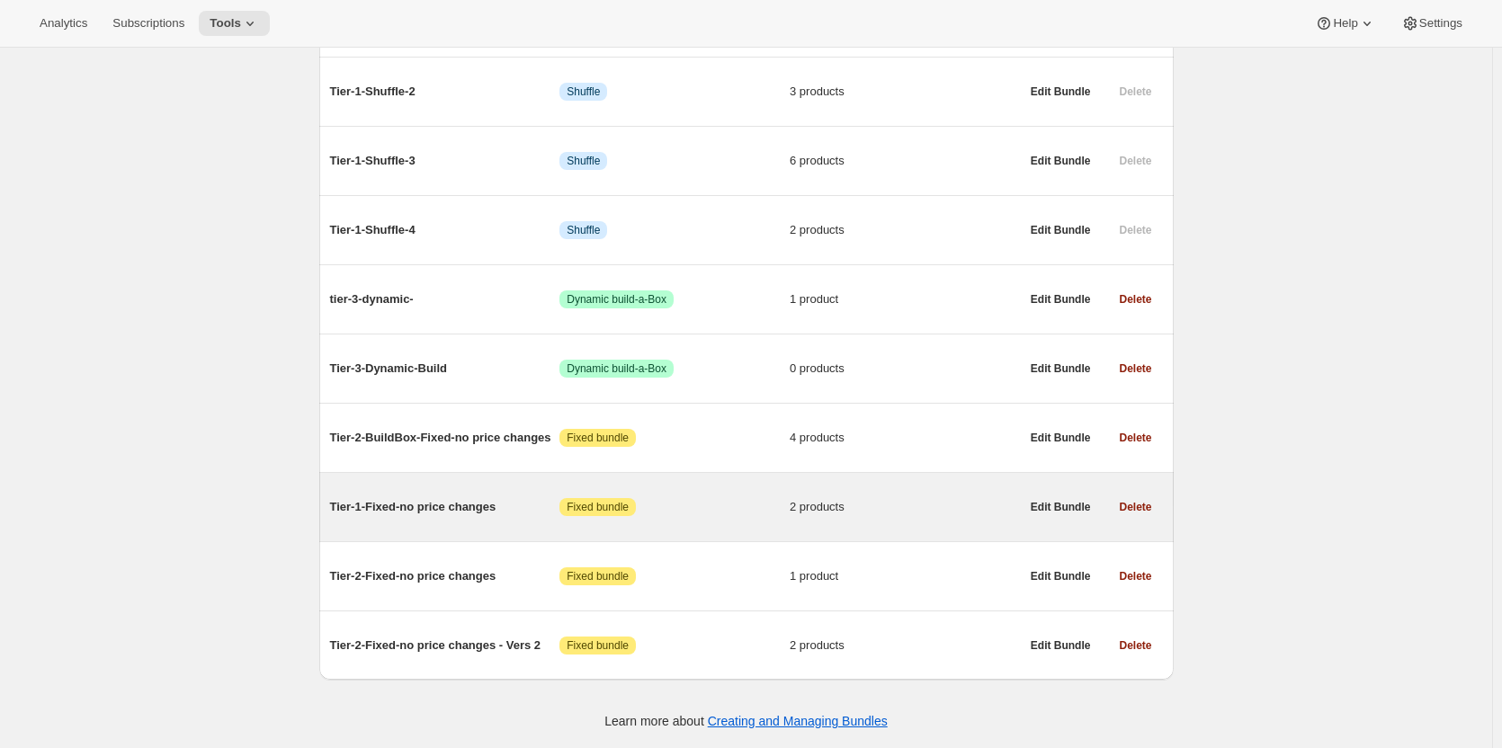
click at [392, 505] on span "Tier-1-Fixed-no price changes" at bounding box center [445, 507] width 230 height 18
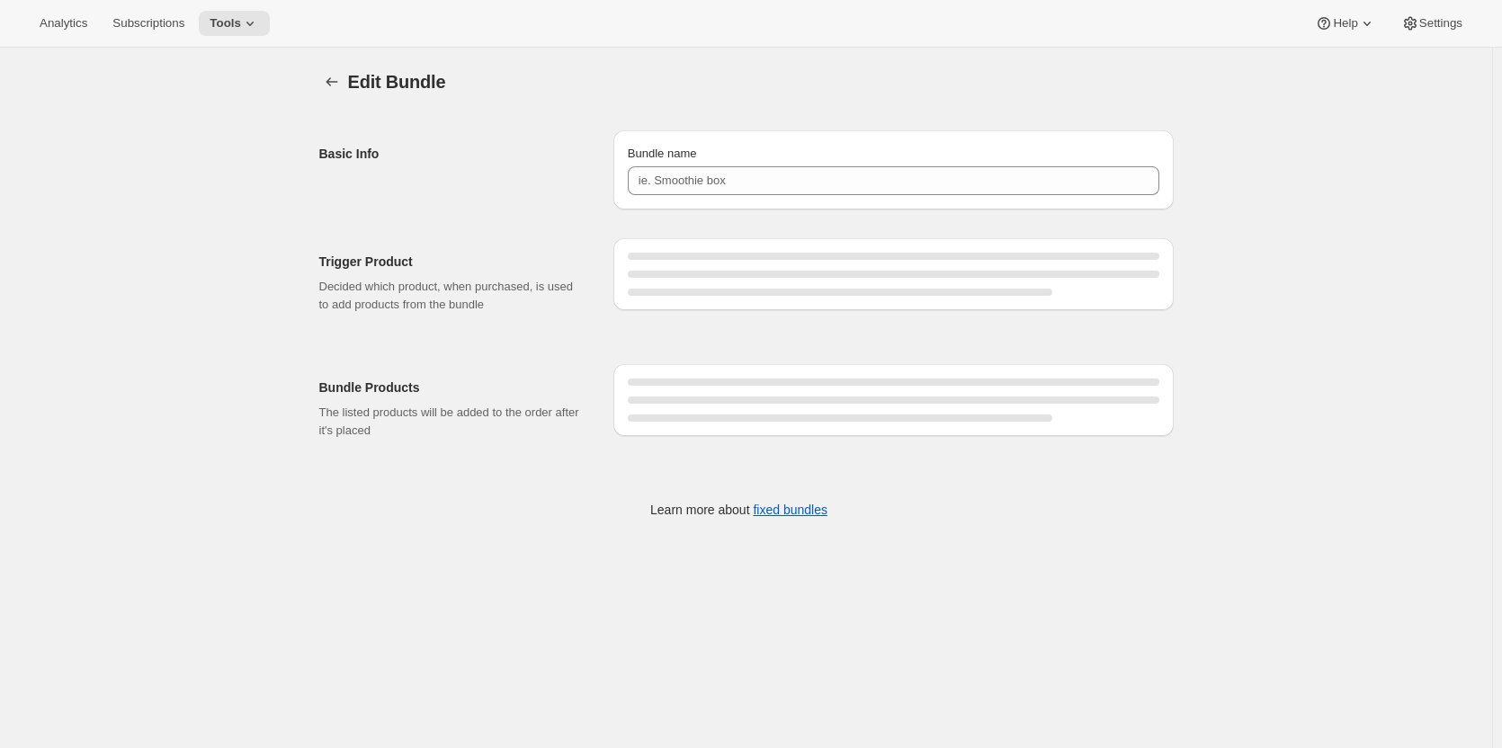
type input "Tier-1-Fixed-no price changes"
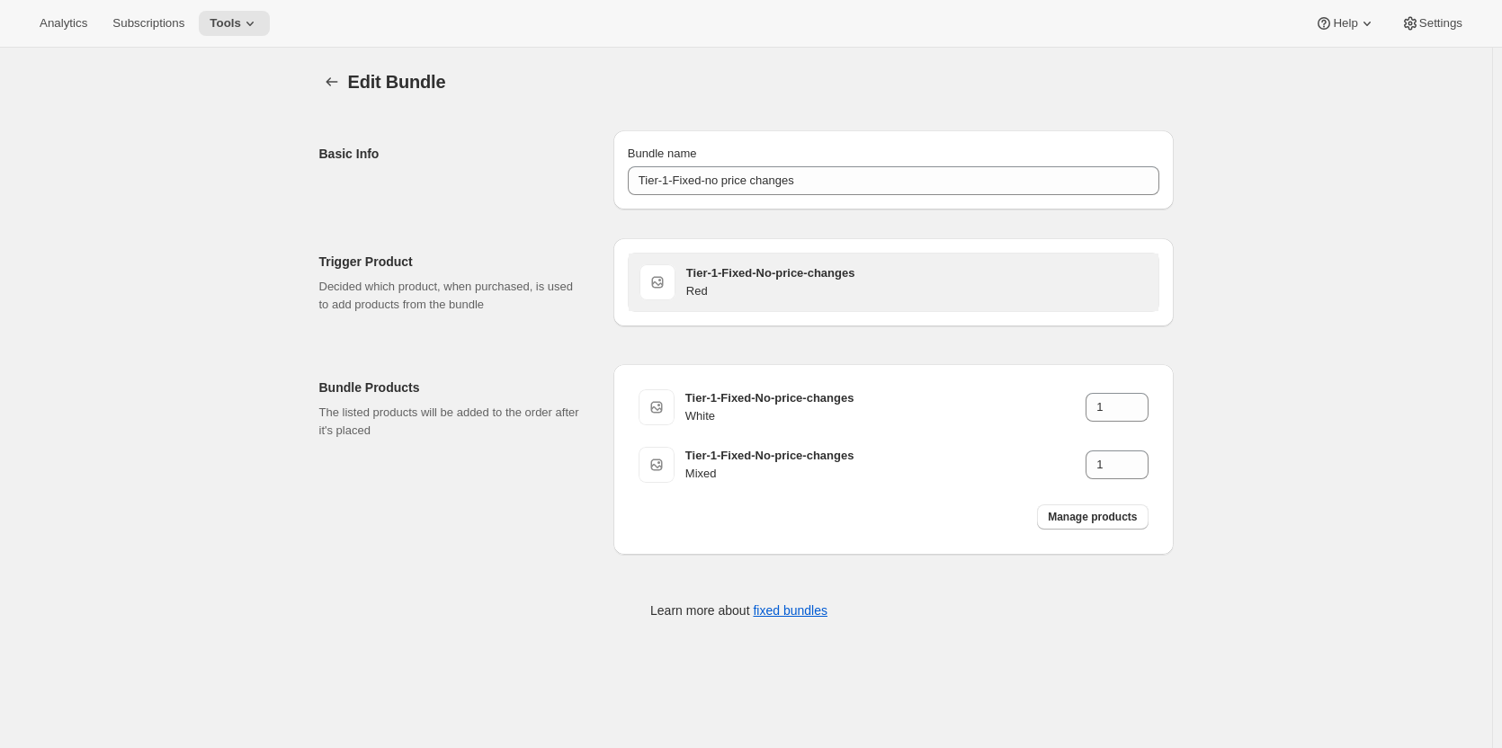
click at [879, 270] on h3 "Tier-1-Fixed-No-price-changes" at bounding box center [916, 273] width 461 height 18
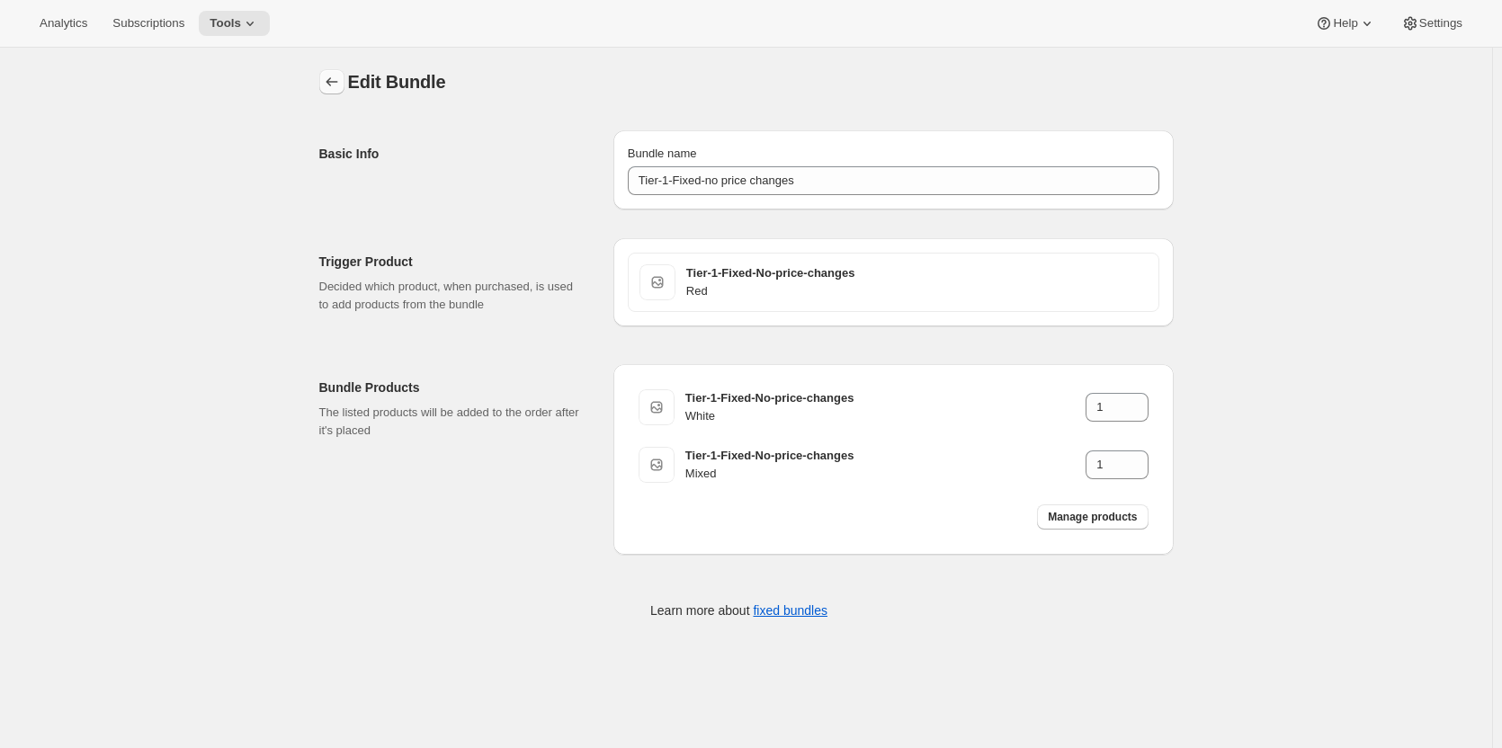
click at [335, 80] on icon "Bundles" at bounding box center [332, 82] width 18 height 18
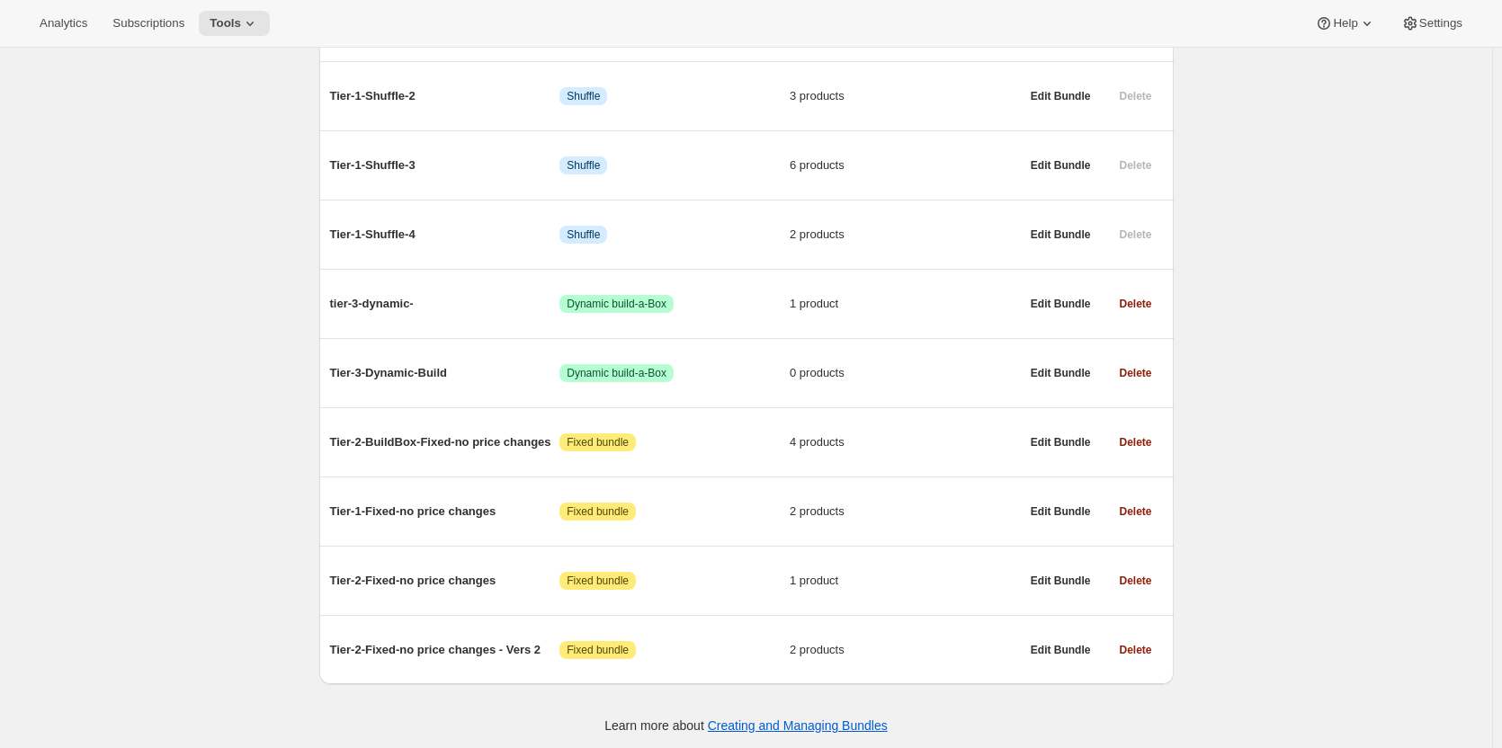
scroll to position [389, 0]
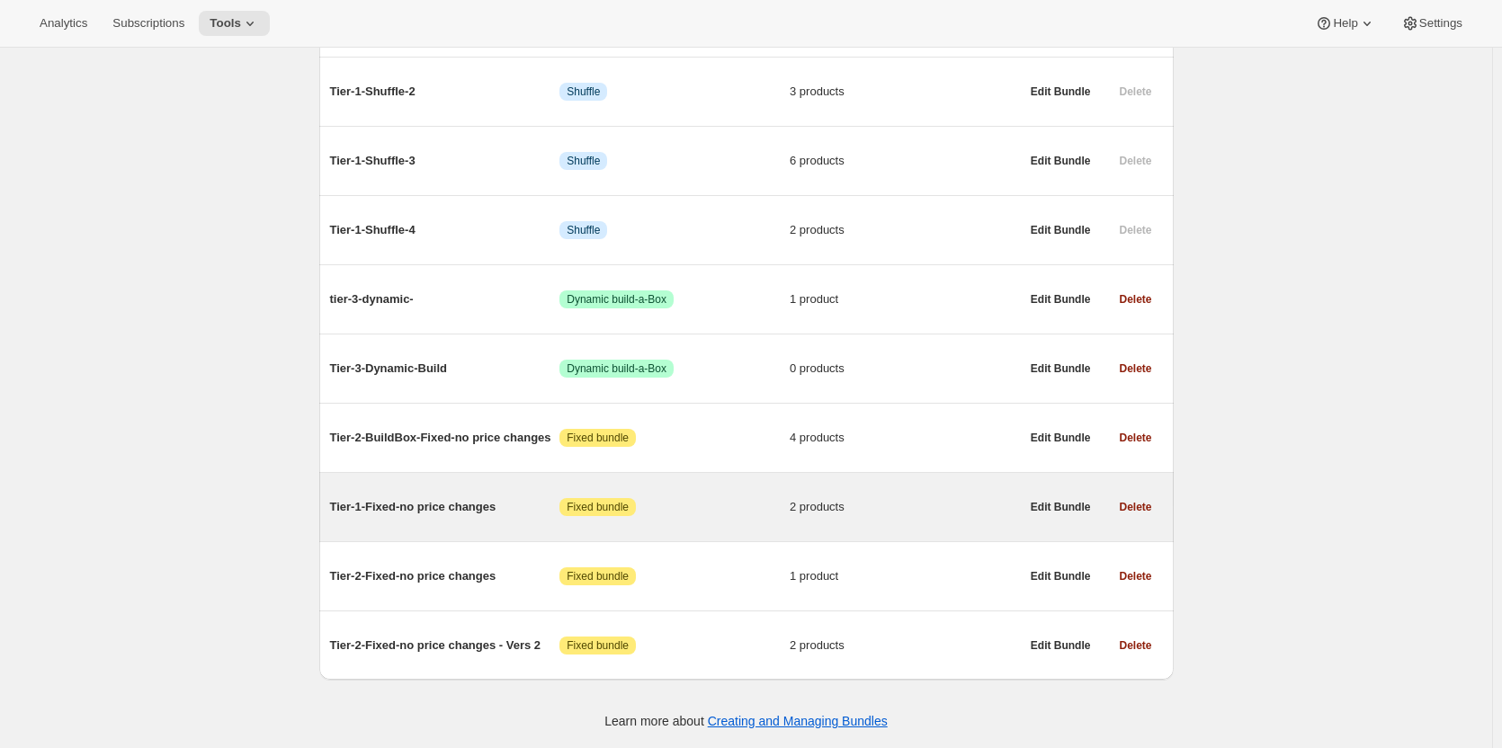
click at [374, 509] on span "Tier-1-Fixed-no price changes" at bounding box center [445, 507] width 230 height 18
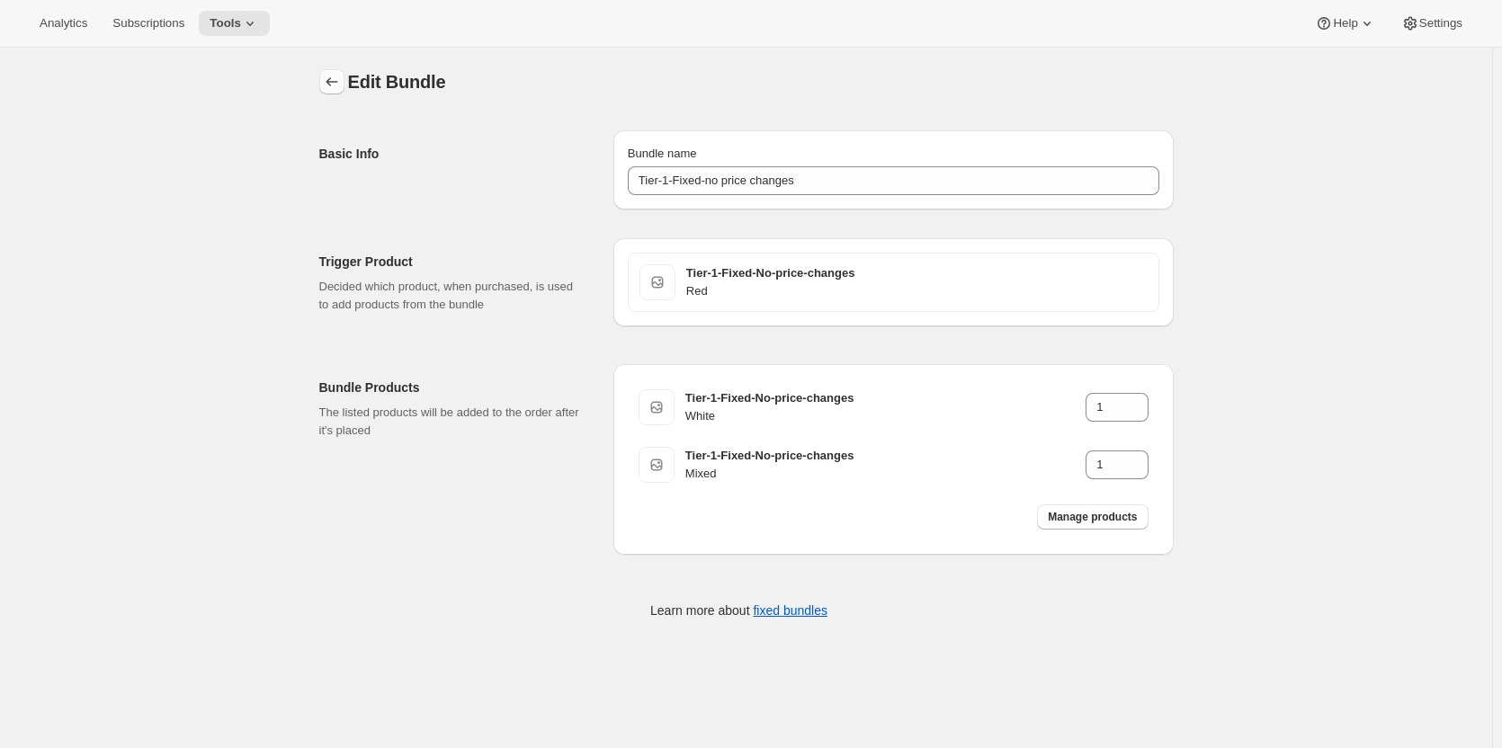
click at [329, 85] on icon "Bundles" at bounding box center [332, 82] width 18 height 18
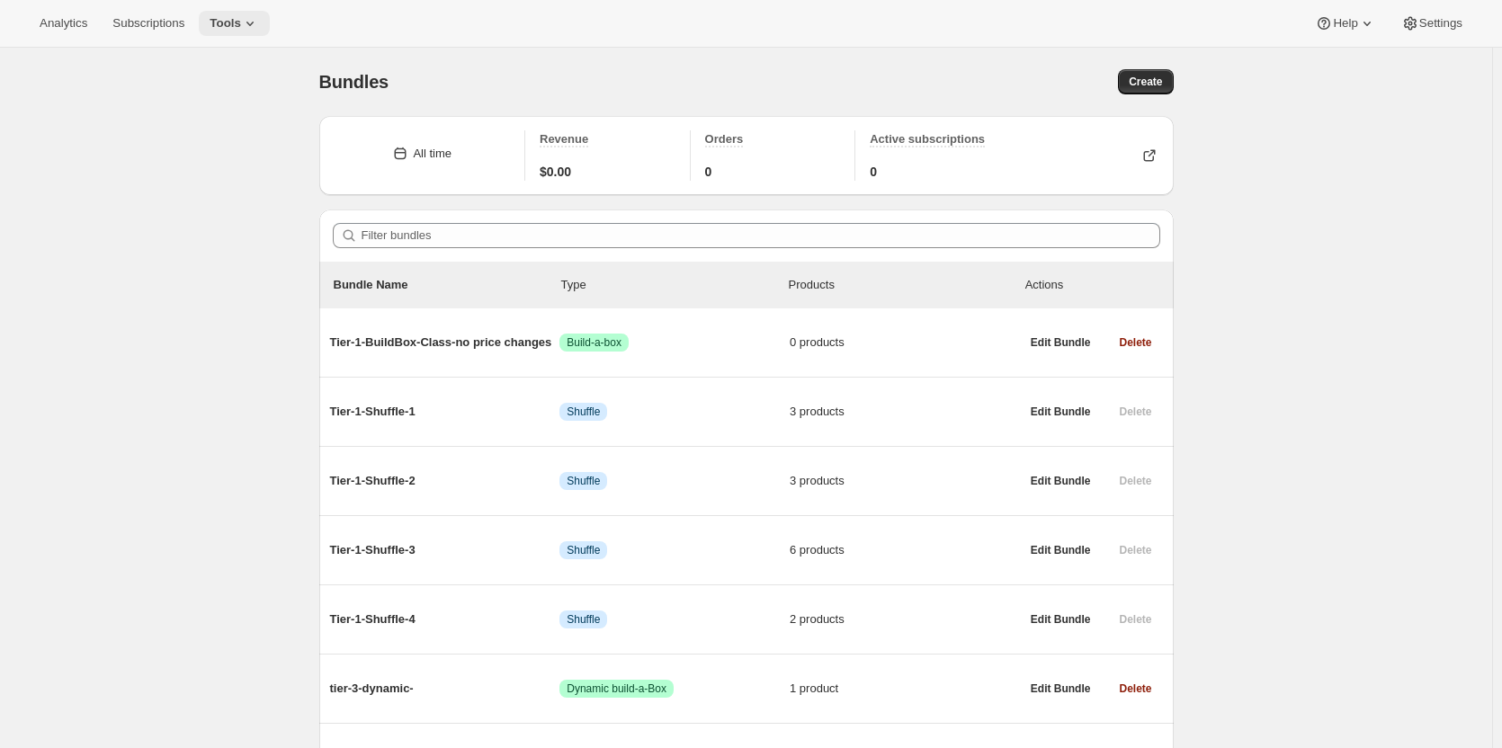
click at [230, 28] on span "Tools" at bounding box center [225, 23] width 31 height 14
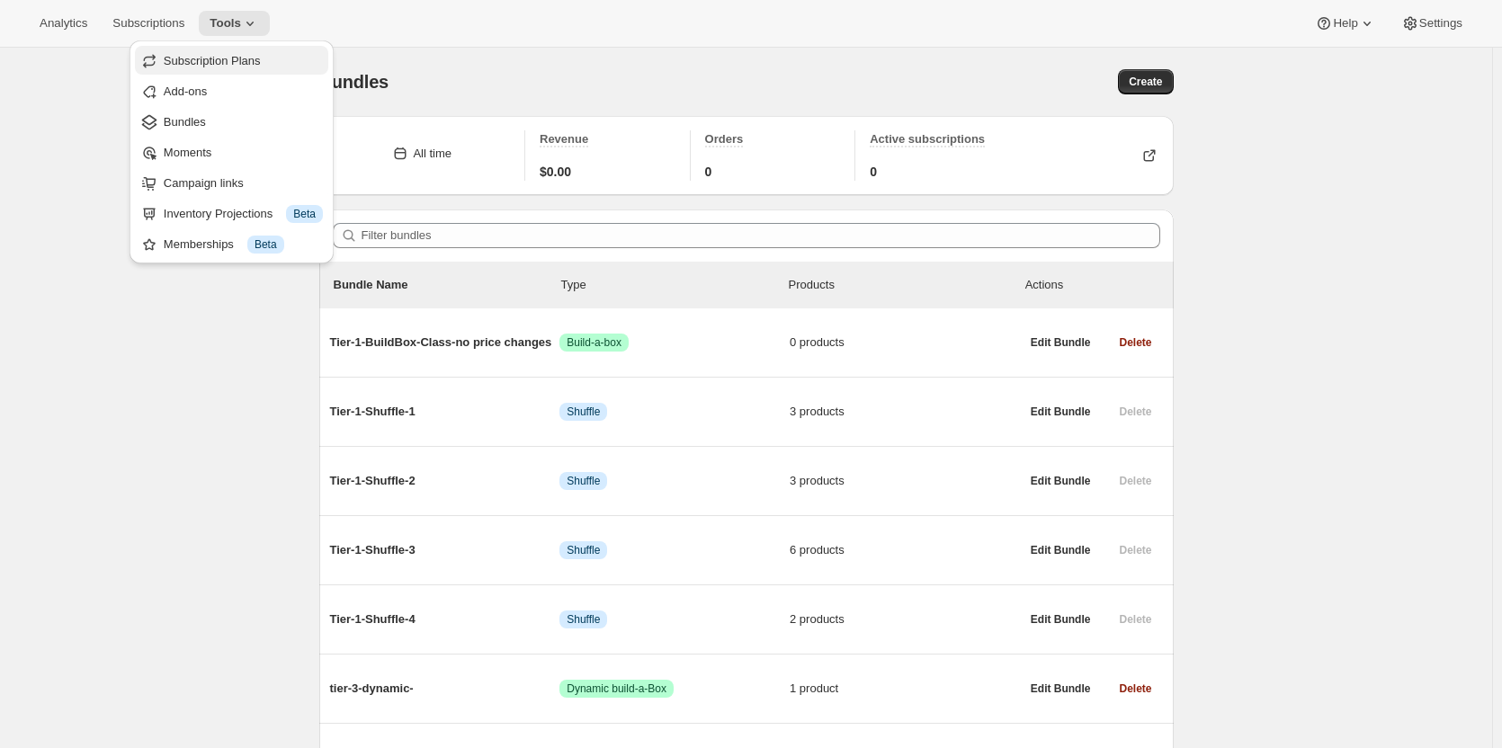
click at [243, 59] on span "Subscription Plans" at bounding box center [212, 60] width 97 height 13
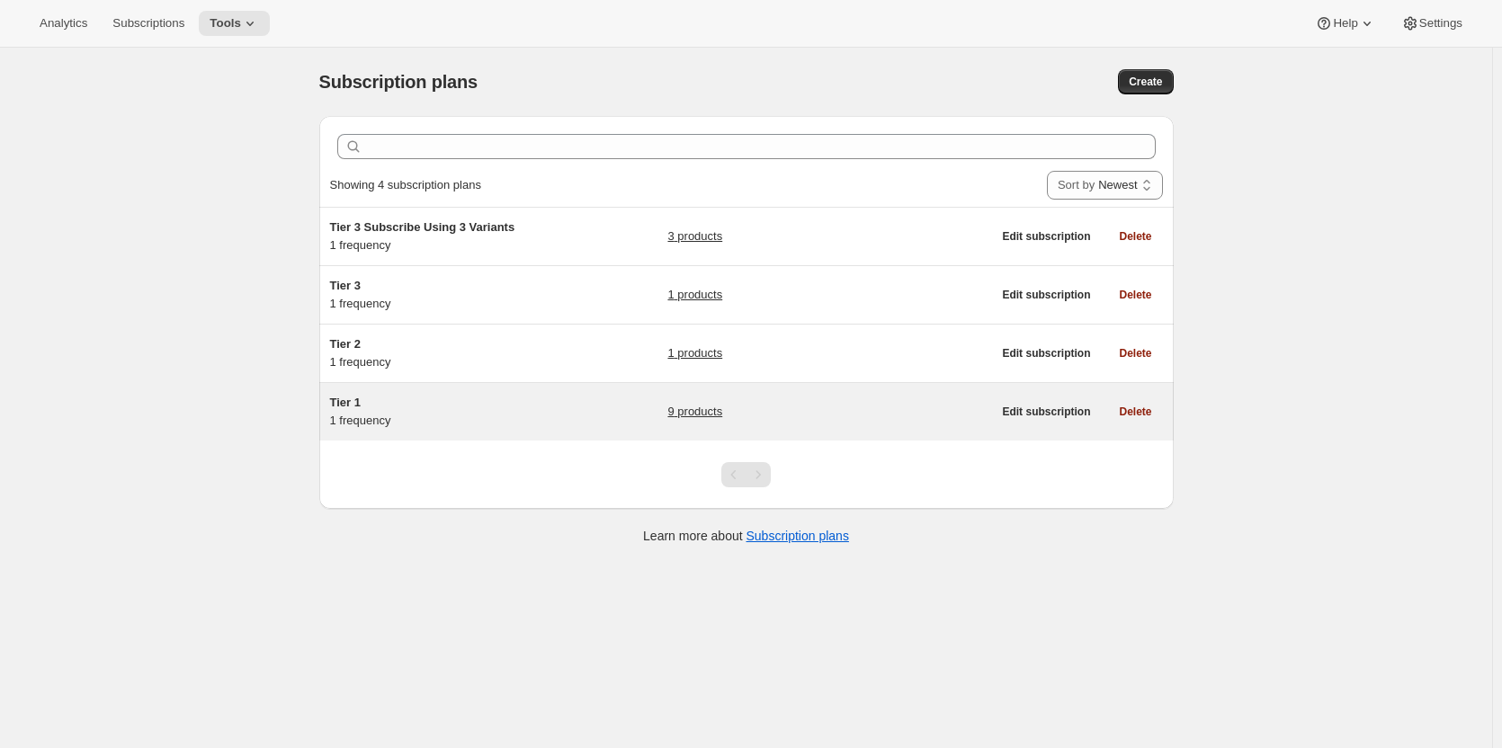
click at [342, 407] on span "Tier 1" at bounding box center [345, 402] width 31 height 13
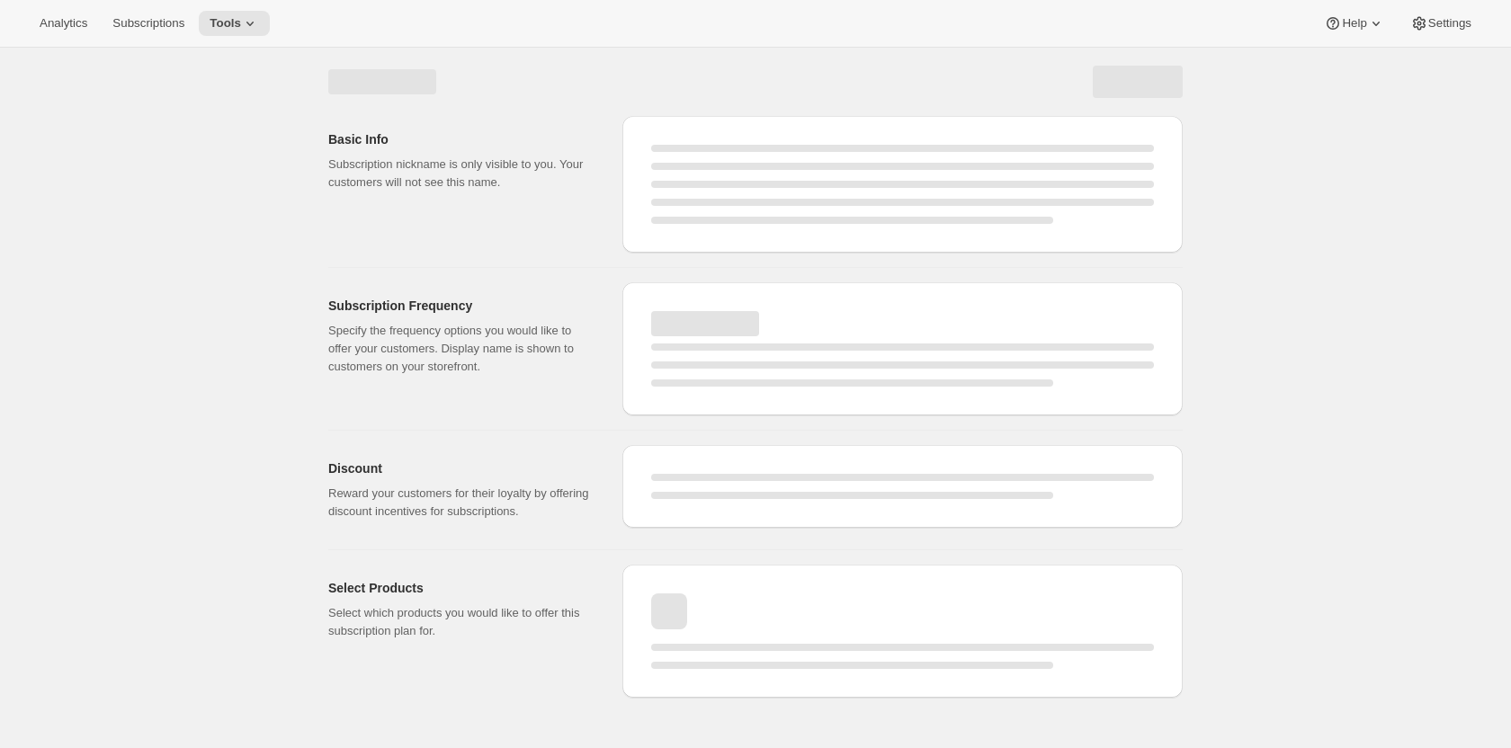
select select "WEEK"
select select "MONTH"
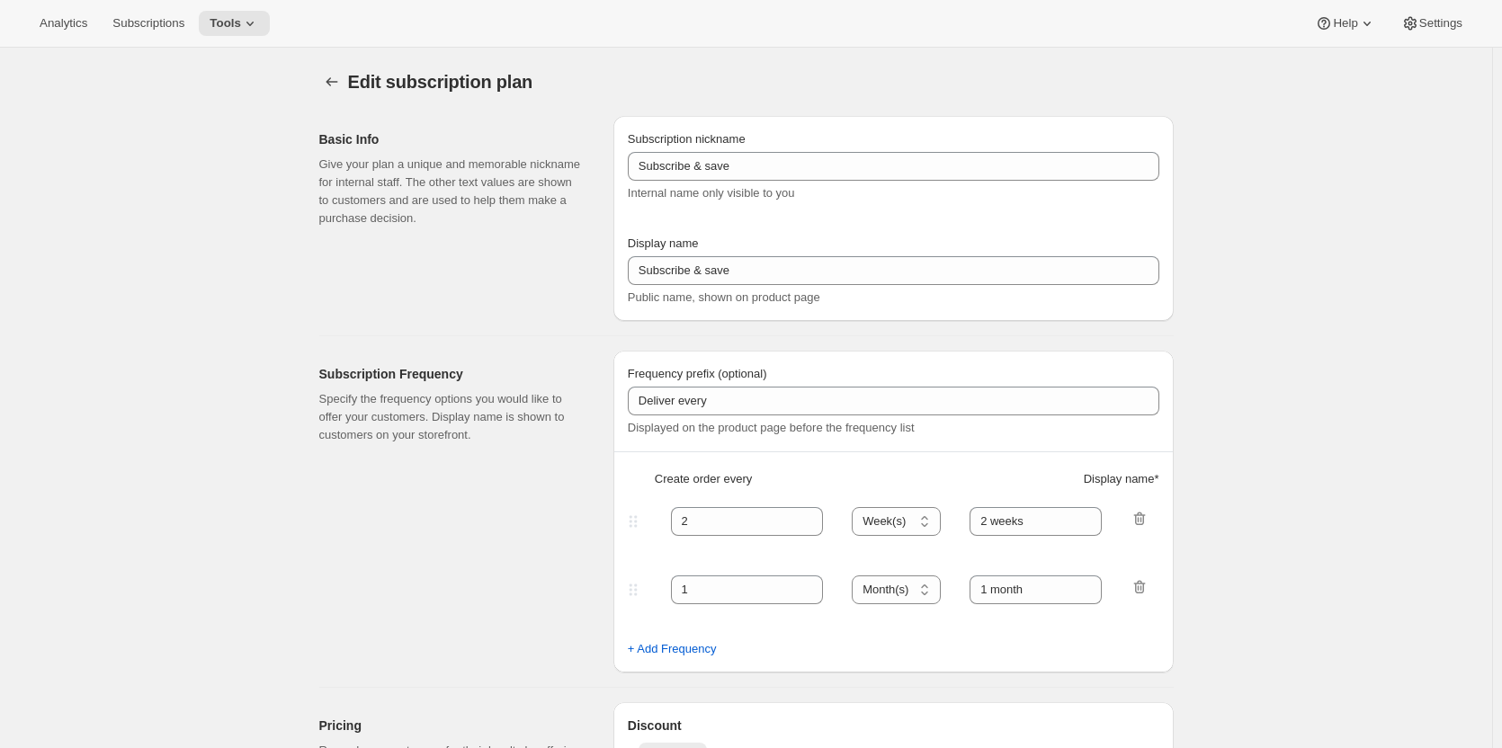
type input "Tier 1"
type input "Tier 1 - Bi-Monthly"
select select "MONTH"
type input "Bi-Monthly"
checkbox input "true"
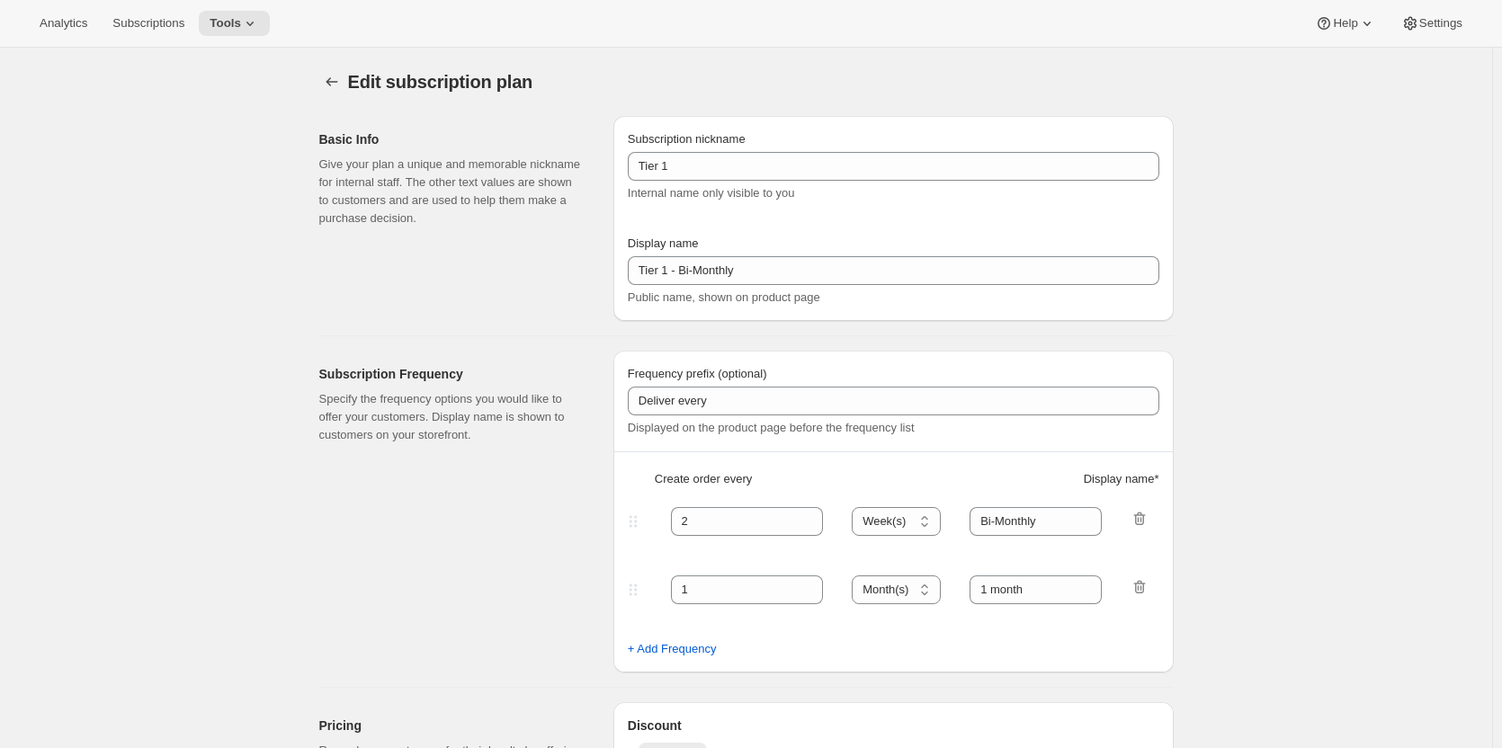
select select "YEARDAY"
select select "15"
select select "3"
select select "15"
select select "5"
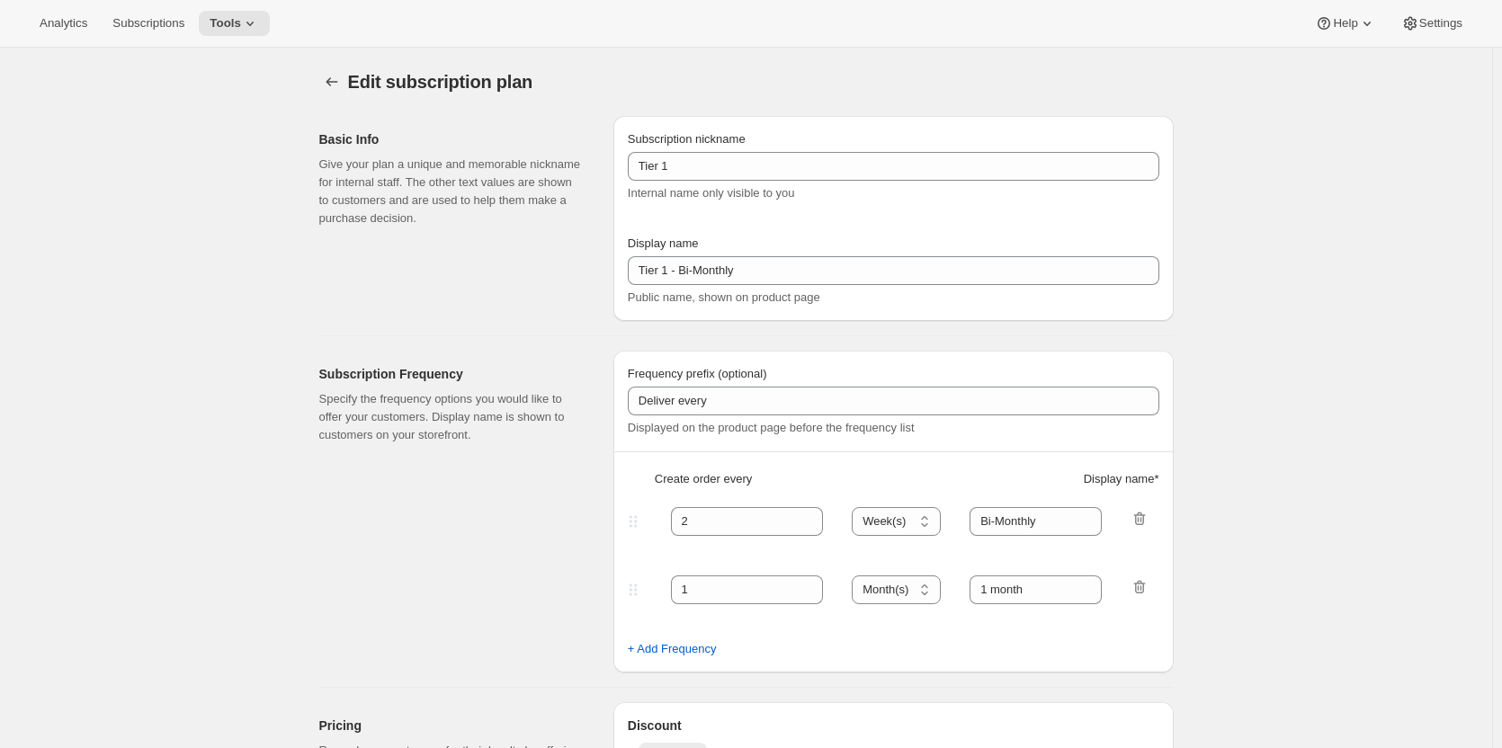
select select "15"
select select "7"
select select "15"
select select "9"
select select "15"
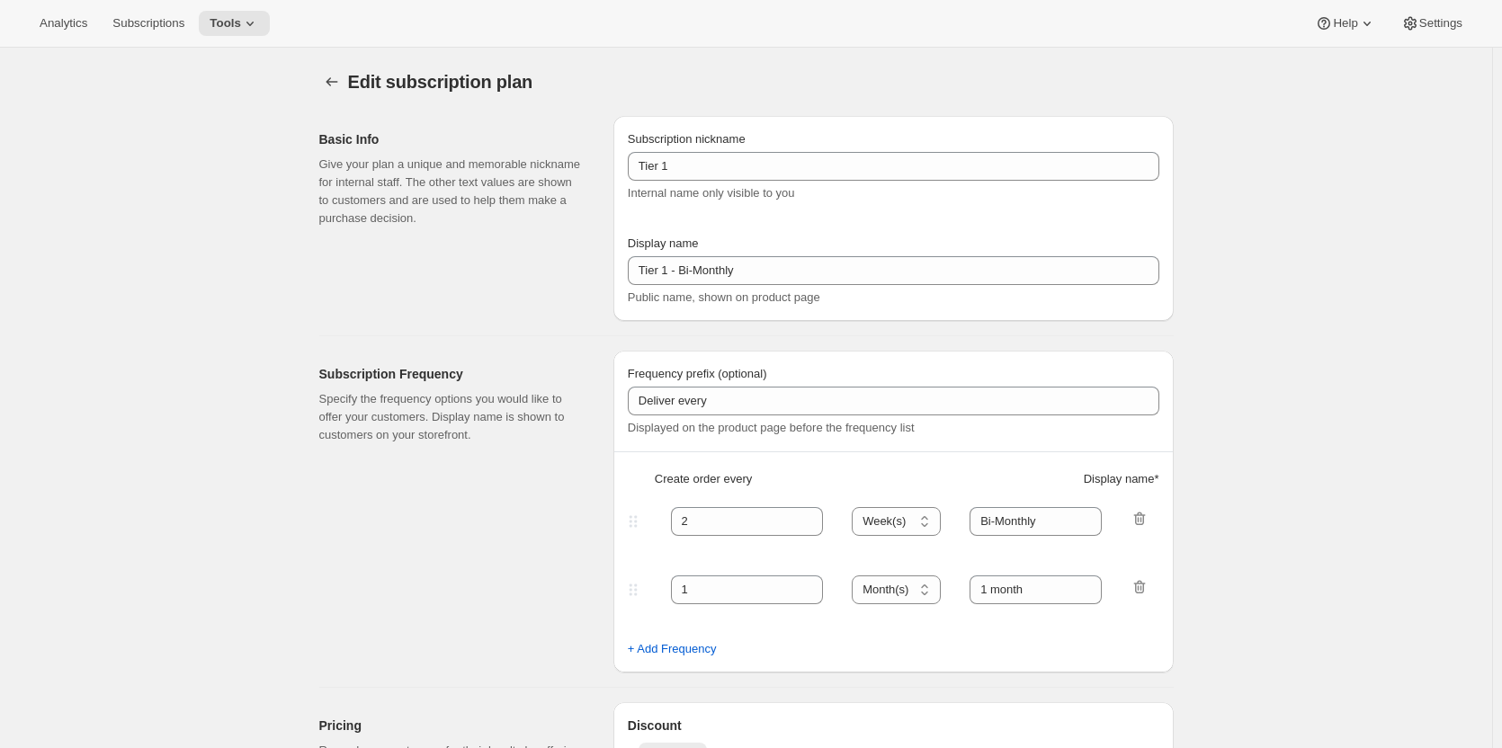
select select "11"
select select "15"
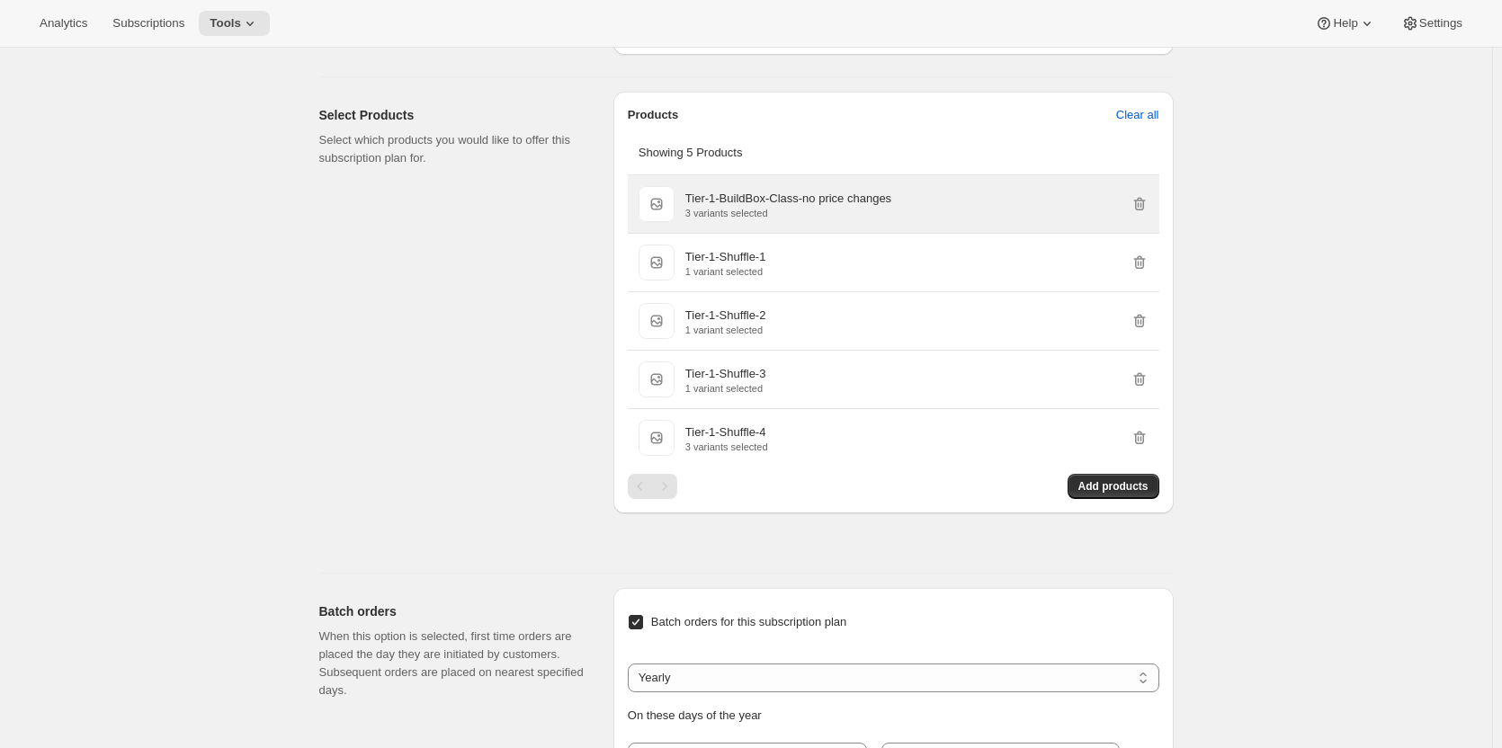
scroll to position [989, 0]
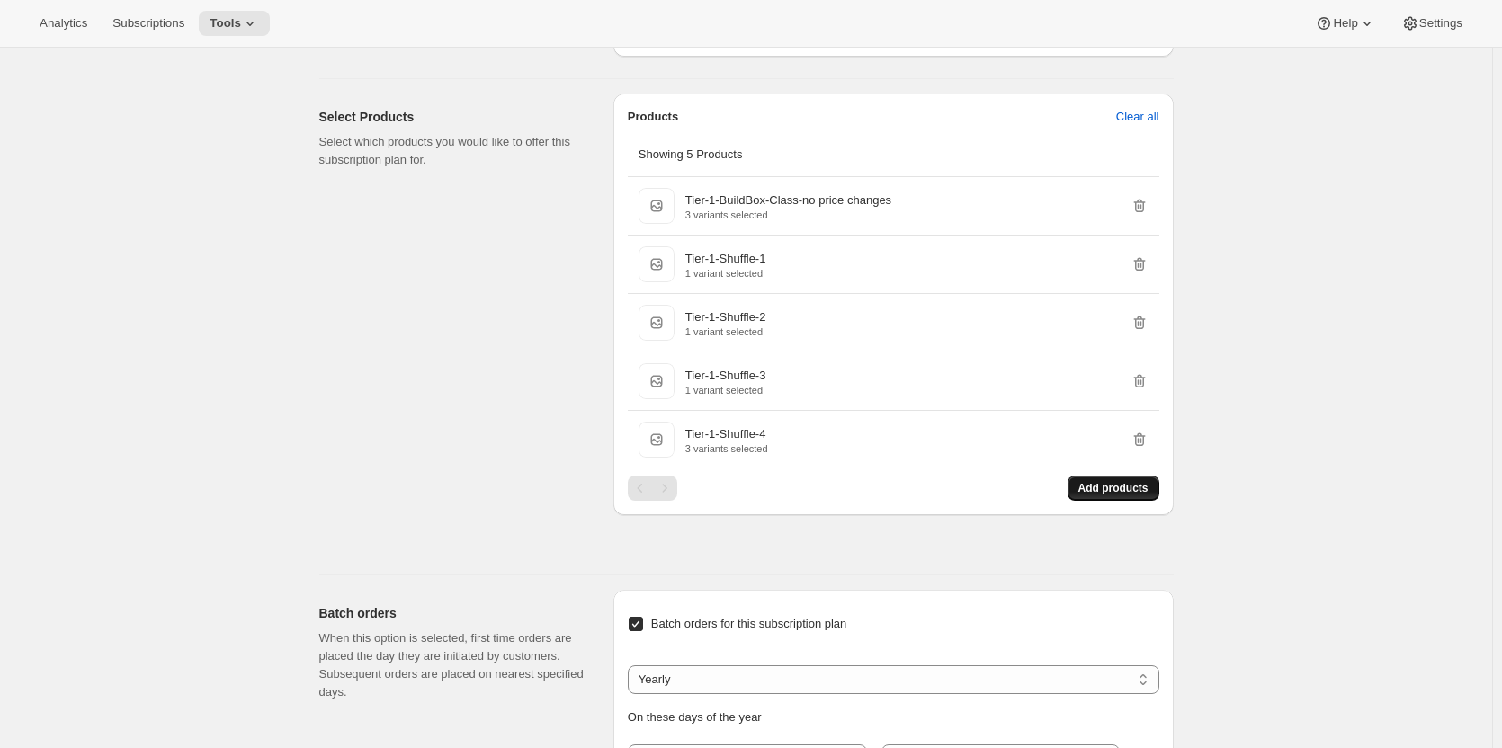
click at [1098, 483] on span "Add products" at bounding box center [1113, 488] width 70 height 14
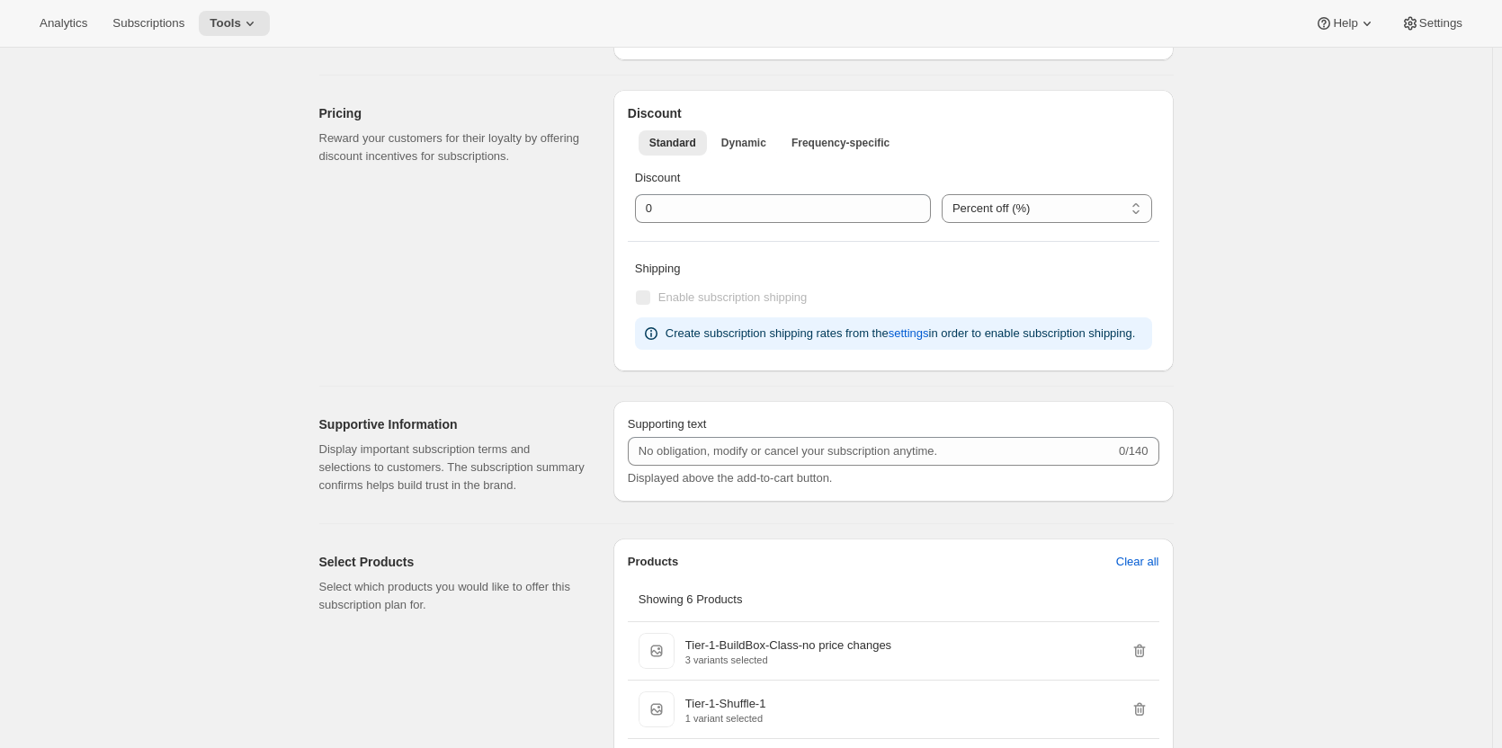
scroll to position [540, 0]
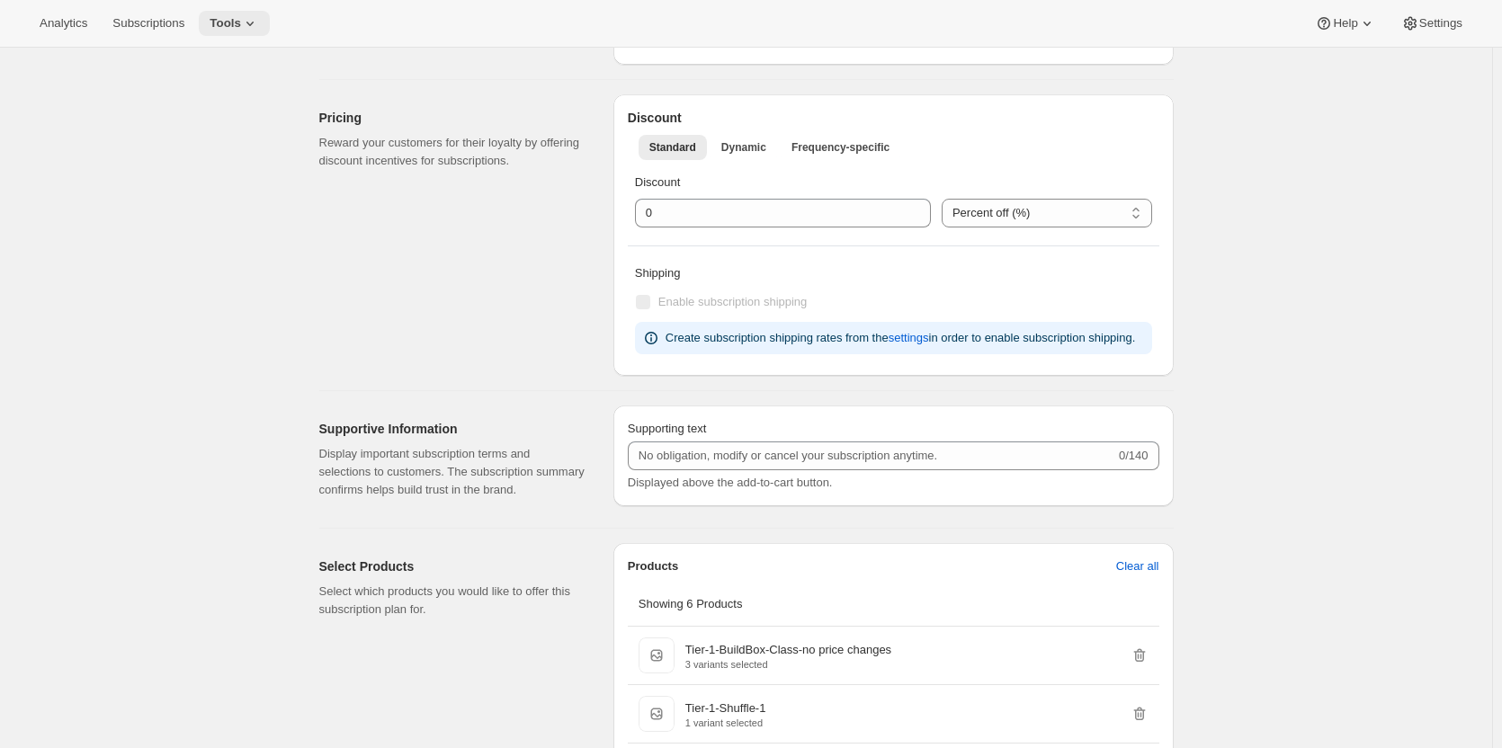
click at [233, 27] on span "Tools" at bounding box center [225, 23] width 31 height 14
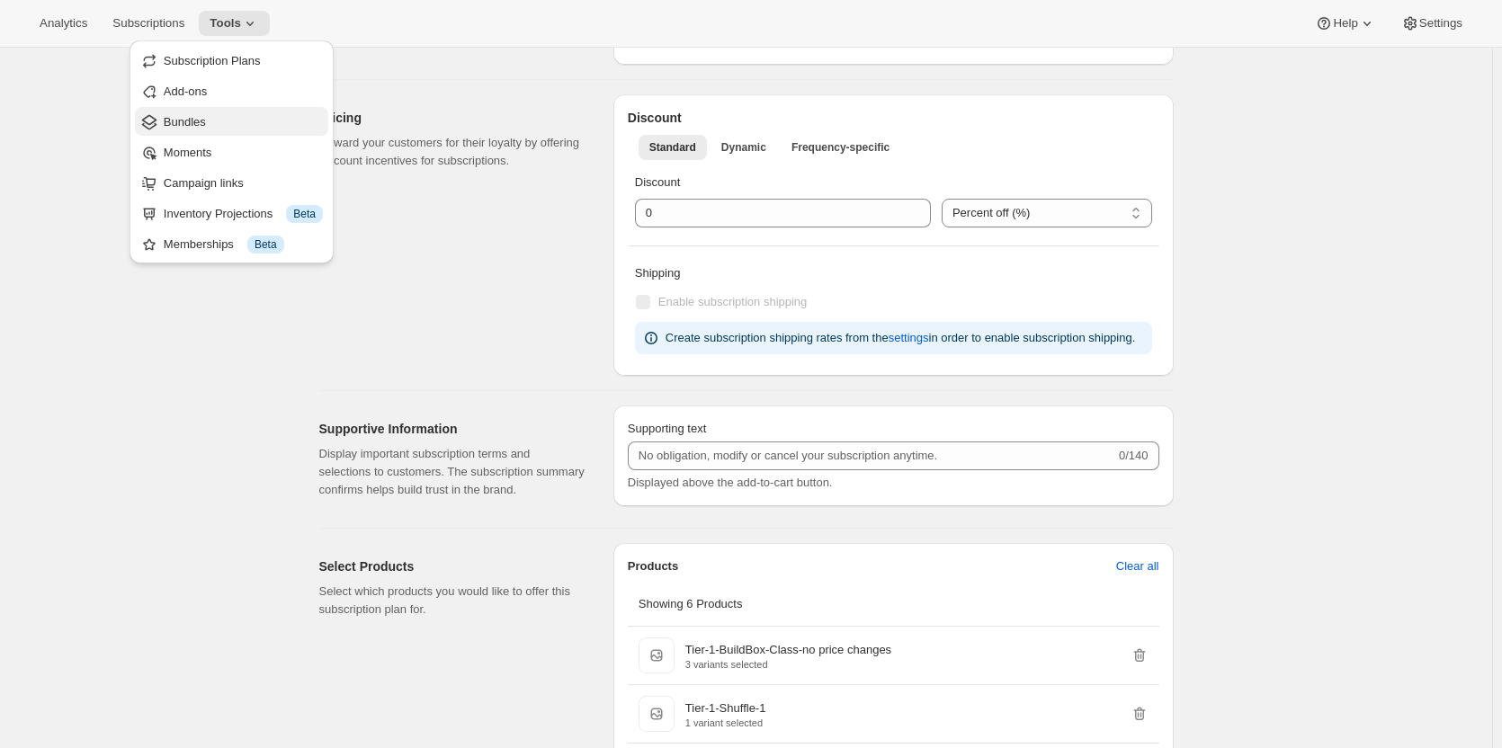
click at [197, 117] on span "Bundles" at bounding box center [185, 121] width 42 height 13
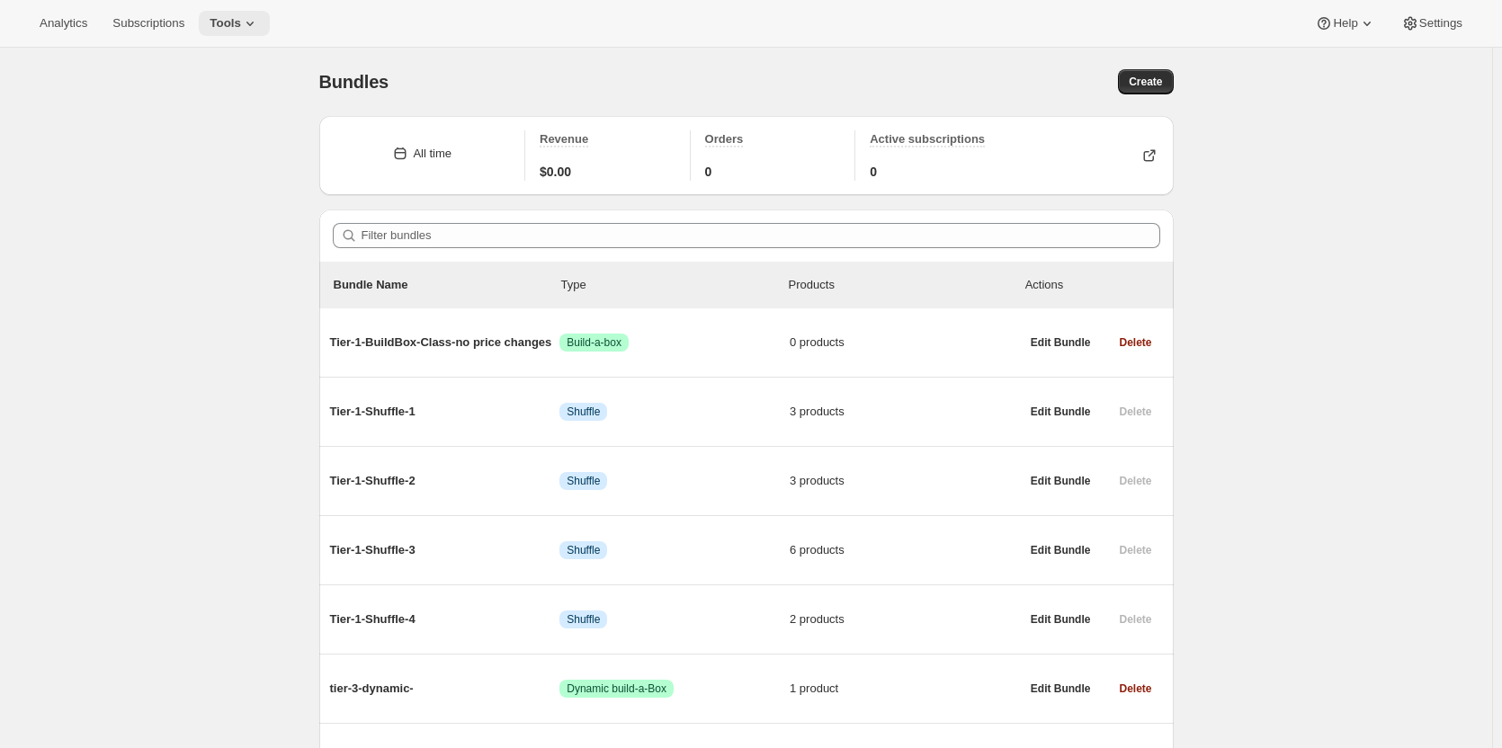
click at [242, 18] on icon at bounding box center [250, 23] width 18 height 18
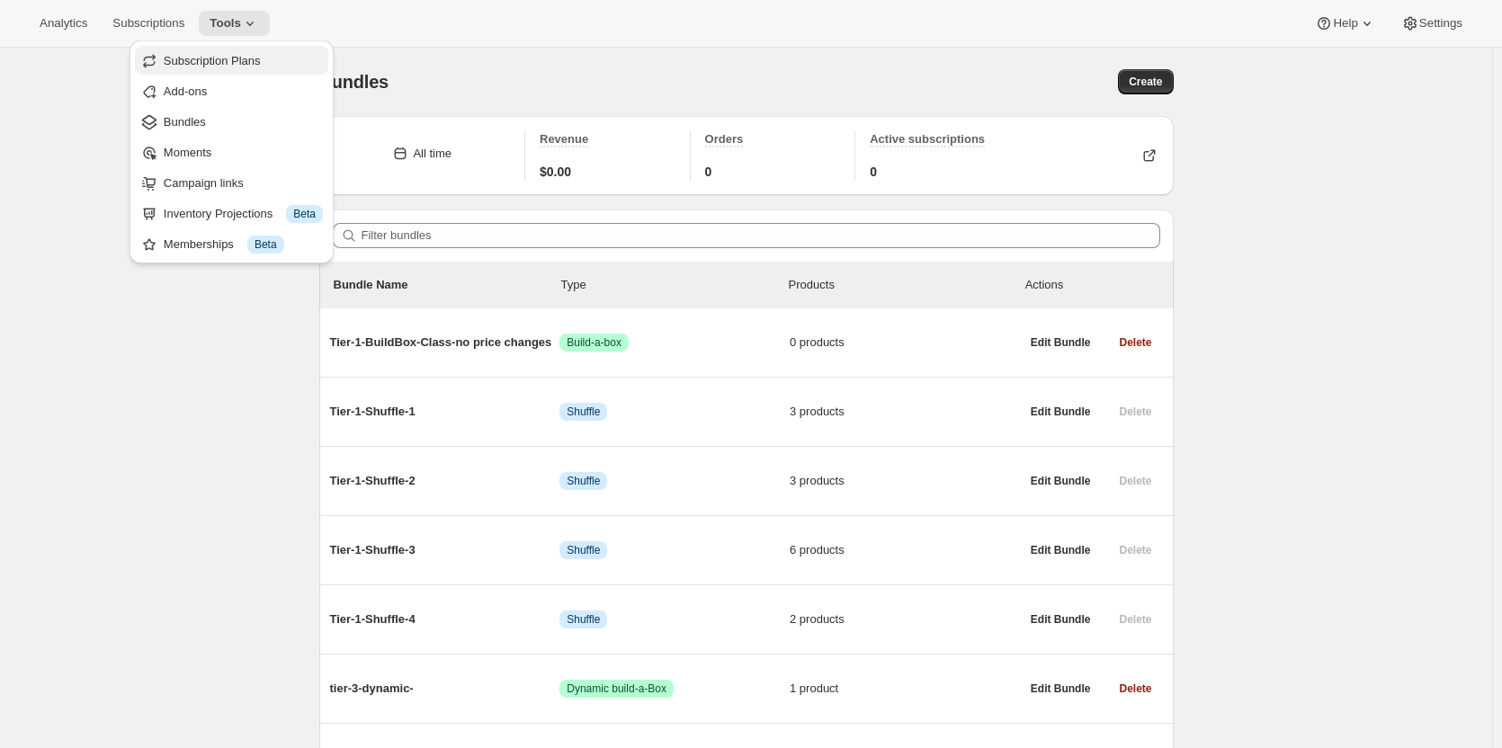
click at [219, 59] on span "Subscription Plans" at bounding box center [212, 60] width 97 height 13
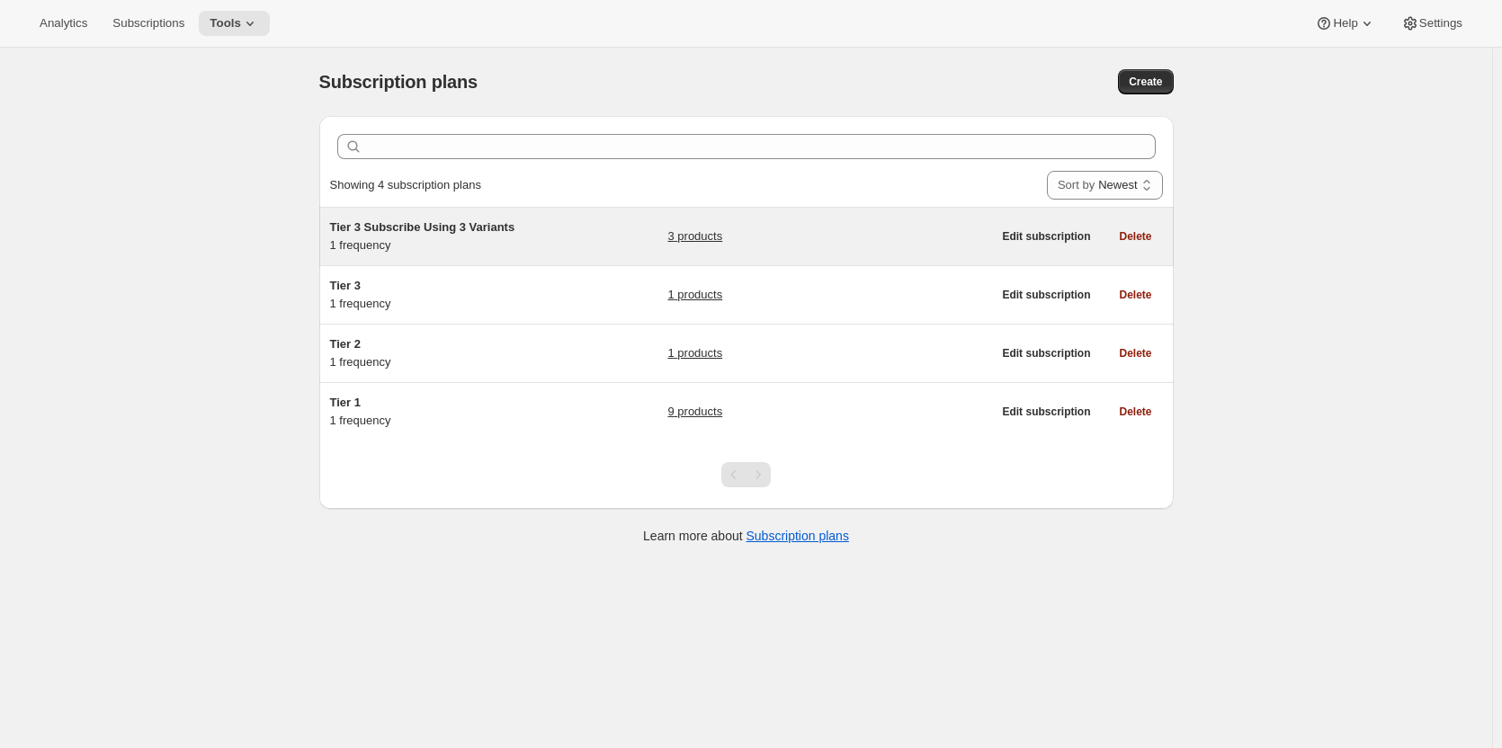
click at [392, 223] on span "Tier 3 Subscribe Using 3 Variants" at bounding box center [422, 226] width 185 height 13
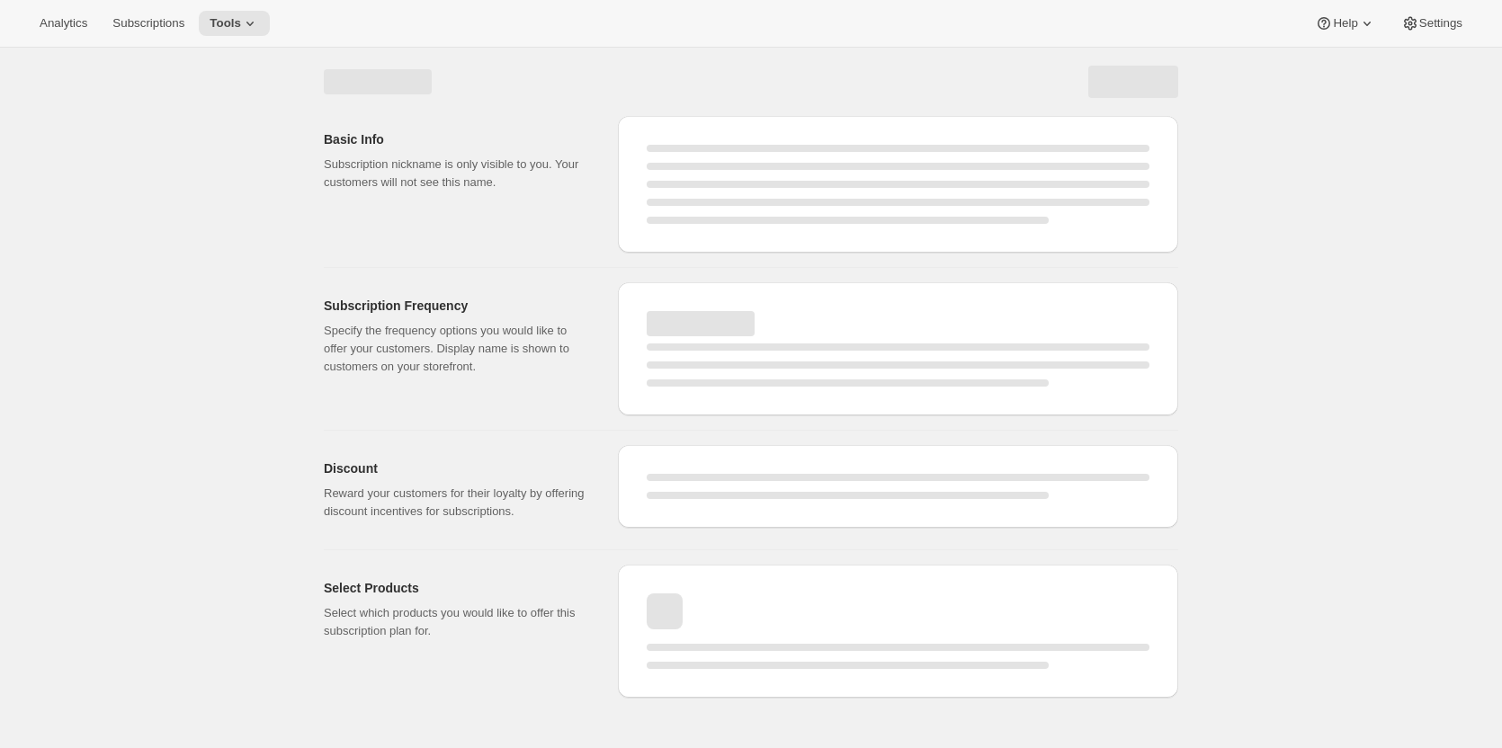
select select "WEEK"
select select "MONTH"
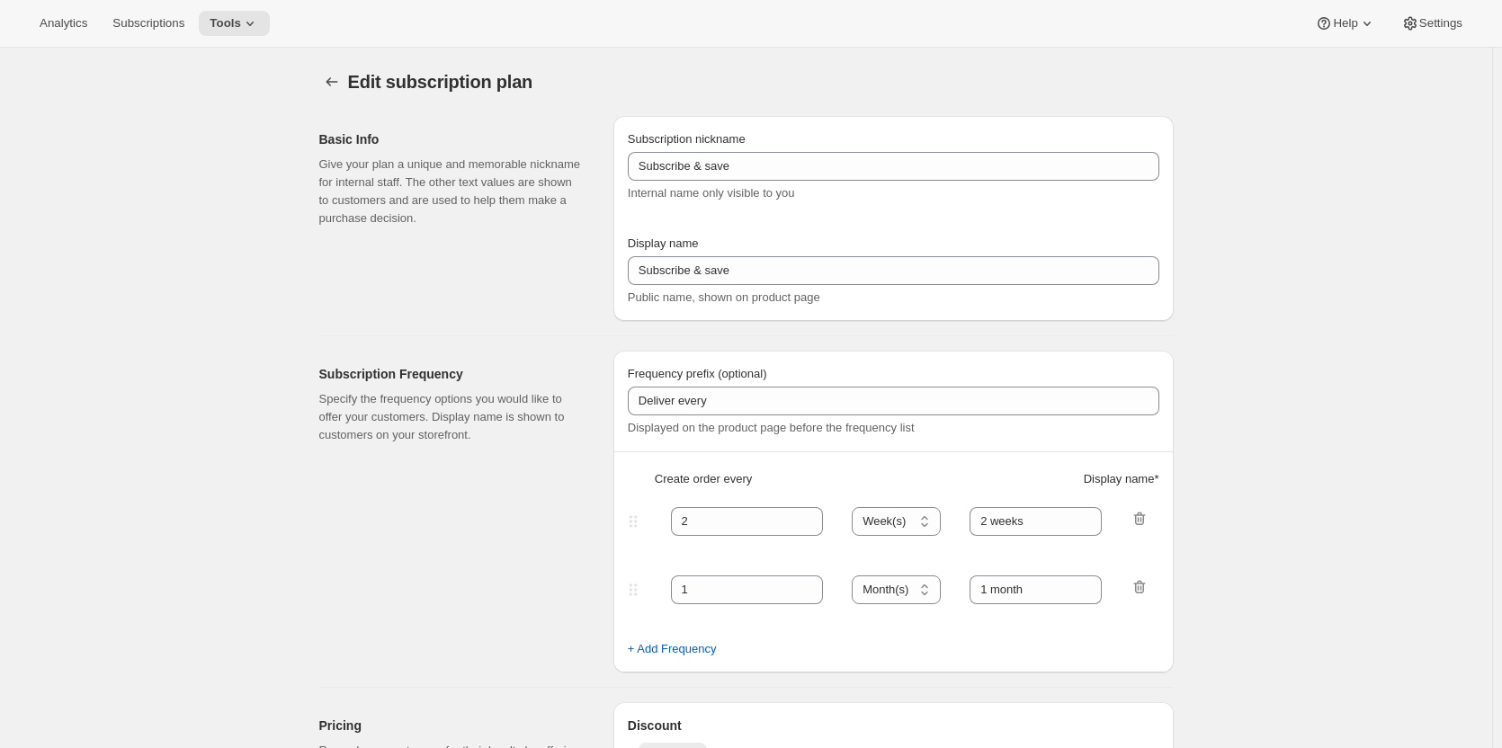
type input "Tier 3 Subscribe Using 3 Variants"
type input "3"
select select "MONTH"
type input "Quarter"
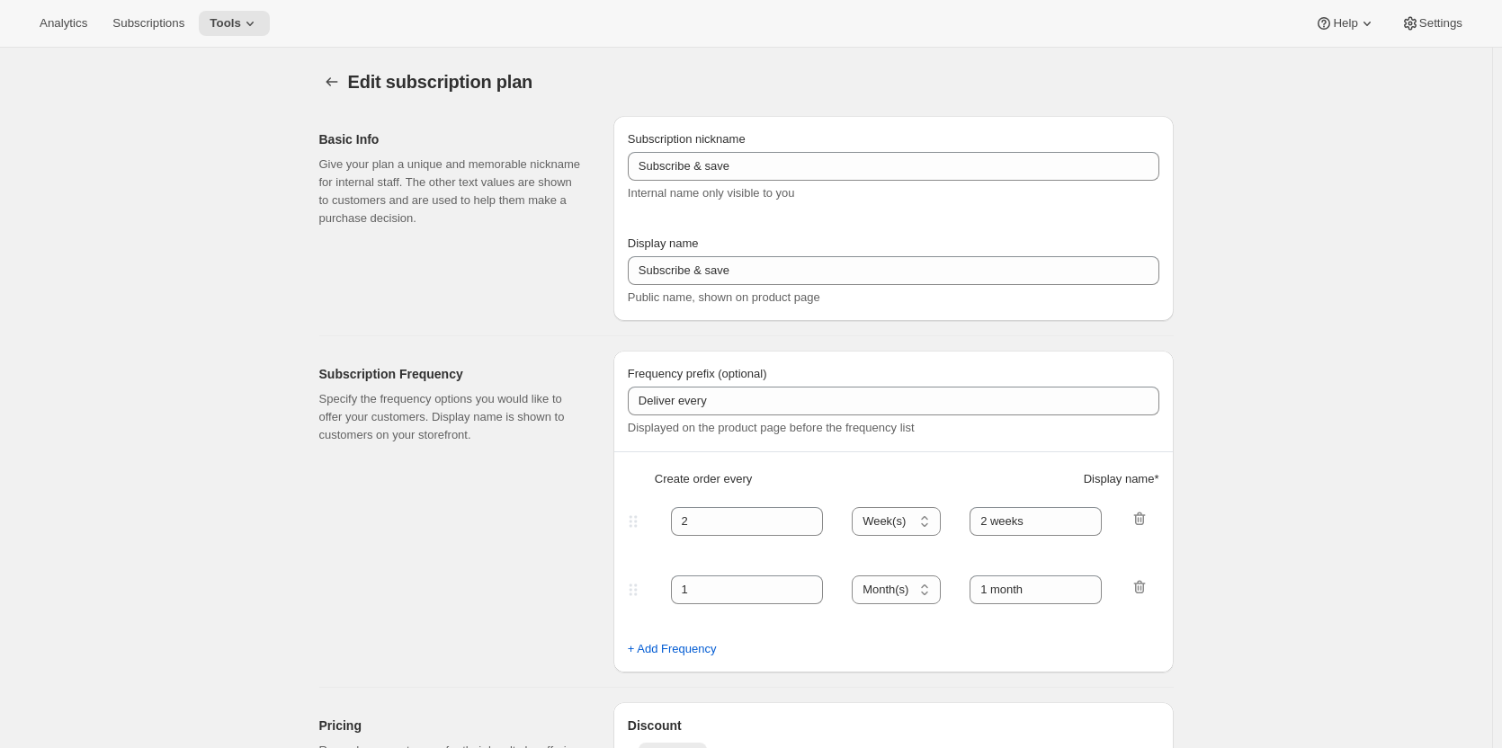
checkbox input "true"
select select "YEARDAY"
select select "15"
select select "4"
select select "15"
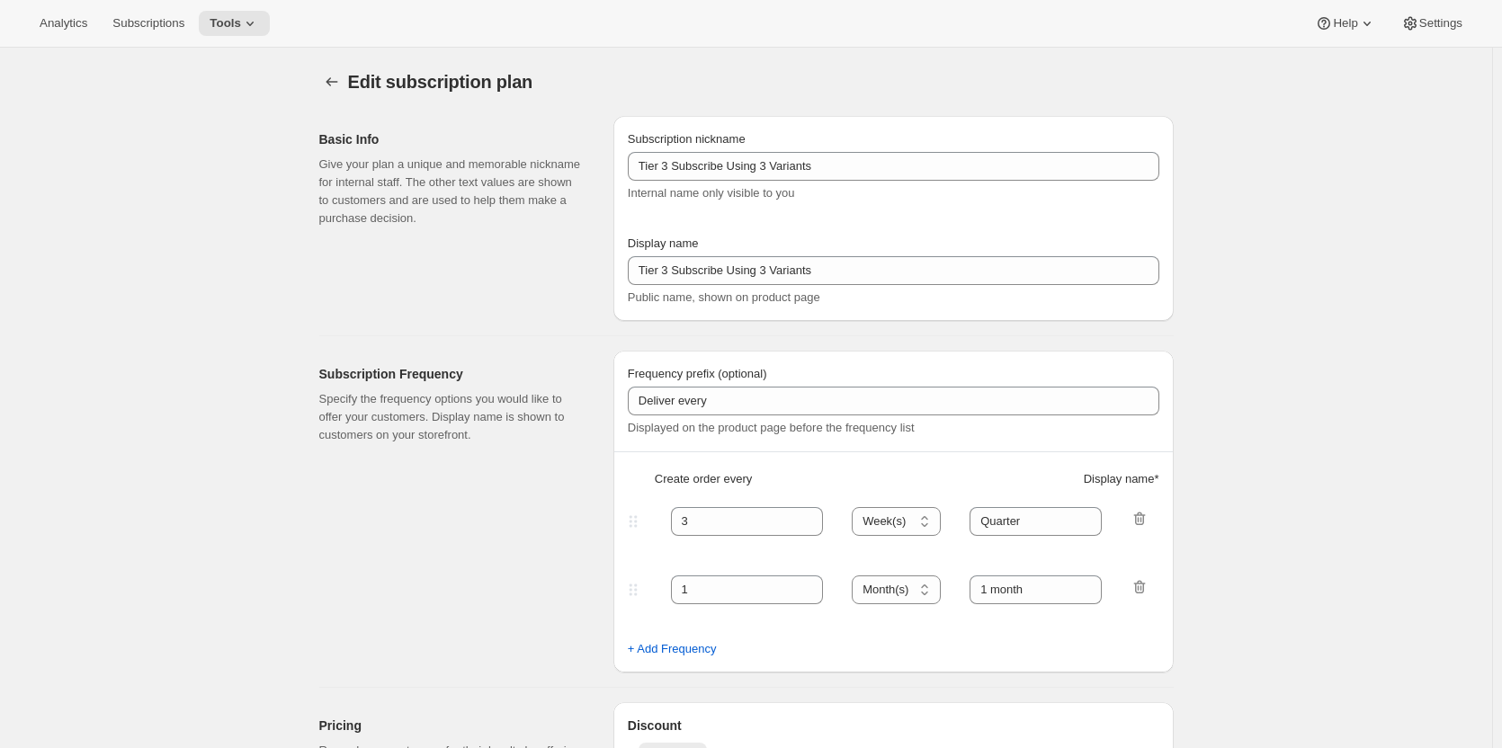
select select "7"
select select "15"
select select "10"
select select "15"
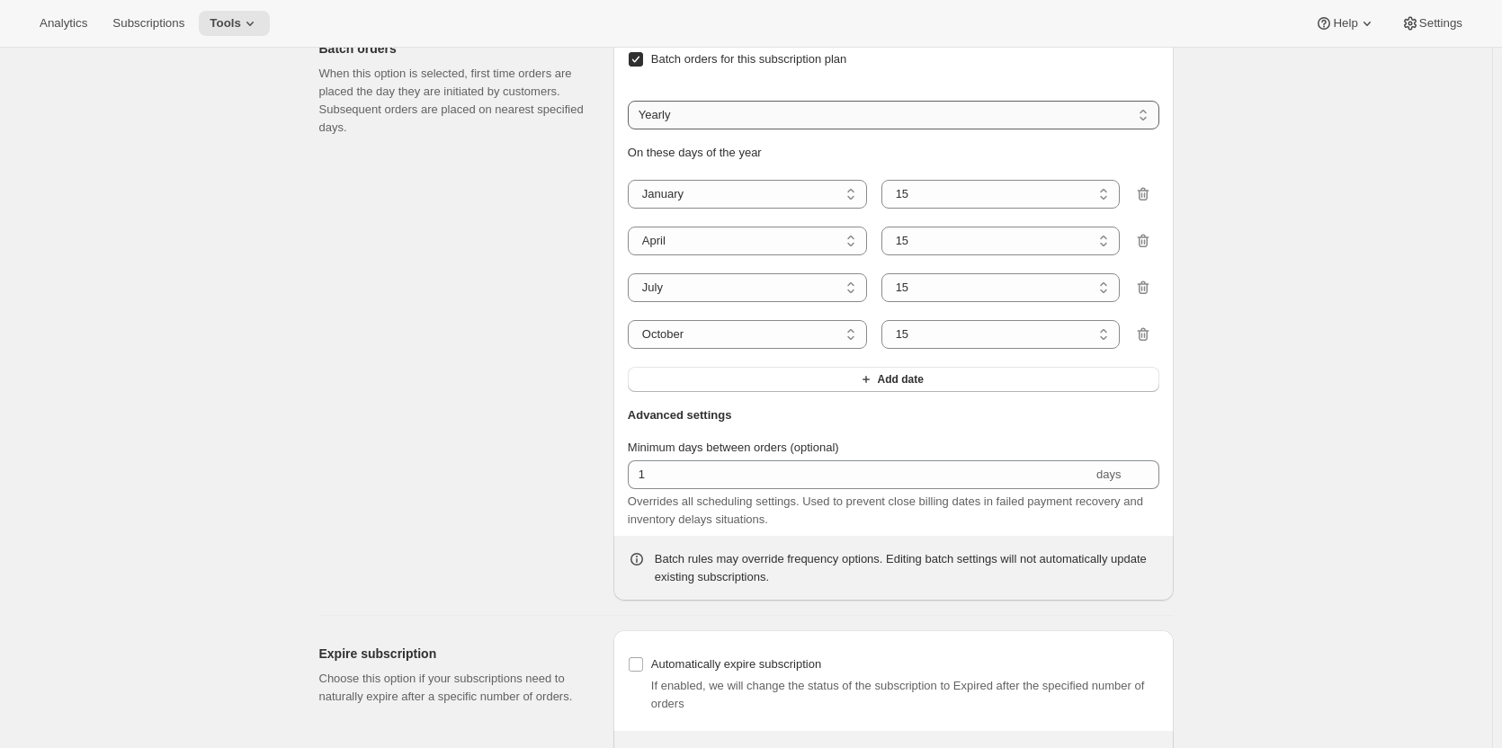
scroll to position [1439, 0]
click at [716, 114] on select "Weekly Monthly Yearly" at bounding box center [893, 113] width 531 height 29
click at [716, 115] on select "Weekly Monthly Yearly" at bounding box center [893, 113] width 531 height 29
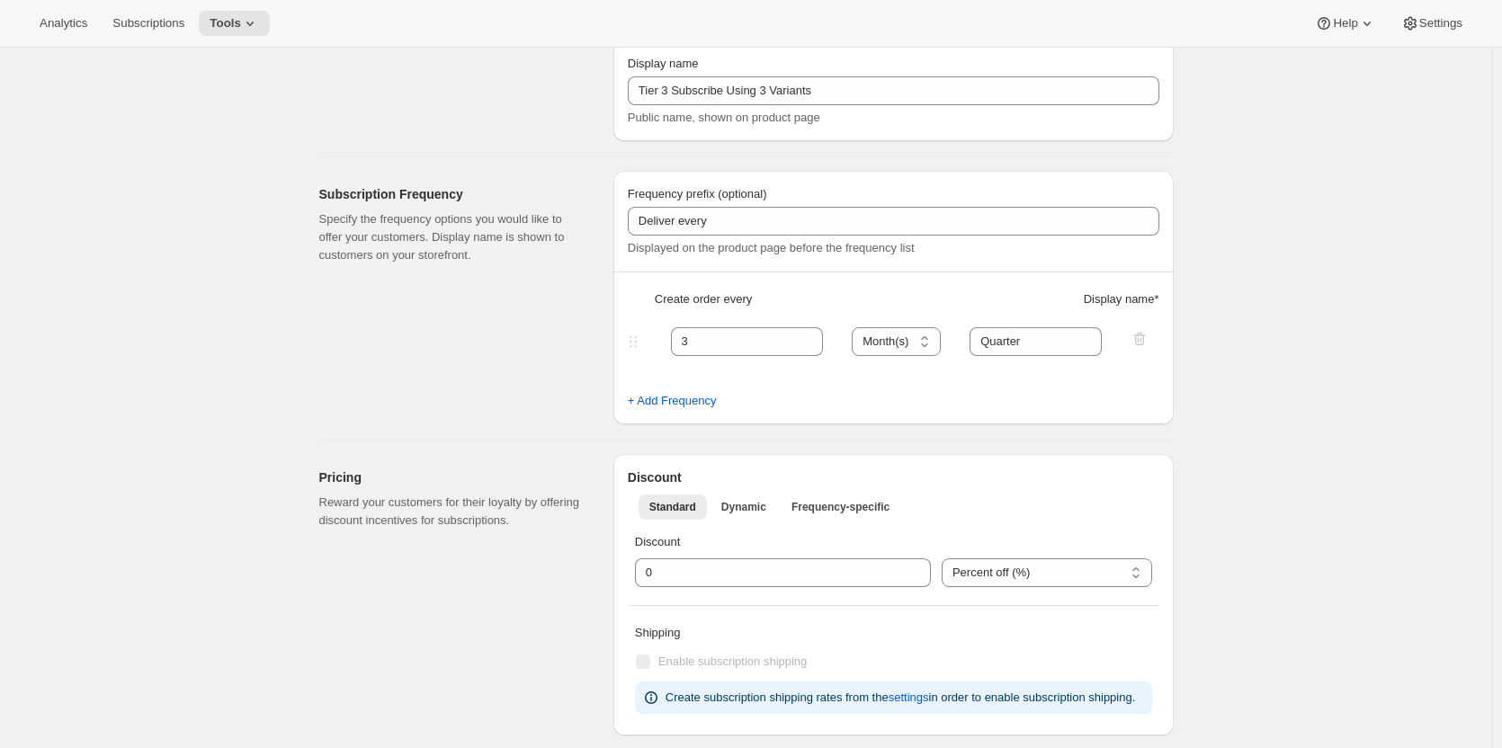
scroll to position [0, 0]
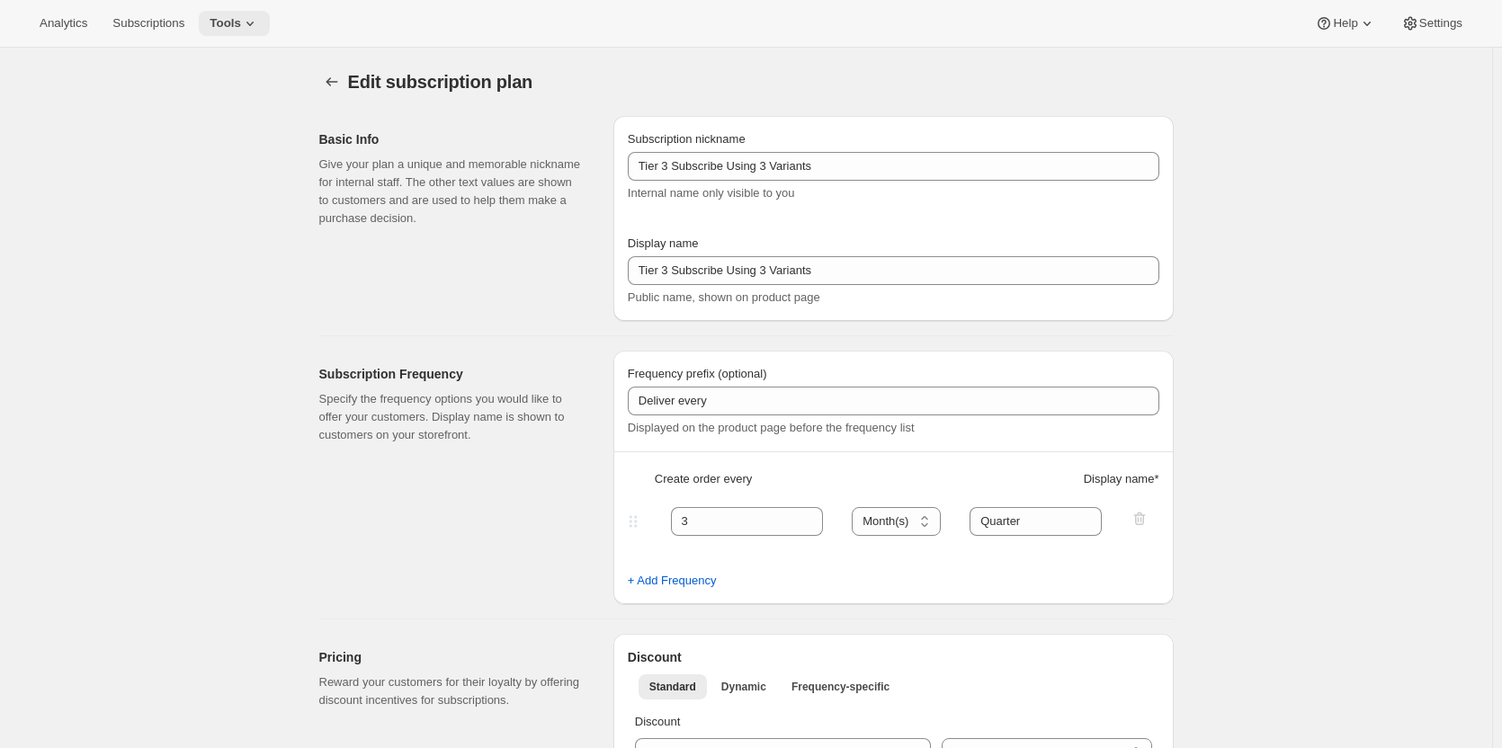
click at [251, 23] on icon at bounding box center [250, 23] width 18 height 18
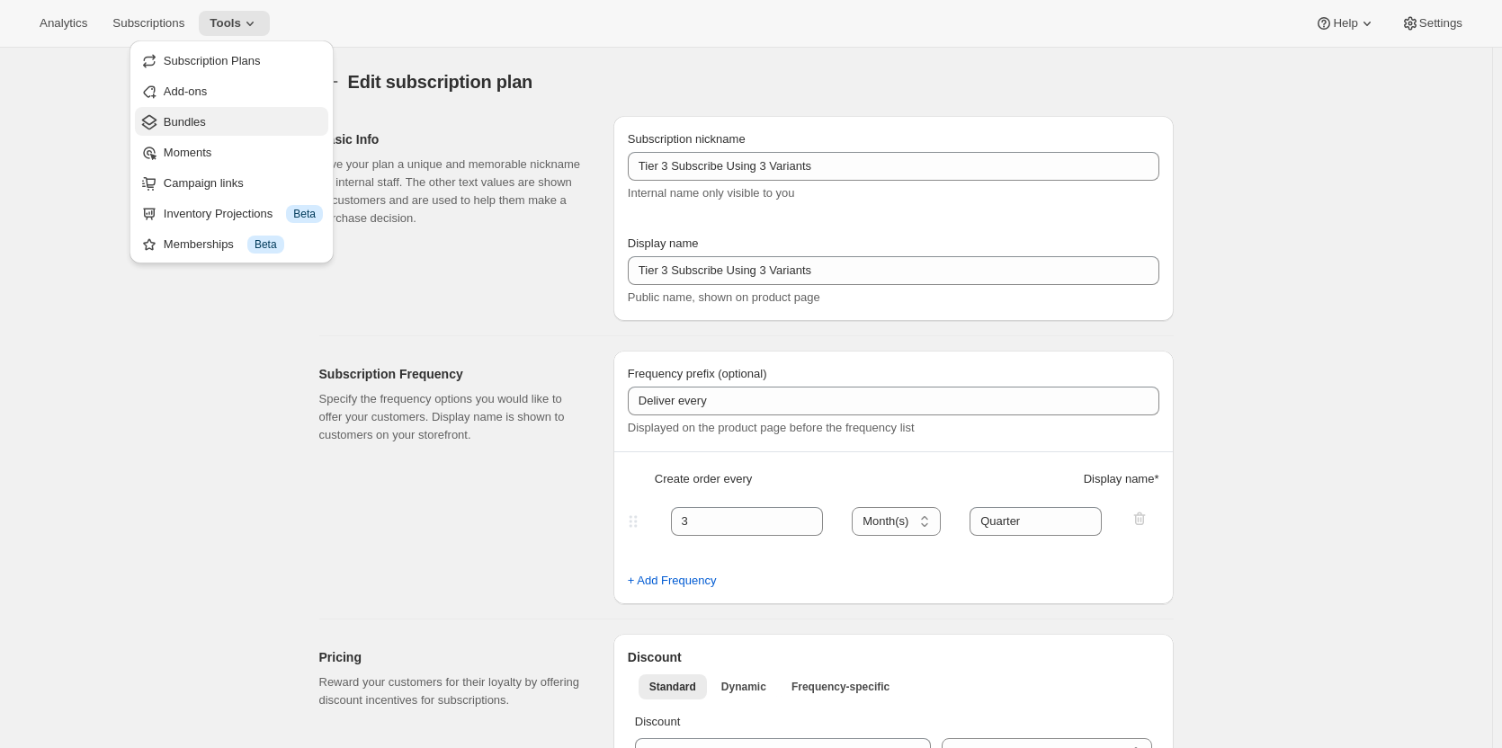
click at [235, 117] on span "Bundles" at bounding box center [243, 122] width 159 height 18
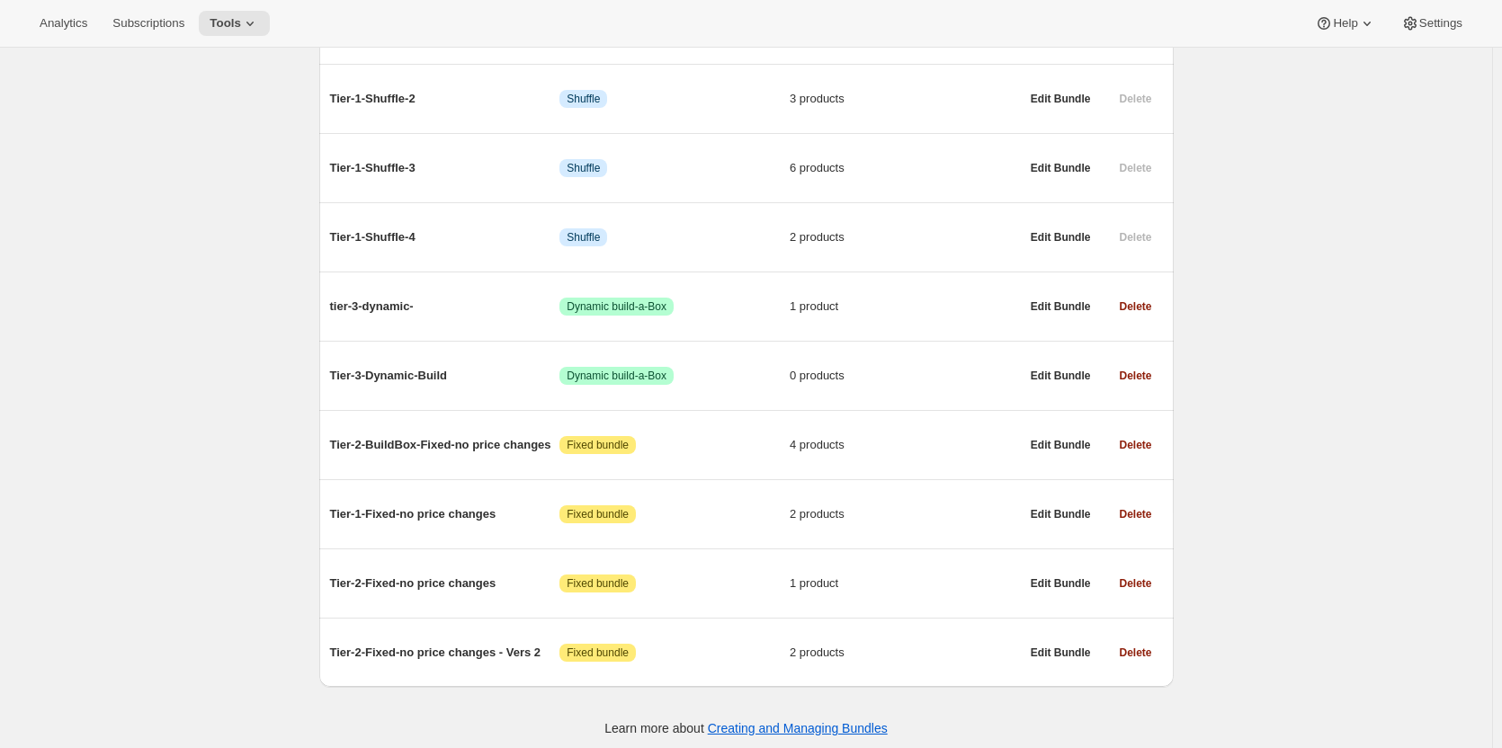
scroll to position [389, 0]
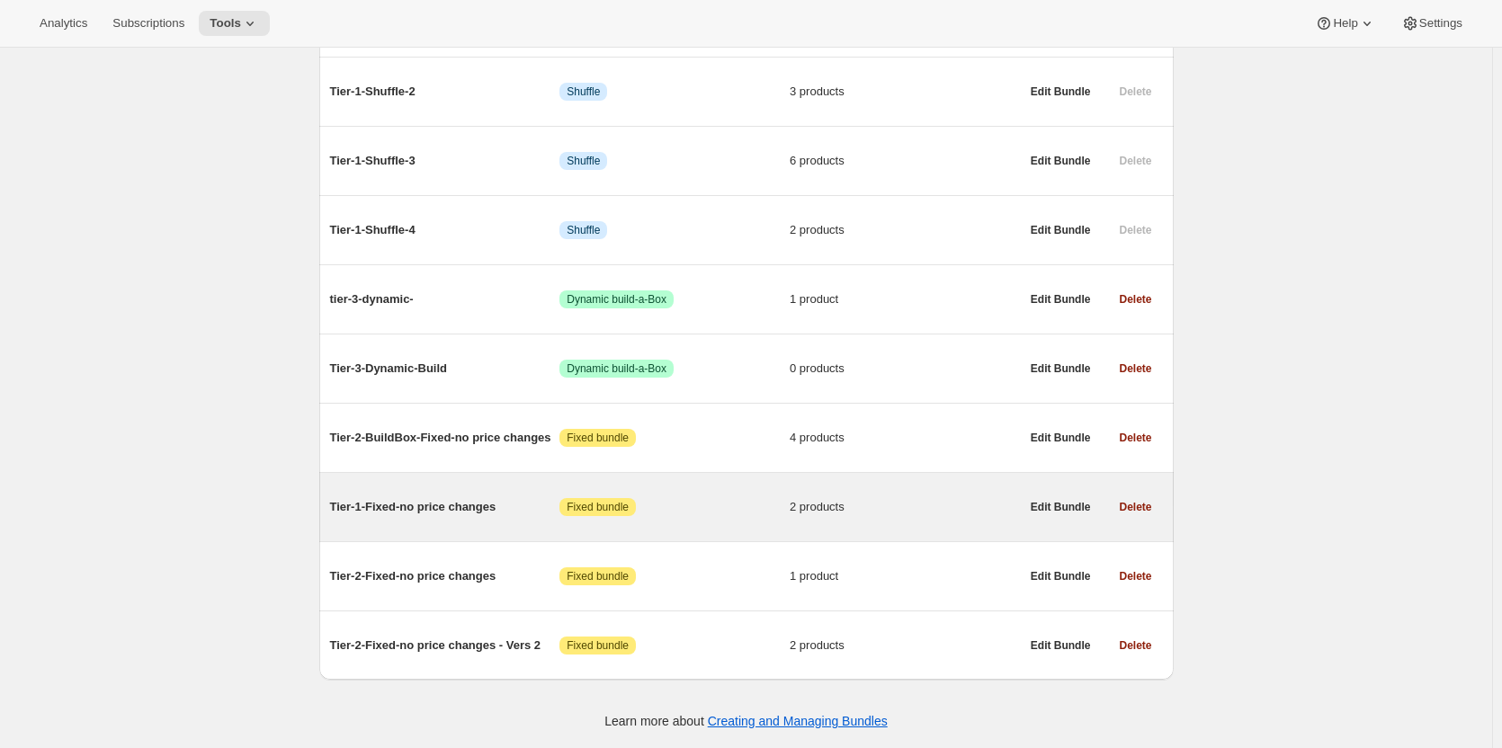
click at [447, 504] on span "Tier-1-Fixed-no price changes" at bounding box center [445, 507] width 230 height 18
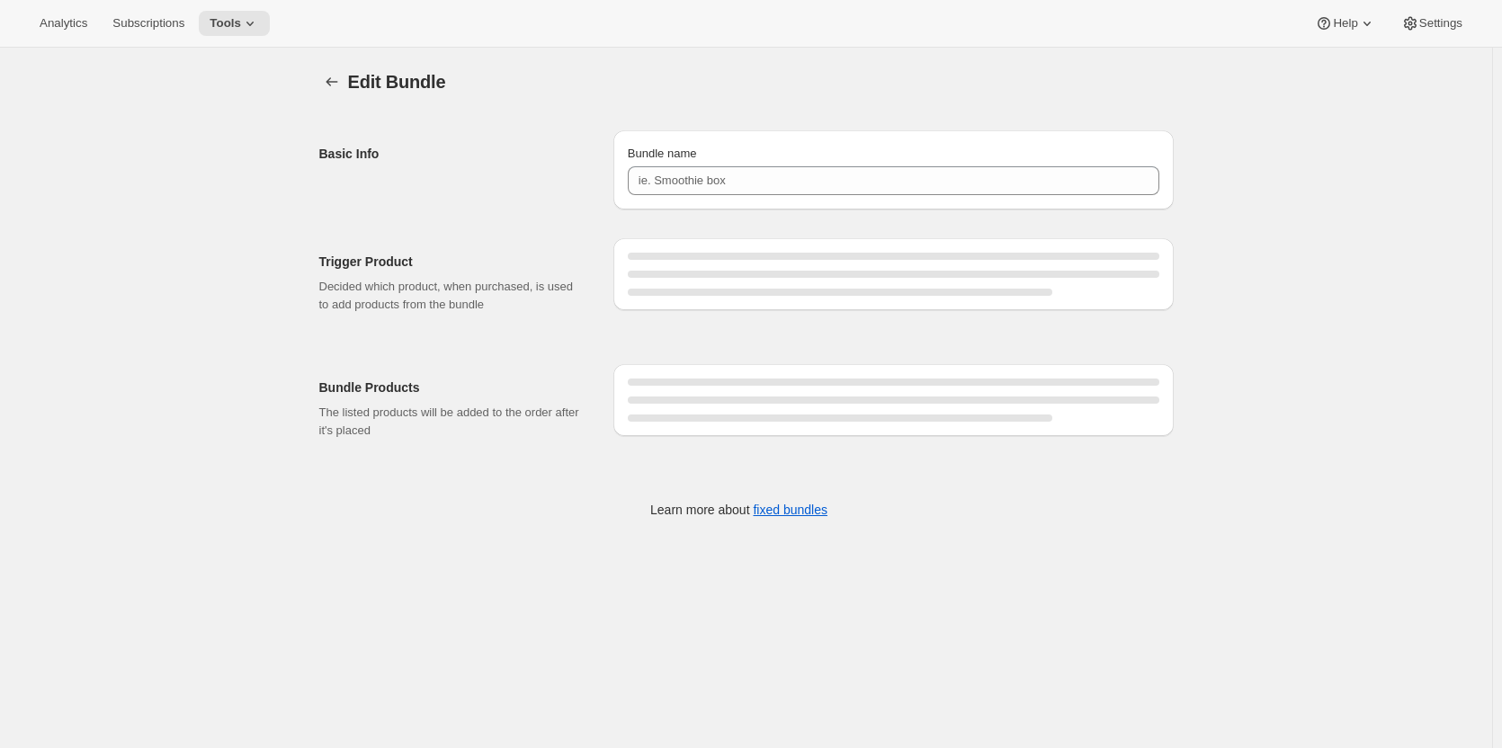
type input "Tier-1-Fixed-no price changes"
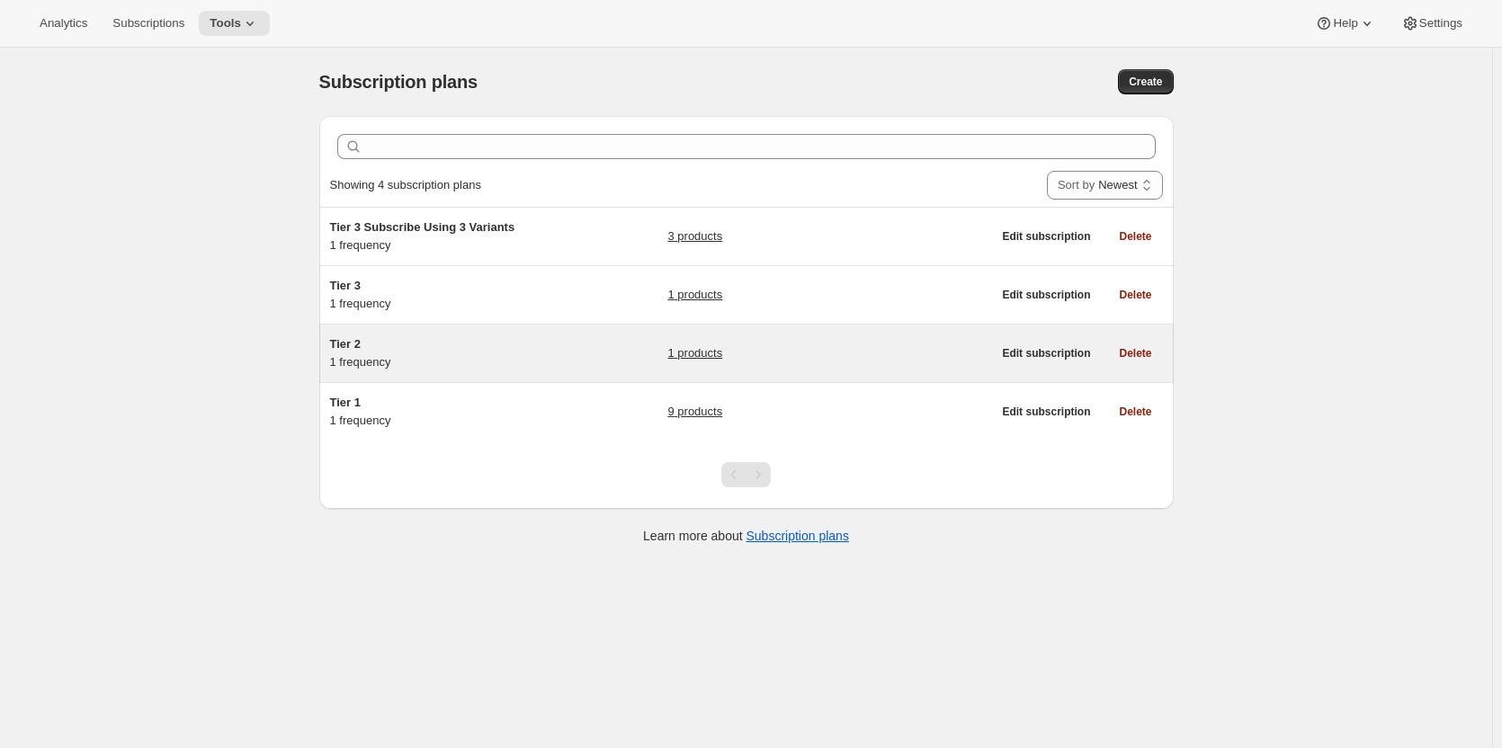
click at [356, 346] on span "Tier 2" at bounding box center [345, 343] width 31 height 13
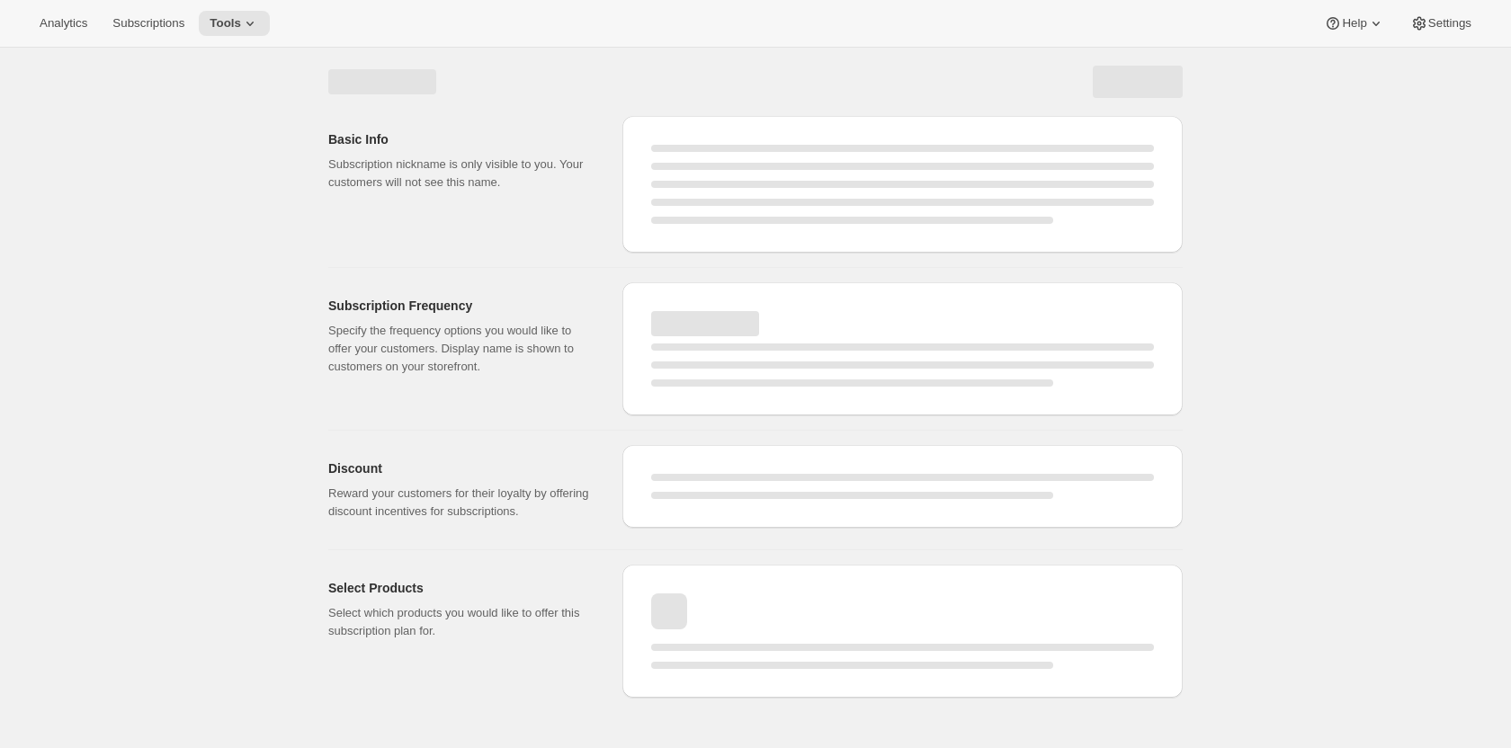
select select "WEEK"
select select "MONTH"
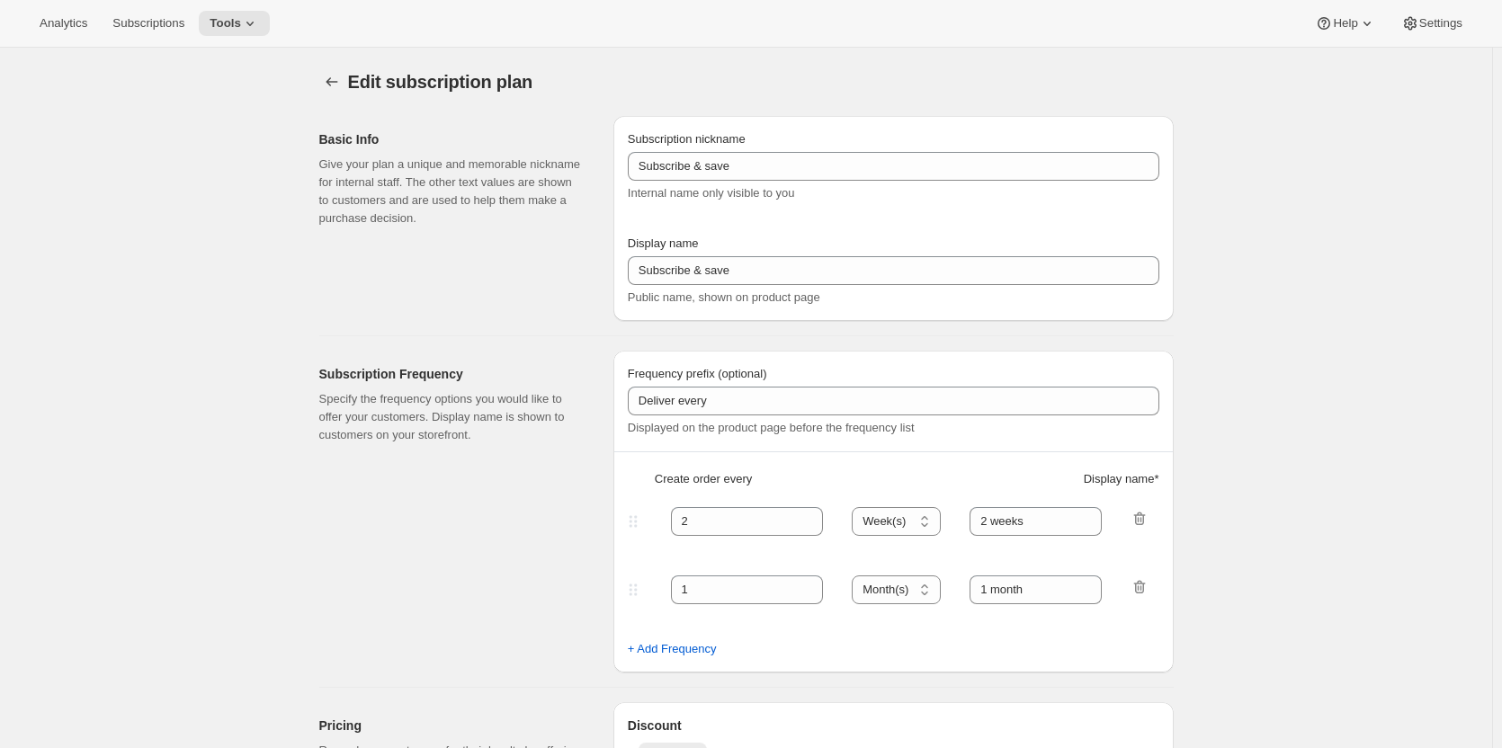
type input "Tier 2"
type input "Tier 2 - Quarterly (4 btls each shipment)"
type input "3"
select select "MONTH"
type input "Quarterly"
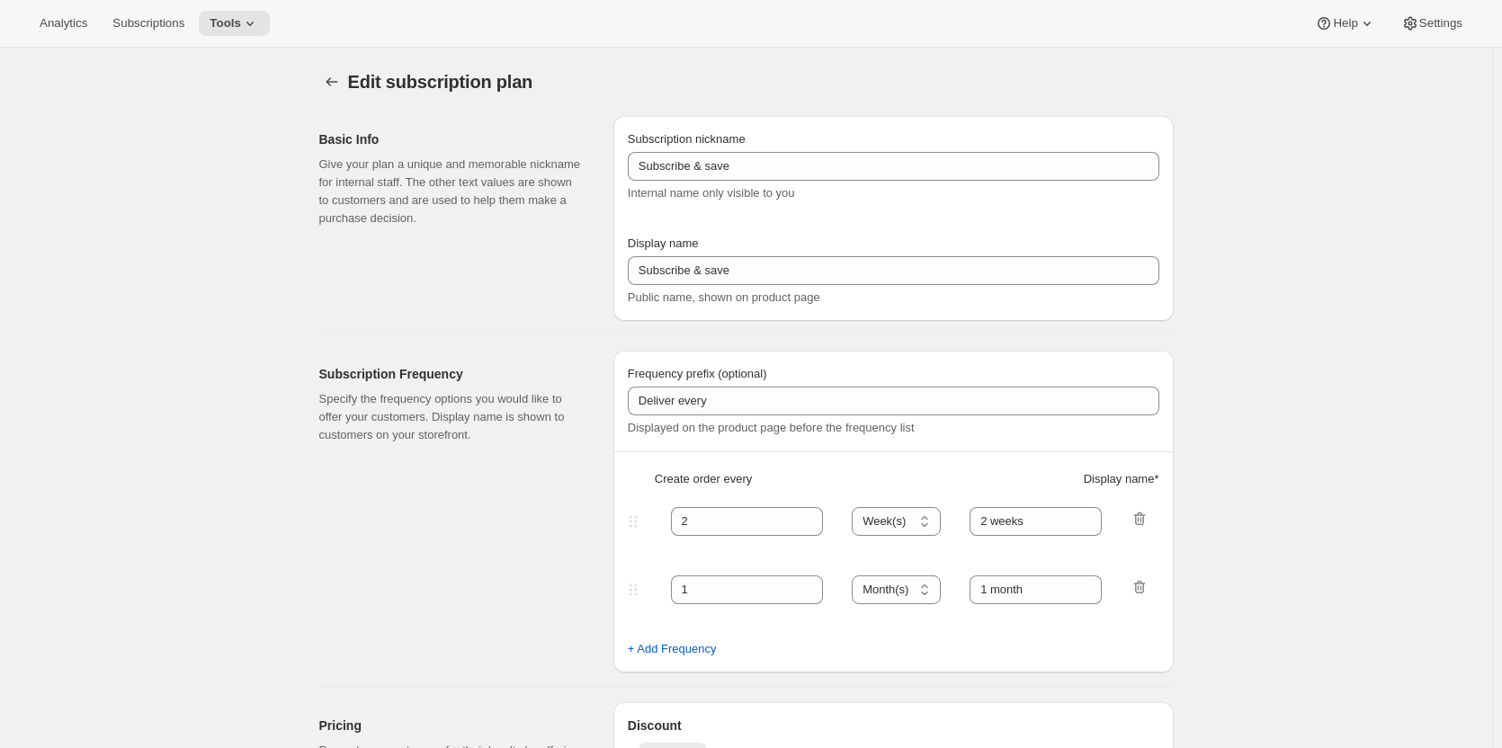
checkbox input "true"
select select "YEARDAY"
select select "15"
select select "4"
select select "15"
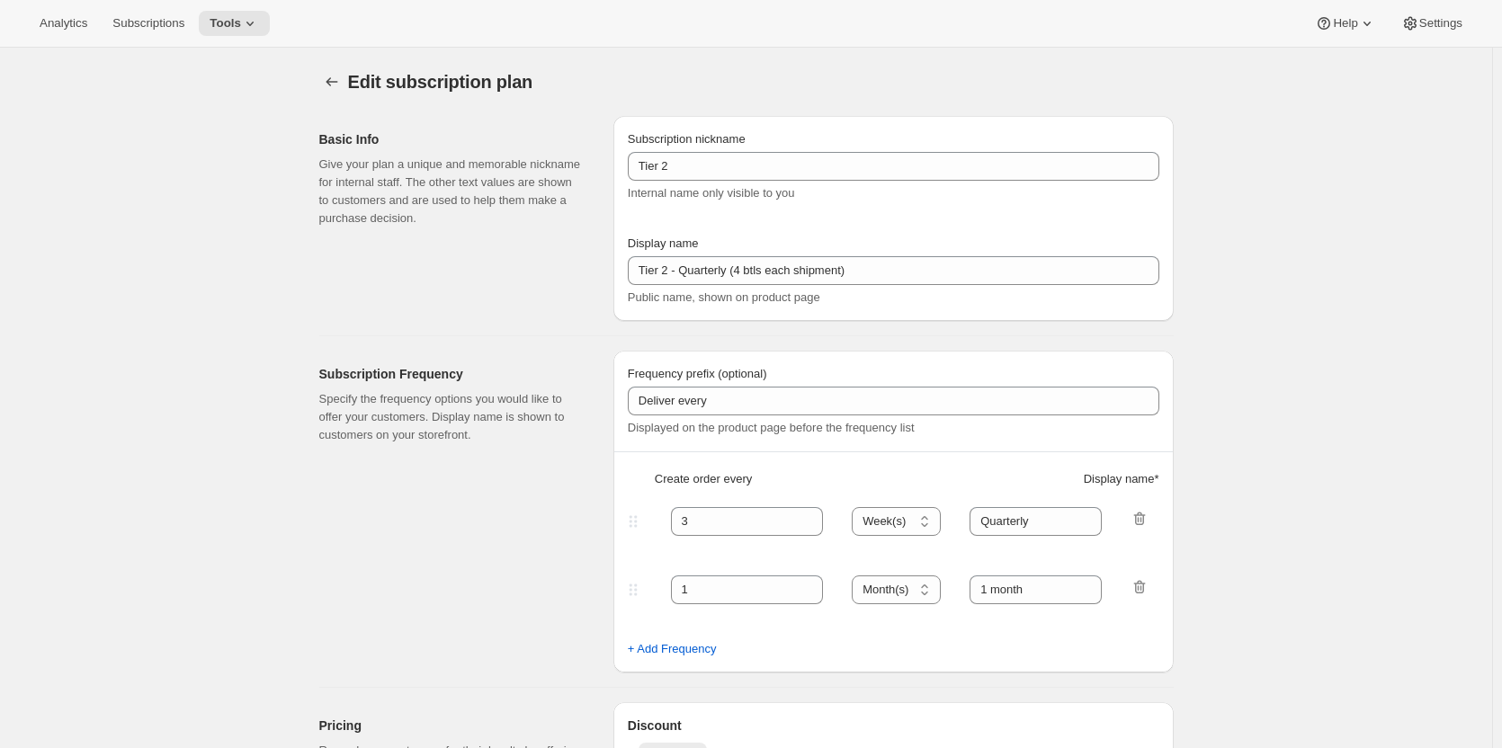
select select "7"
select select "15"
select select "10"
select select "15"
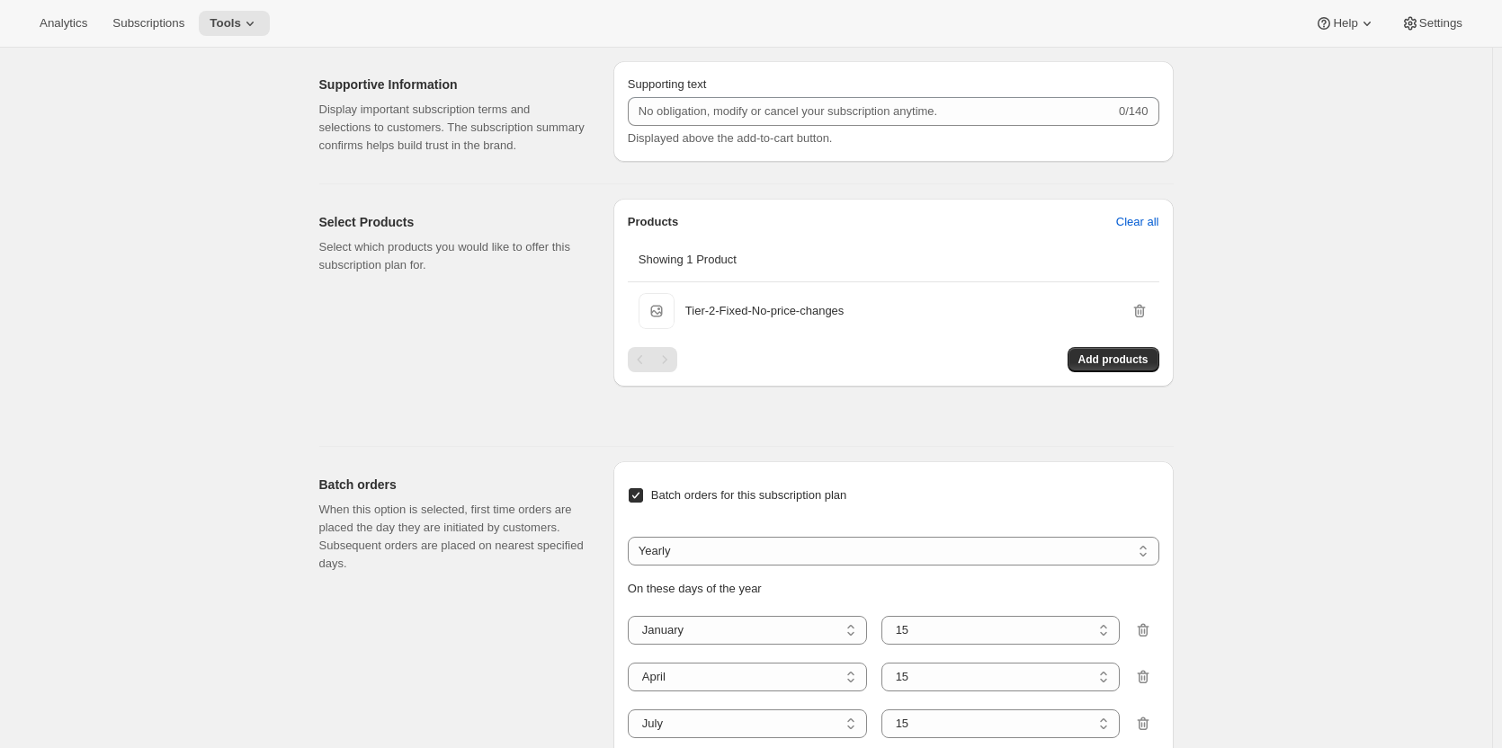
scroll to position [899, 0]
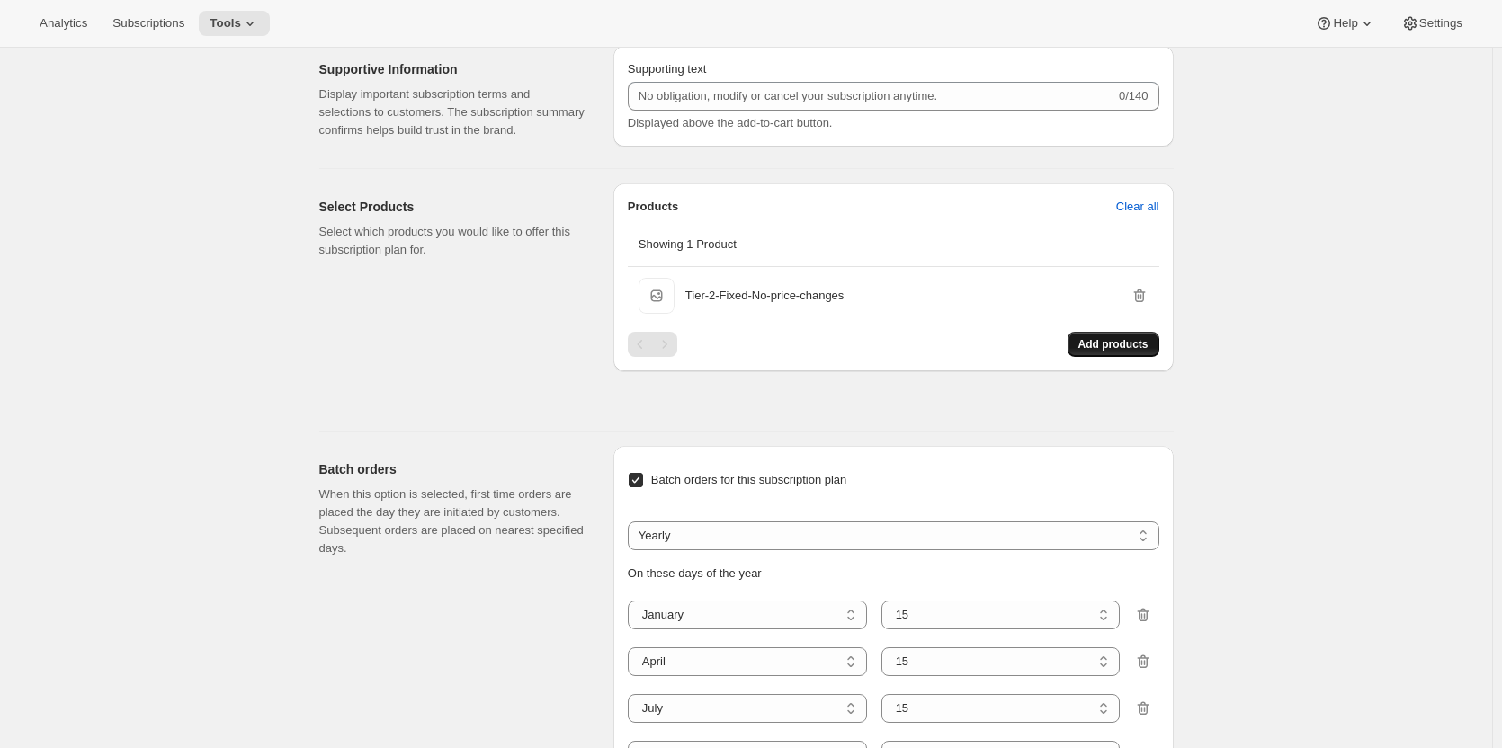
click at [1106, 339] on span "Add products" at bounding box center [1113, 344] width 70 height 14
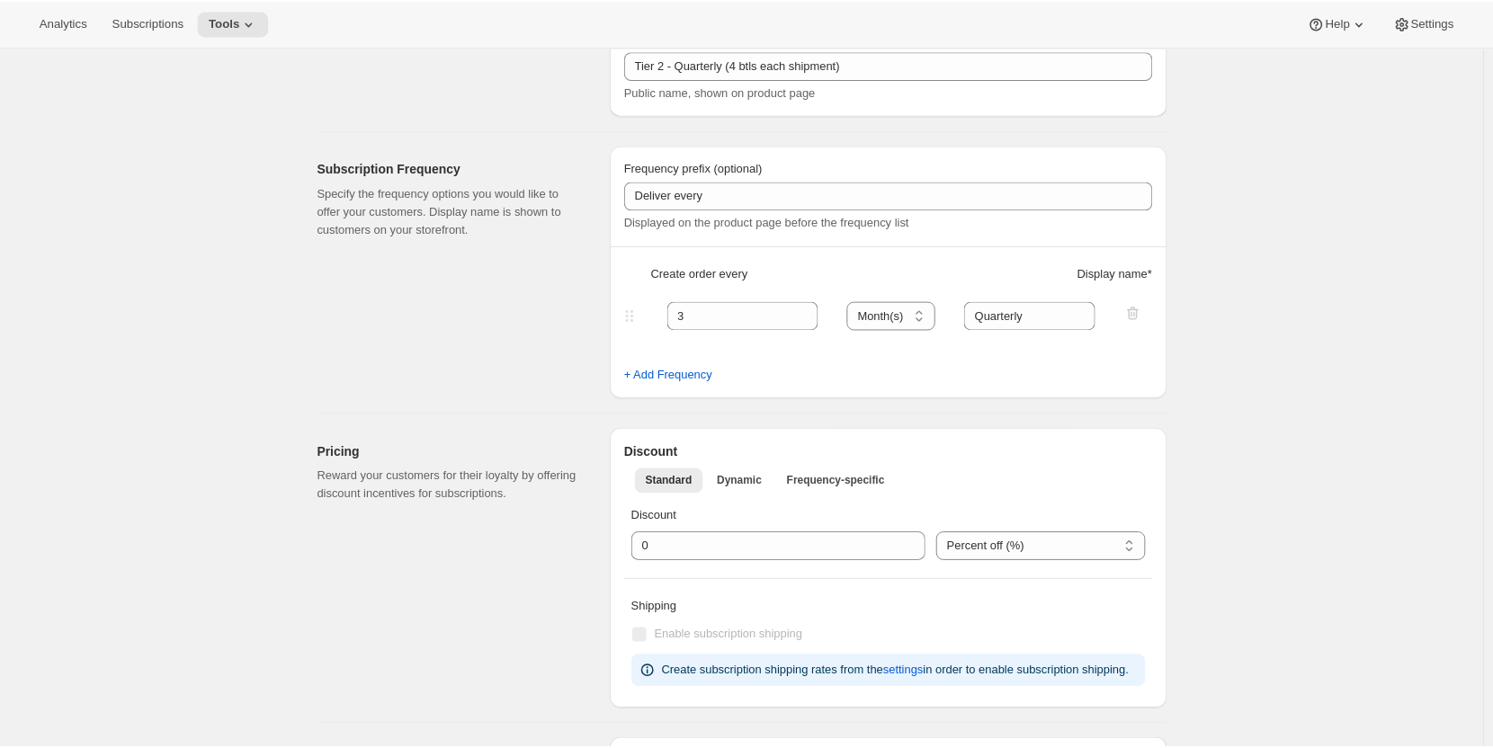
scroll to position [0, 0]
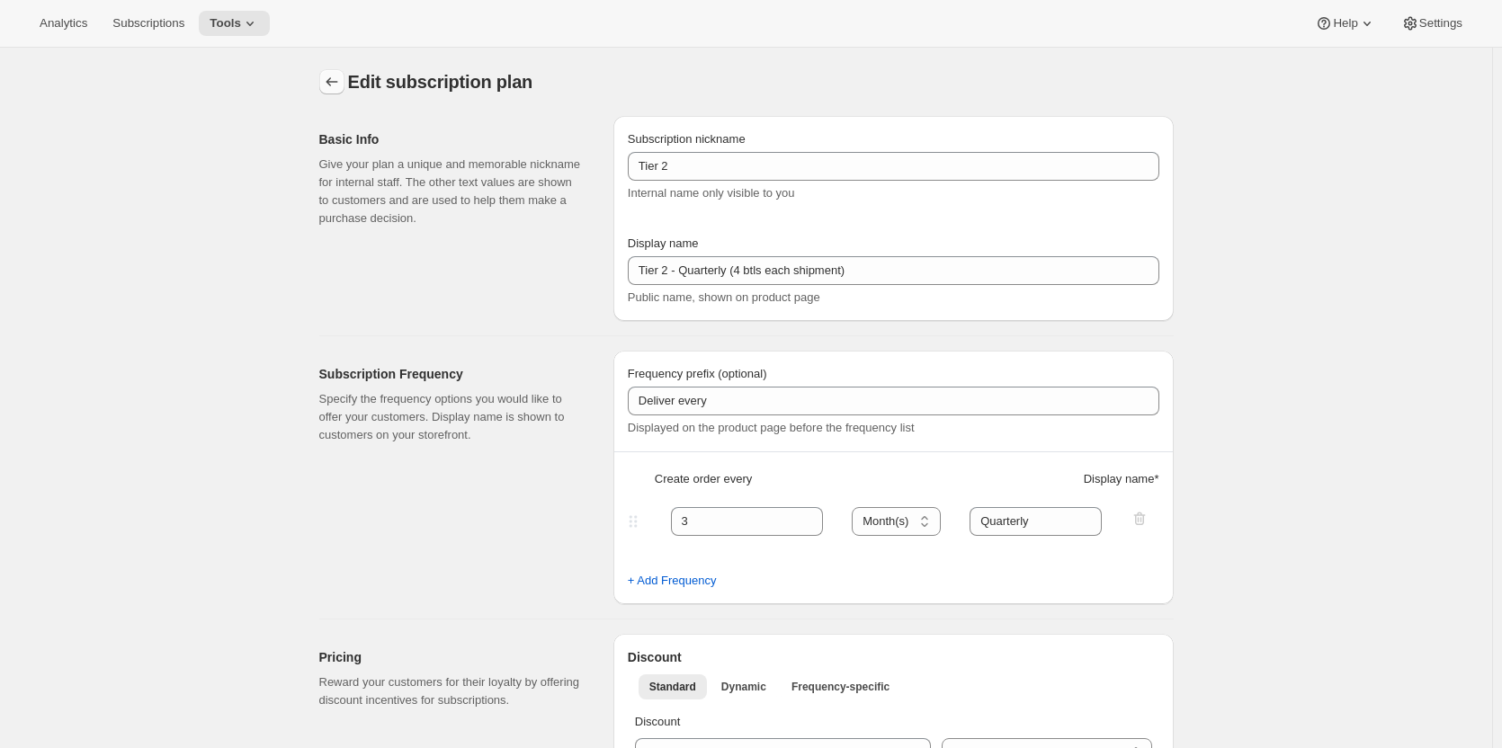
click at [336, 86] on icon "Subscription plans" at bounding box center [332, 82] width 18 height 18
